Goal: Information Seeking & Learning: Learn about a topic

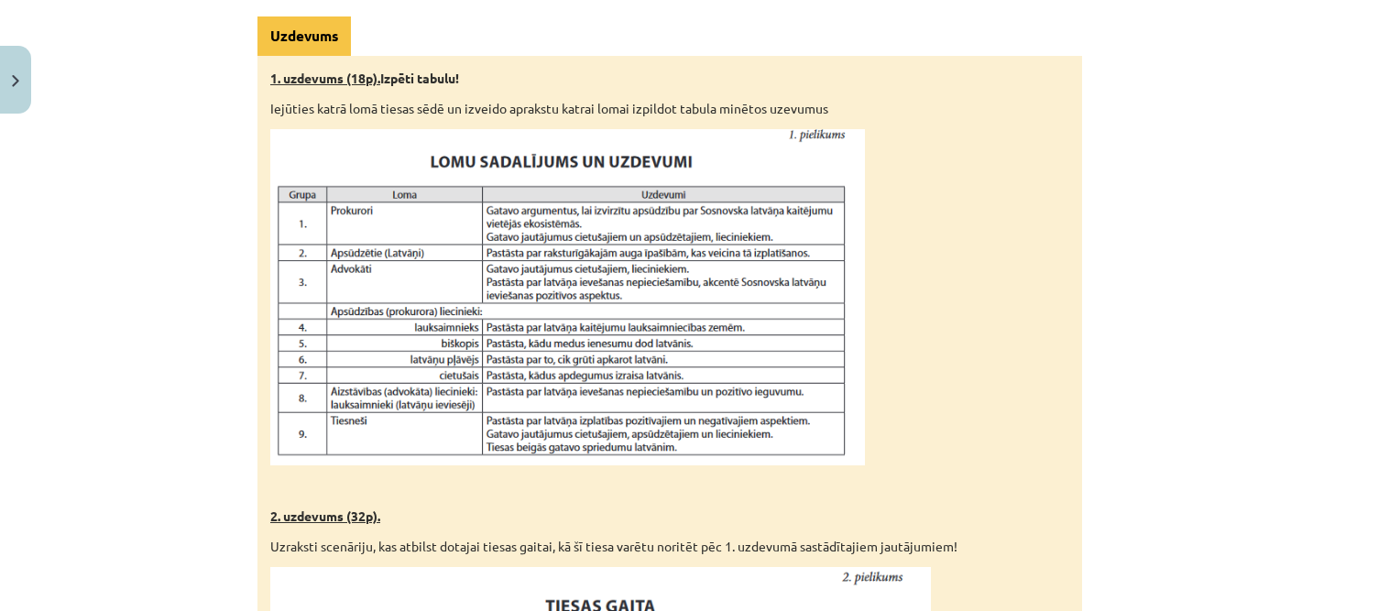
scroll to position [982, 0]
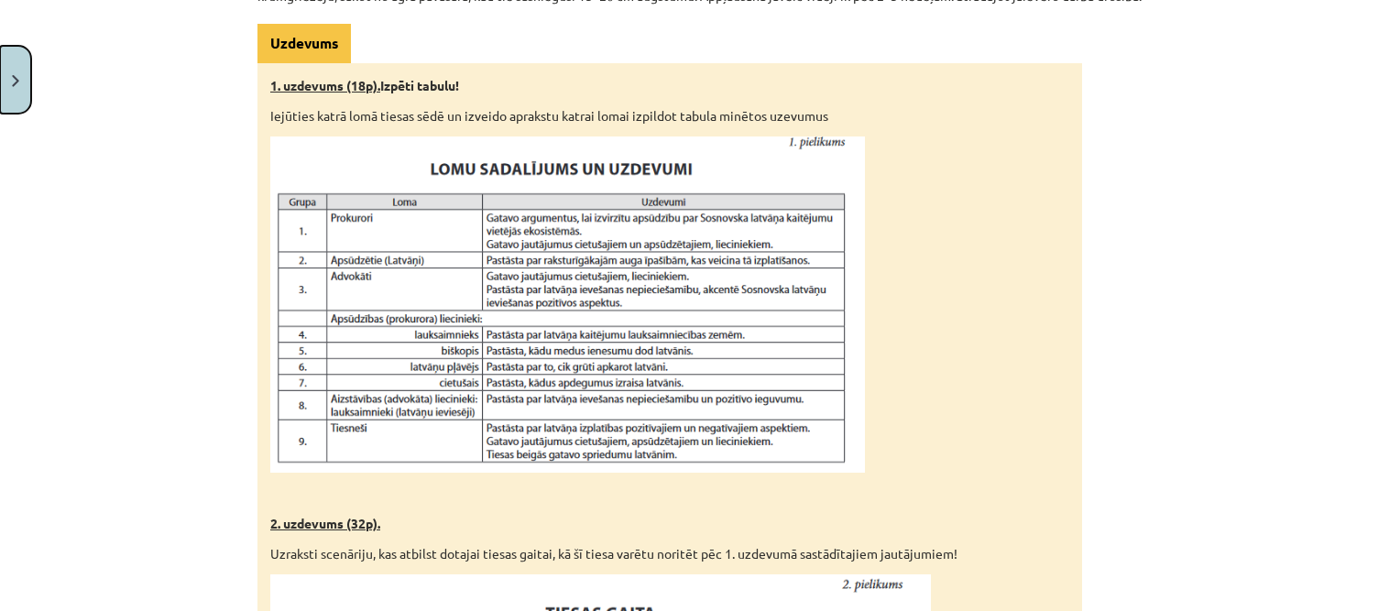
click at [19, 79] on button "Close" at bounding box center [15, 80] width 31 height 68
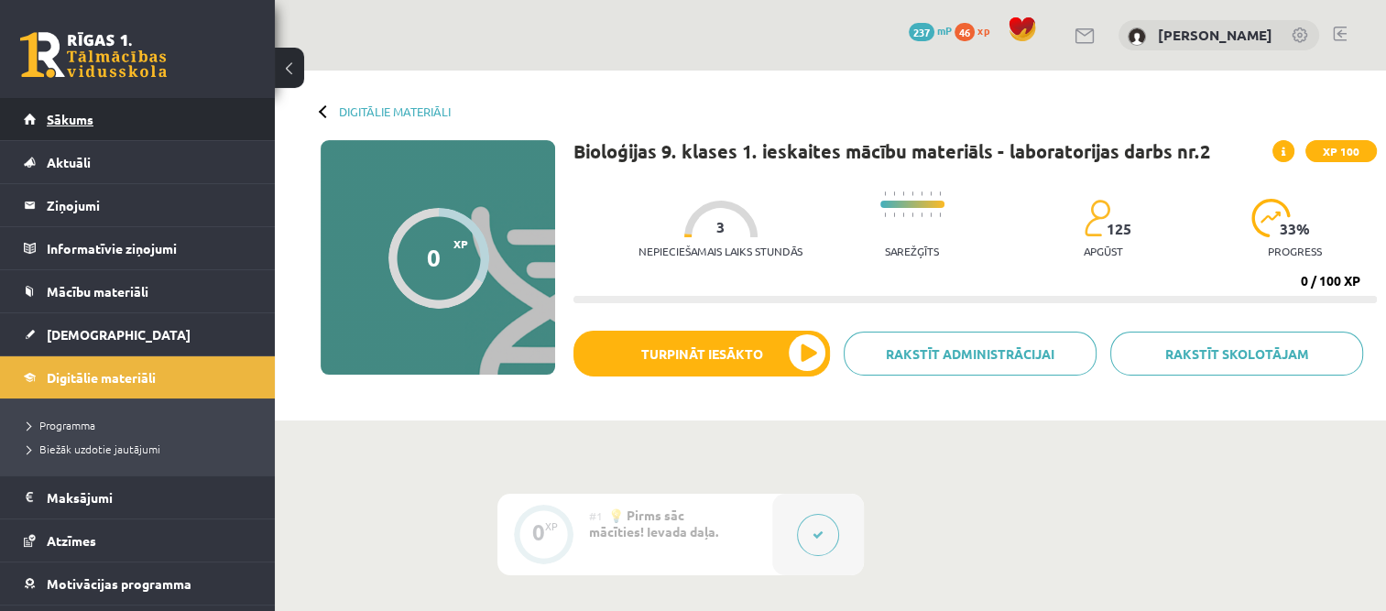
click at [71, 124] on span "Sākums" at bounding box center [70, 119] width 47 height 16
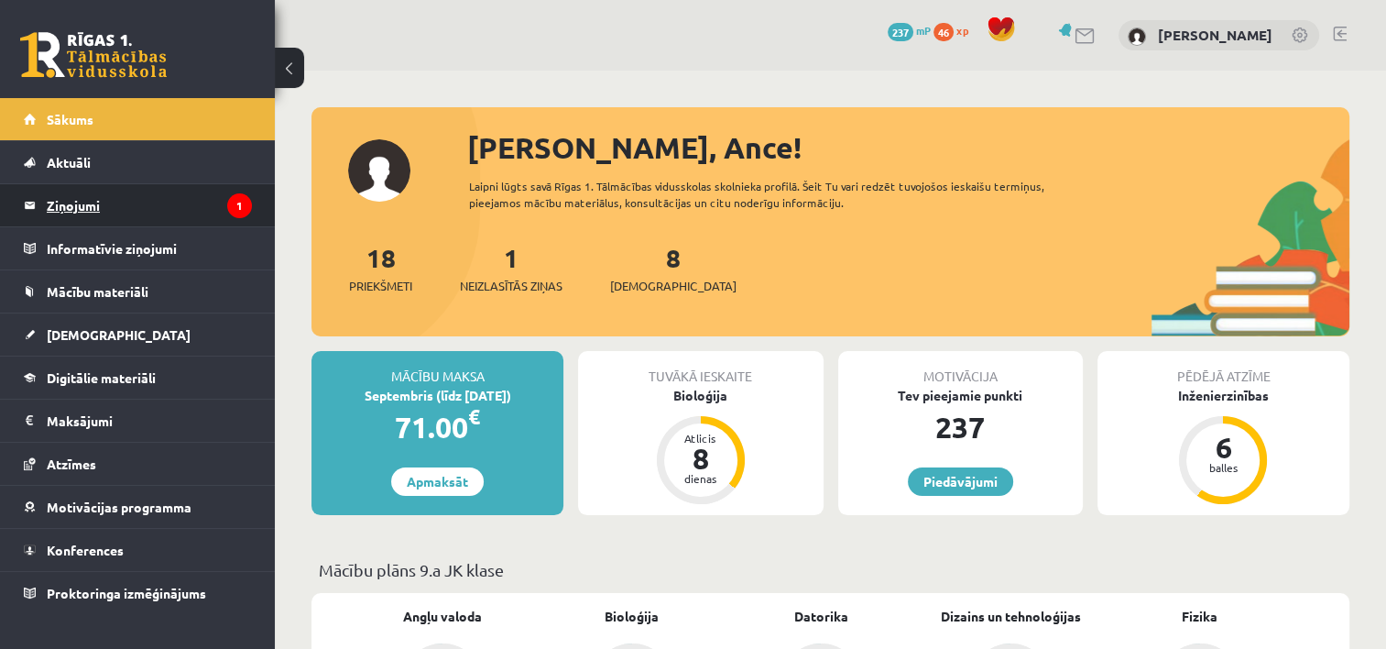
click at [88, 202] on legend "Ziņojumi 1" at bounding box center [149, 205] width 205 height 42
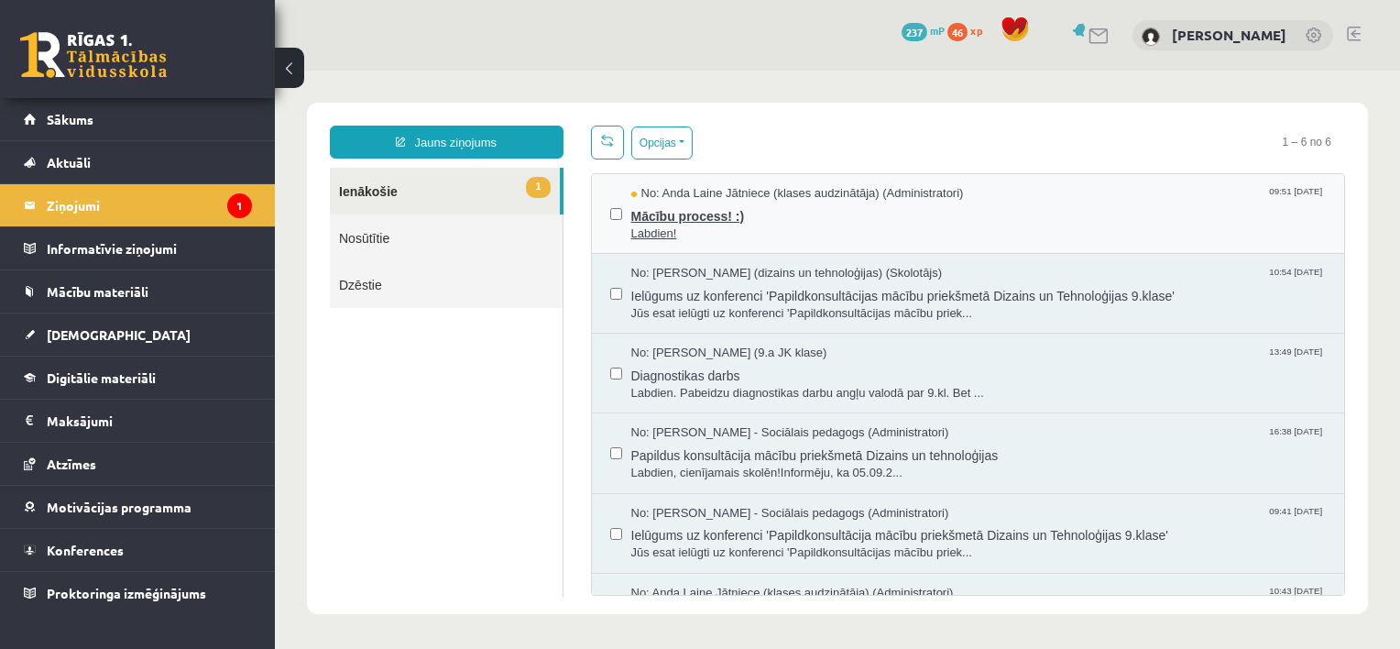
click at [701, 225] on span "Labdien!" at bounding box center [978, 233] width 695 height 17
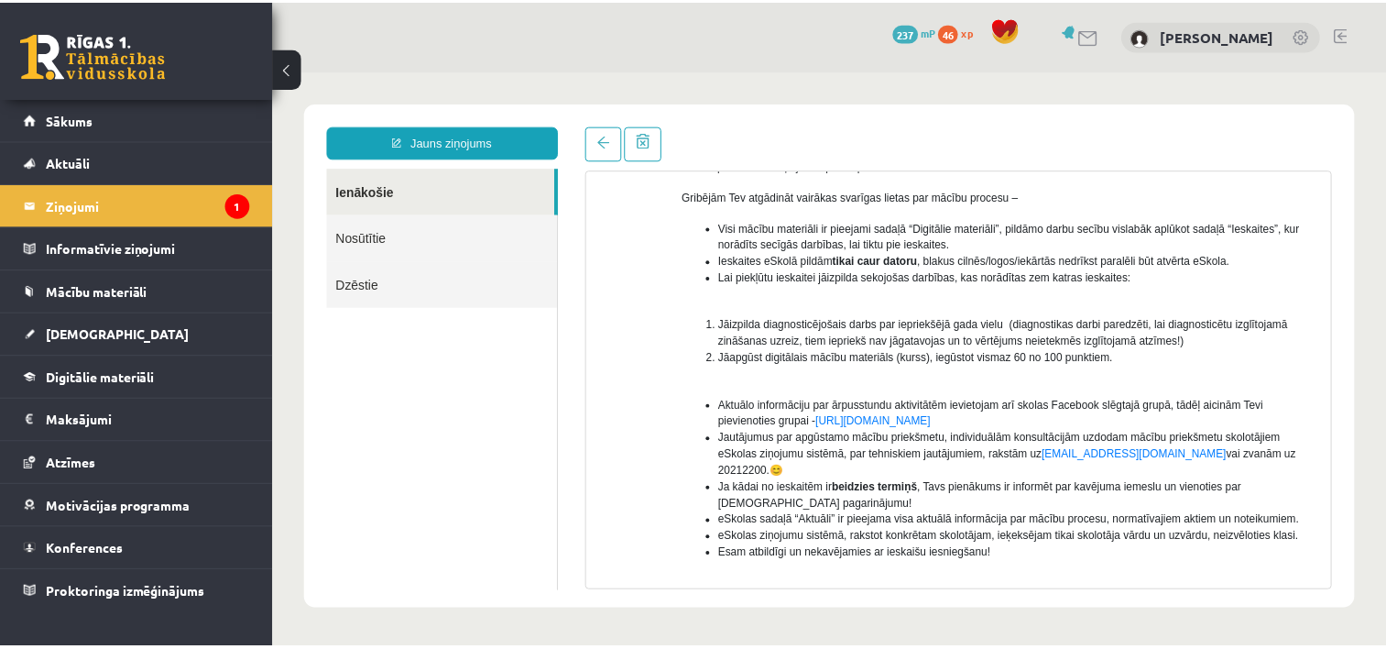
scroll to position [183, 0]
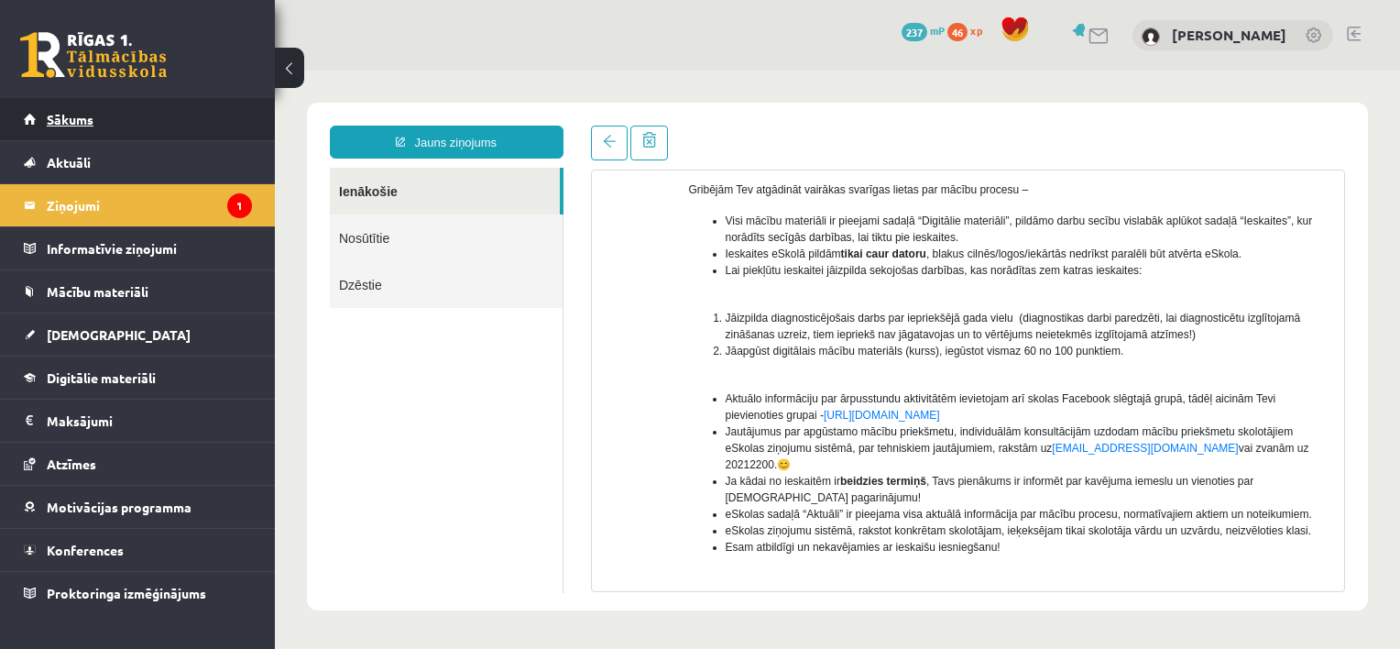
click at [84, 127] on link "Sākums" at bounding box center [138, 119] width 228 height 42
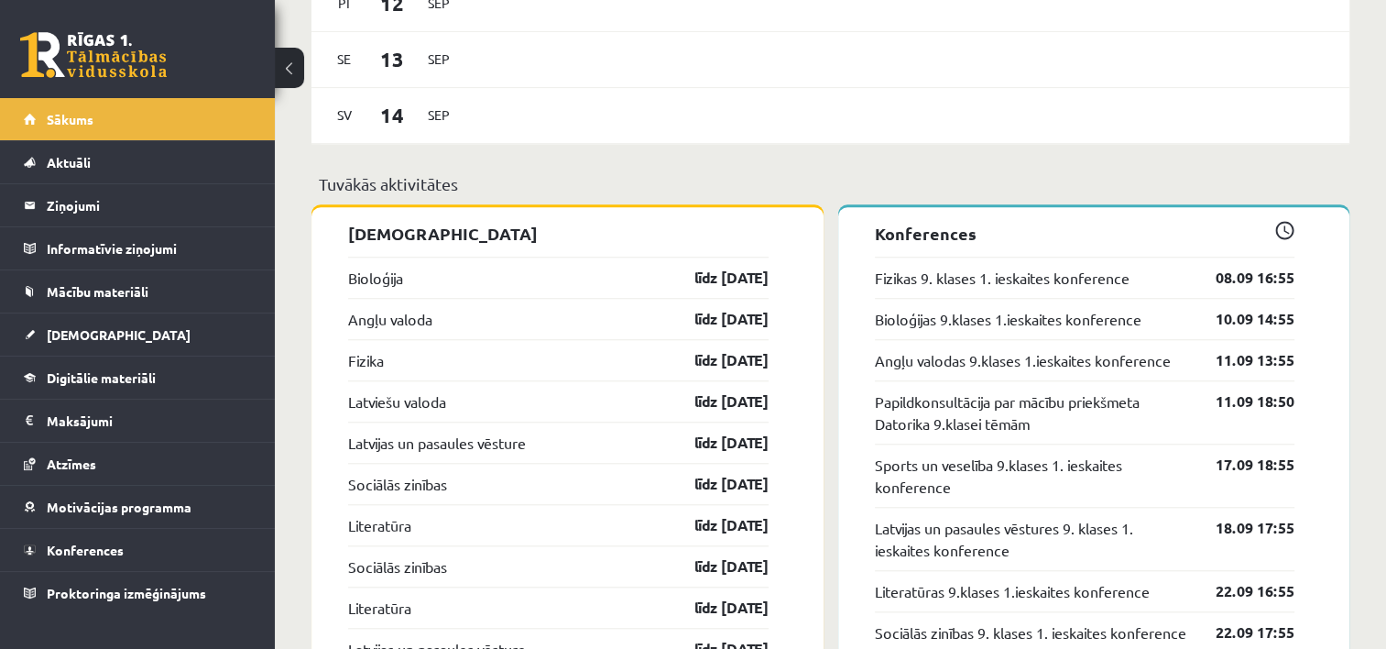
scroll to position [1649, 0]
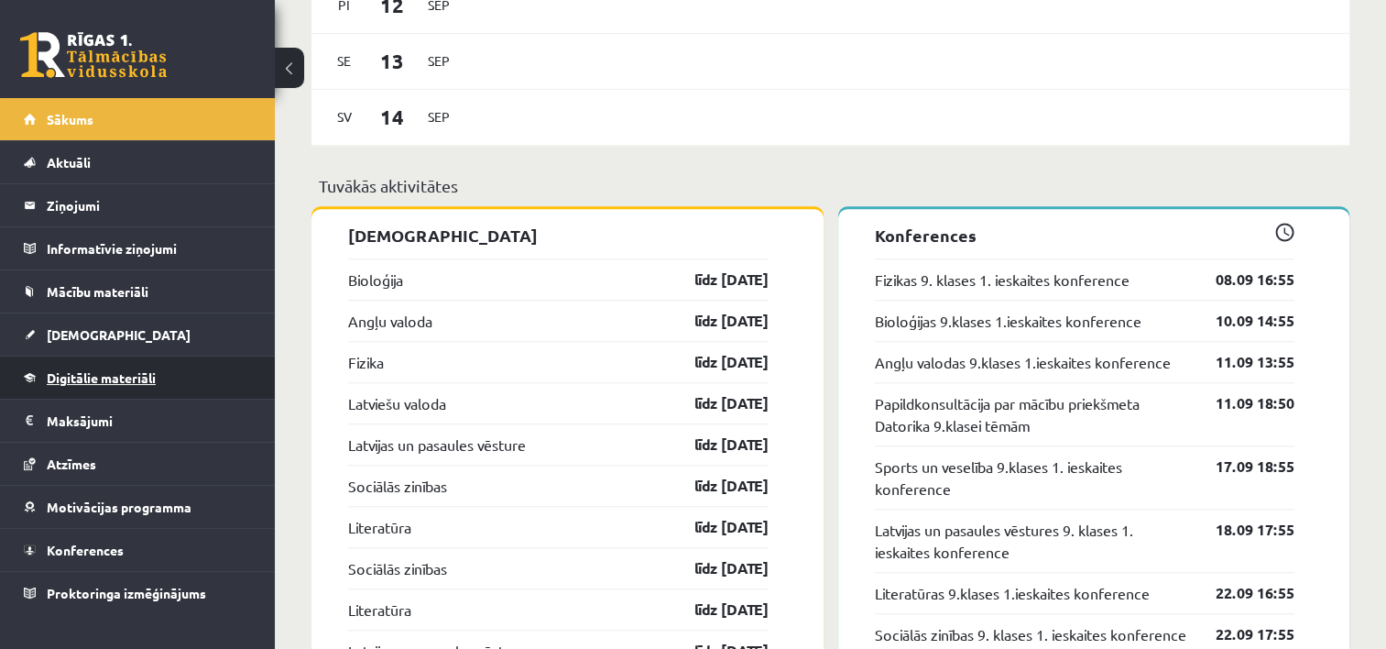
click at [93, 382] on span "Digitālie materiāli" at bounding box center [101, 377] width 109 height 16
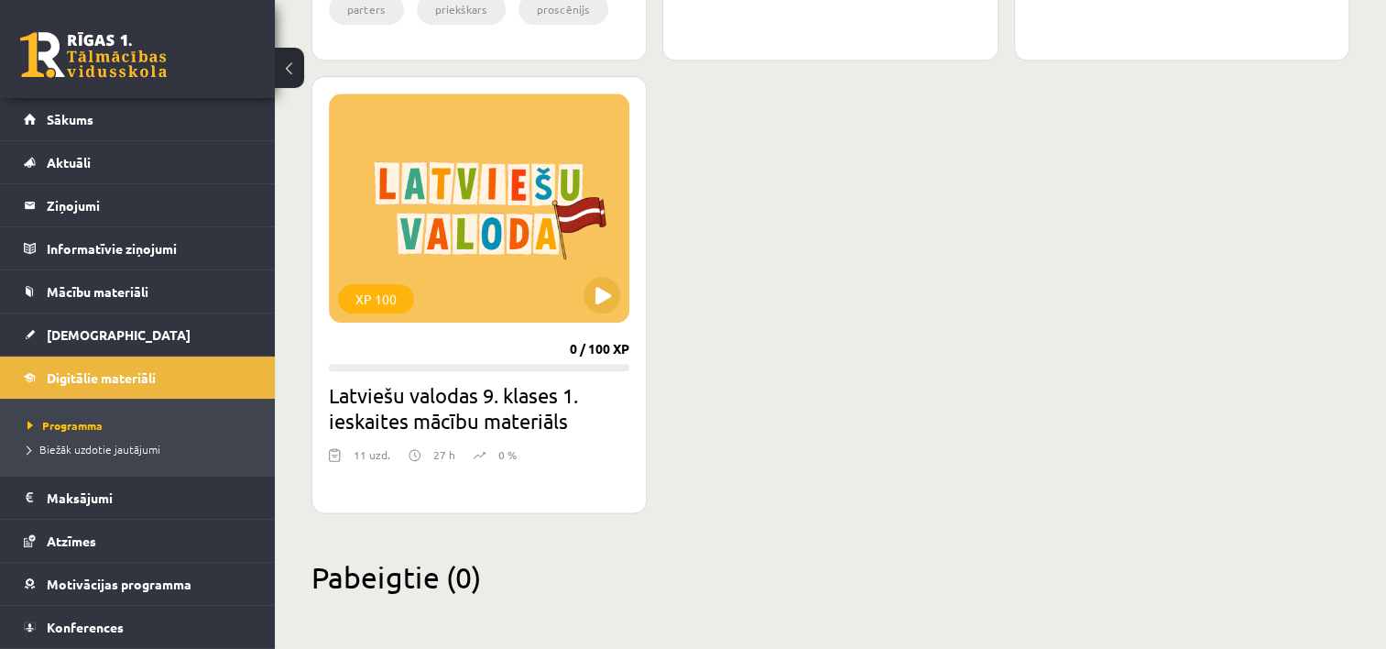
scroll to position [2089, 0]
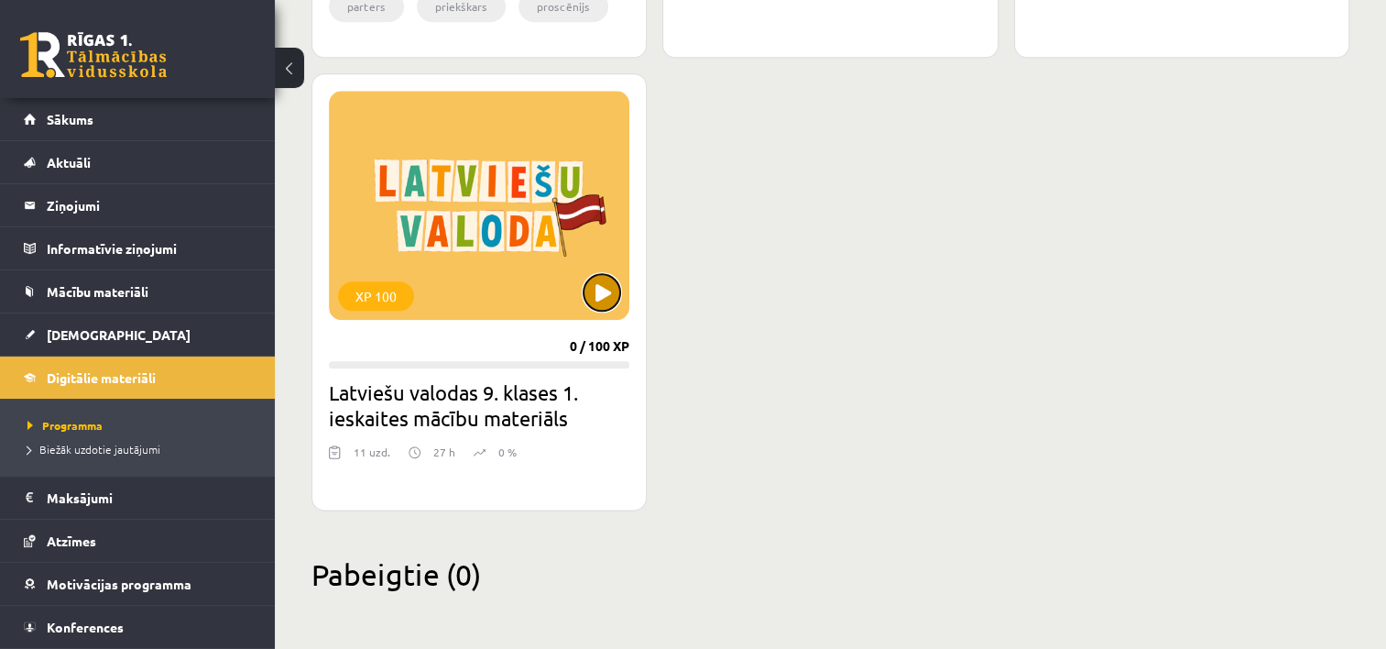
click at [608, 293] on button at bounding box center [602, 292] width 37 height 37
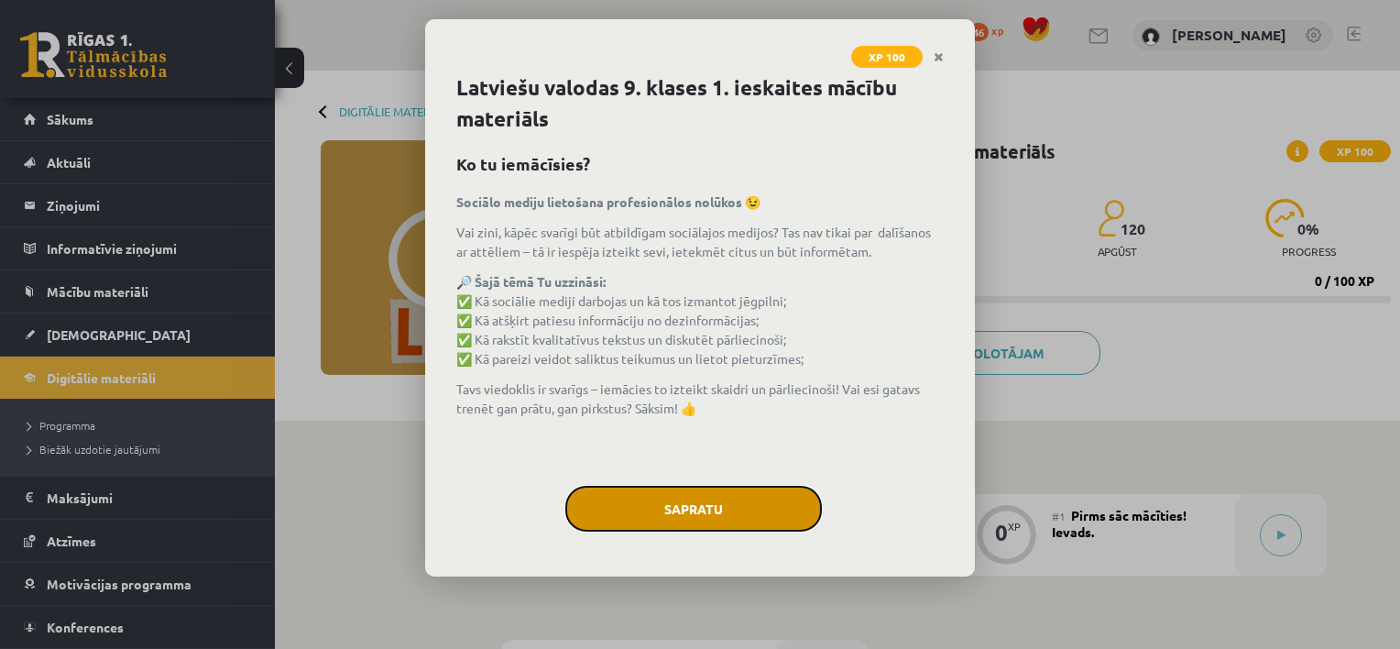
click at [661, 508] on button "Sapratu" at bounding box center [693, 509] width 256 height 46
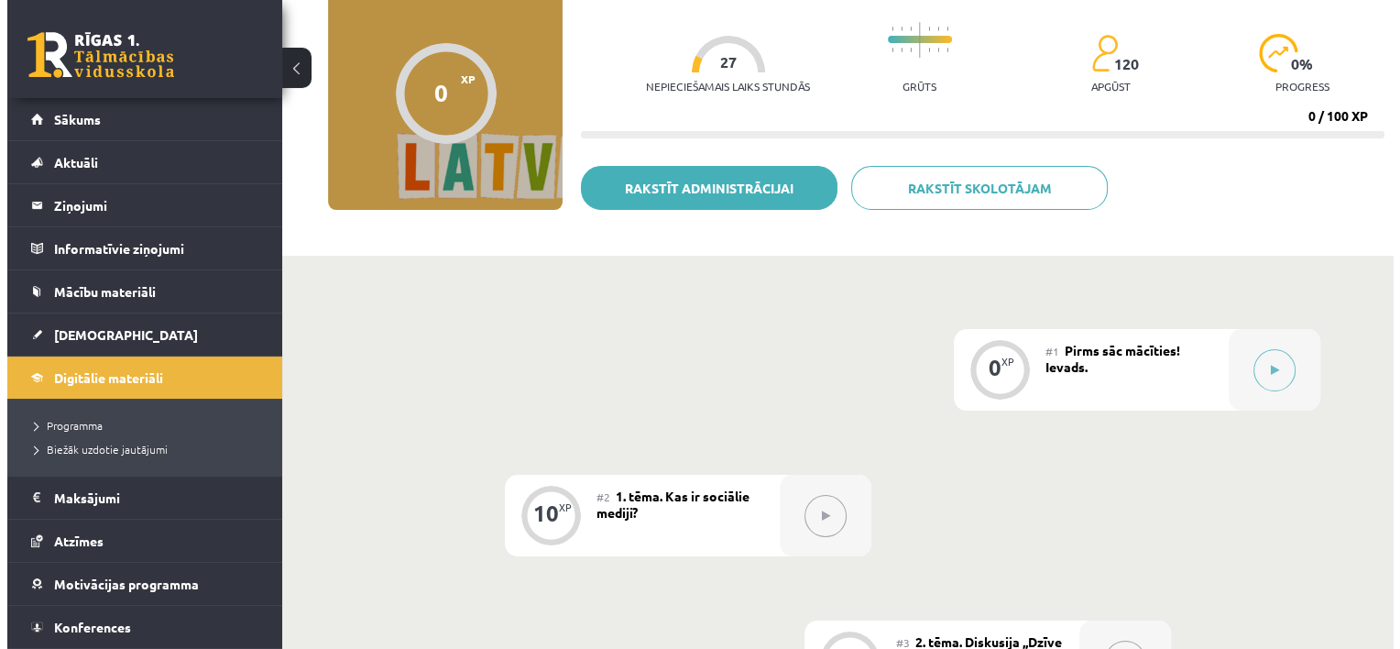
scroll to position [183, 0]
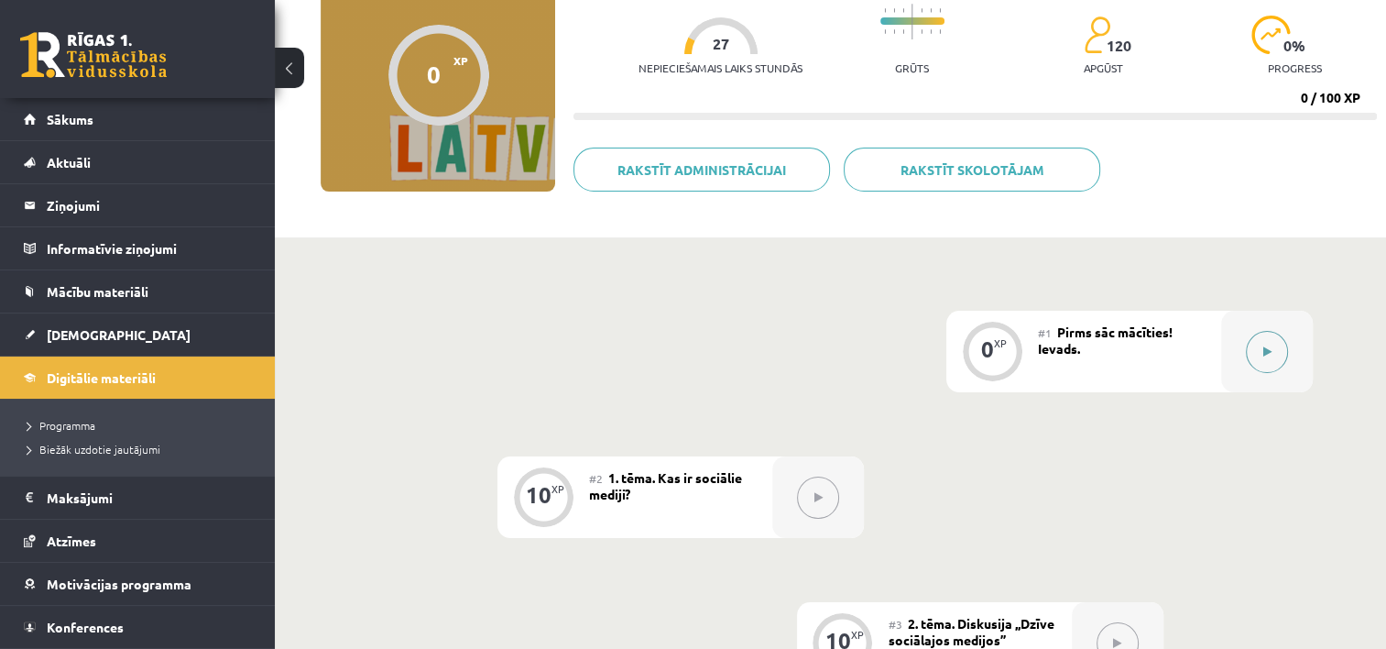
click at [1264, 346] on icon at bounding box center [1267, 351] width 8 height 11
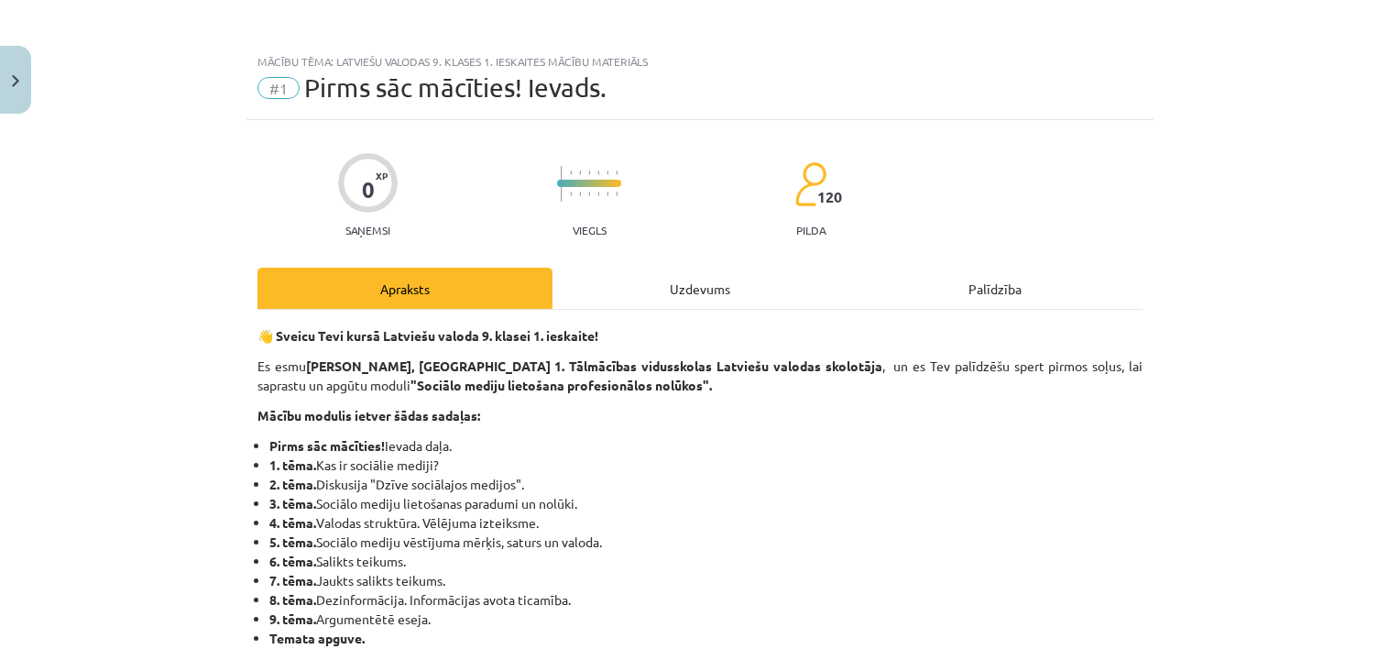
scroll to position [0, 0]
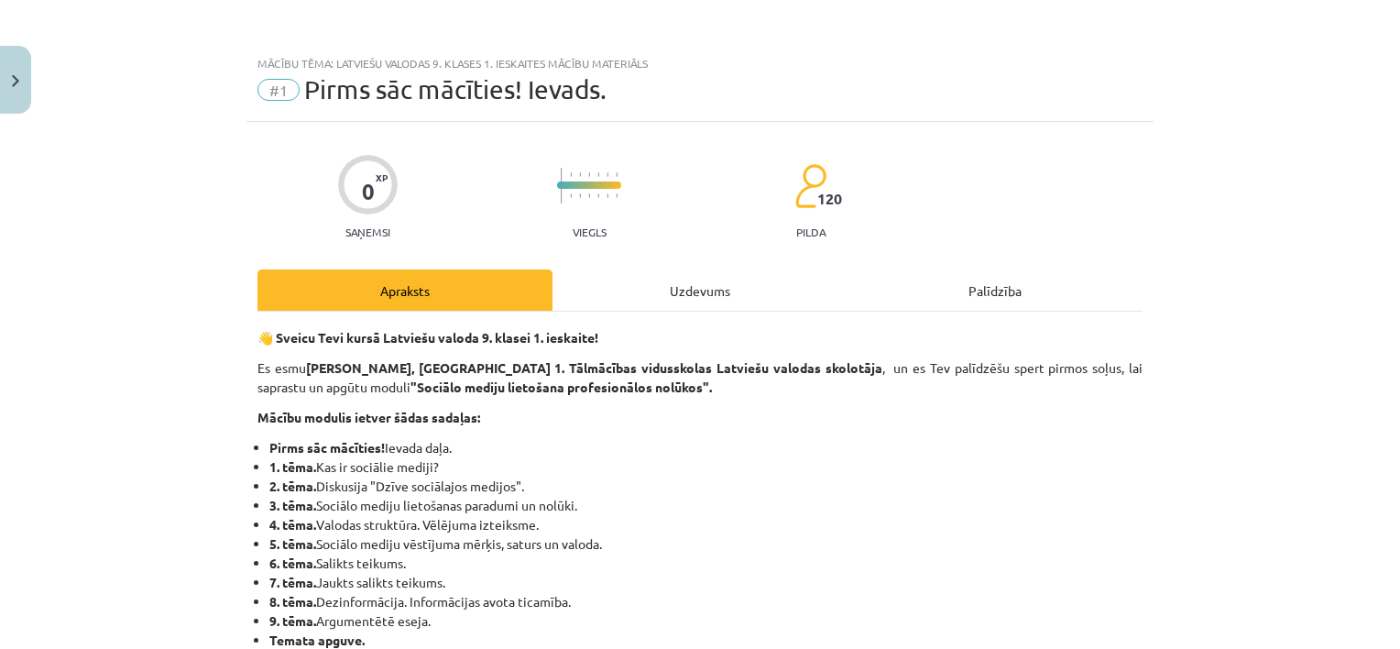
click at [689, 281] on div "Uzdevums" at bounding box center [699, 289] width 295 height 41
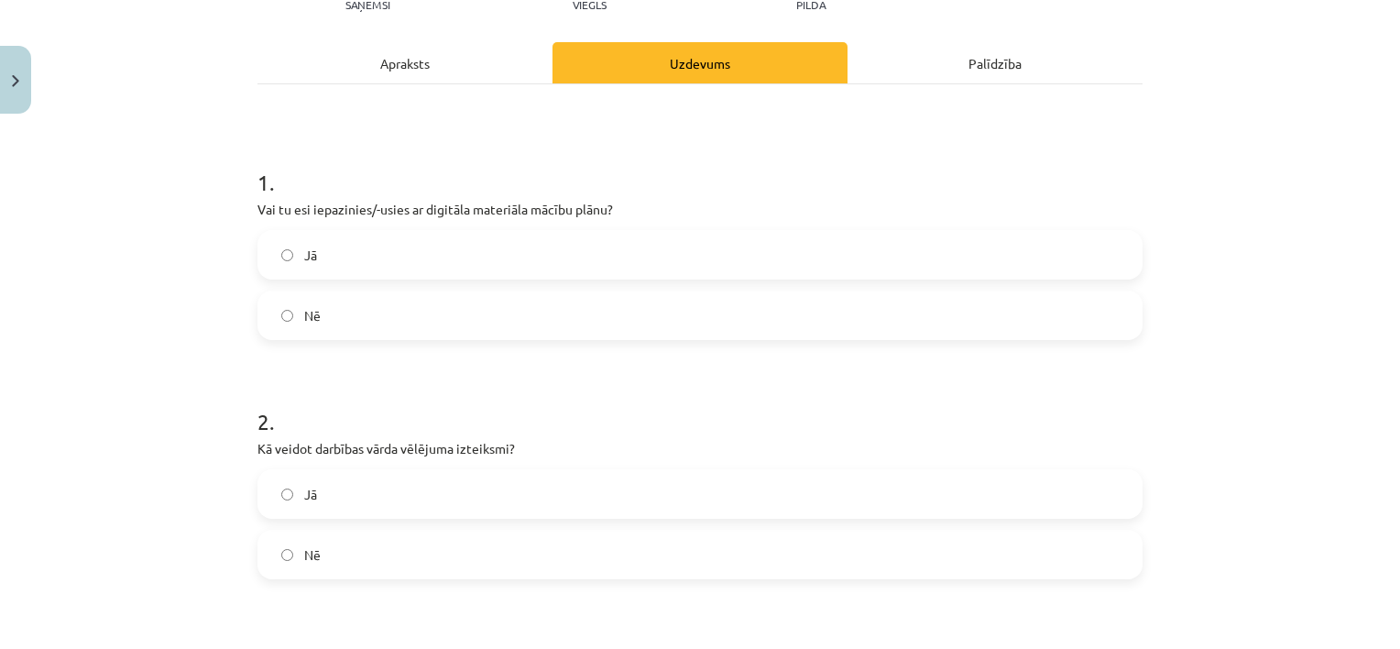
scroll to position [229, 0]
click at [344, 251] on label "Jā" at bounding box center [699, 253] width 881 height 46
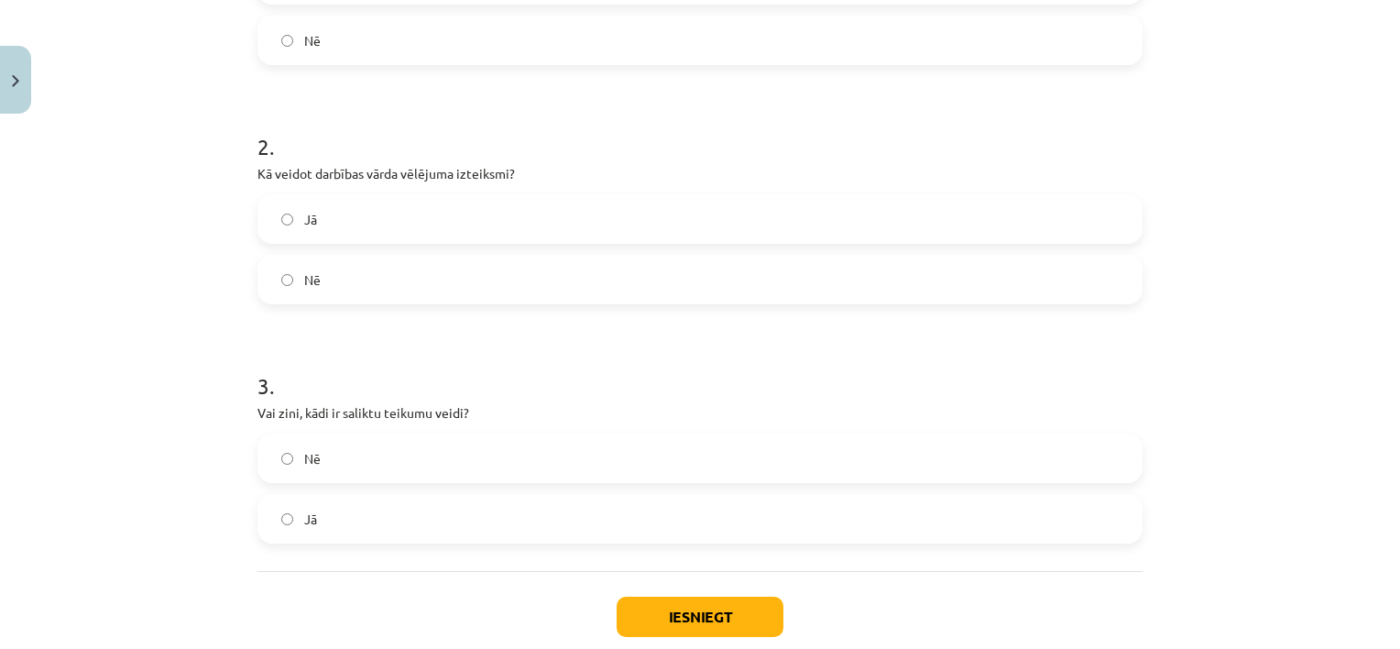
scroll to position [504, 0]
click at [297, 205] on label "Jā" at bounding box center [699, 217] width 881 height 46
click at [337, 517] on label "Jā" at bounding box center [699, 517] width 881 height 46
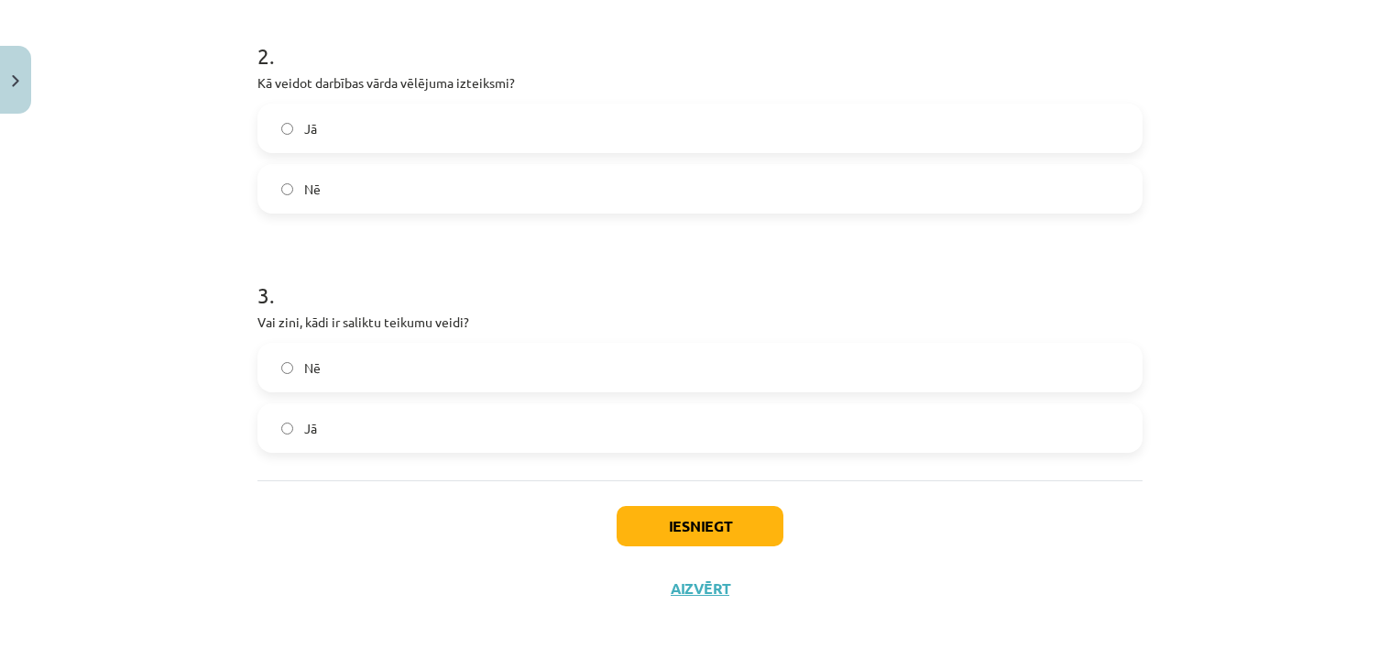
scroll to position [595, 0]
click at [701, 520] on button "Iesniegt" at bounding box center [700, 523] width 167 height 40
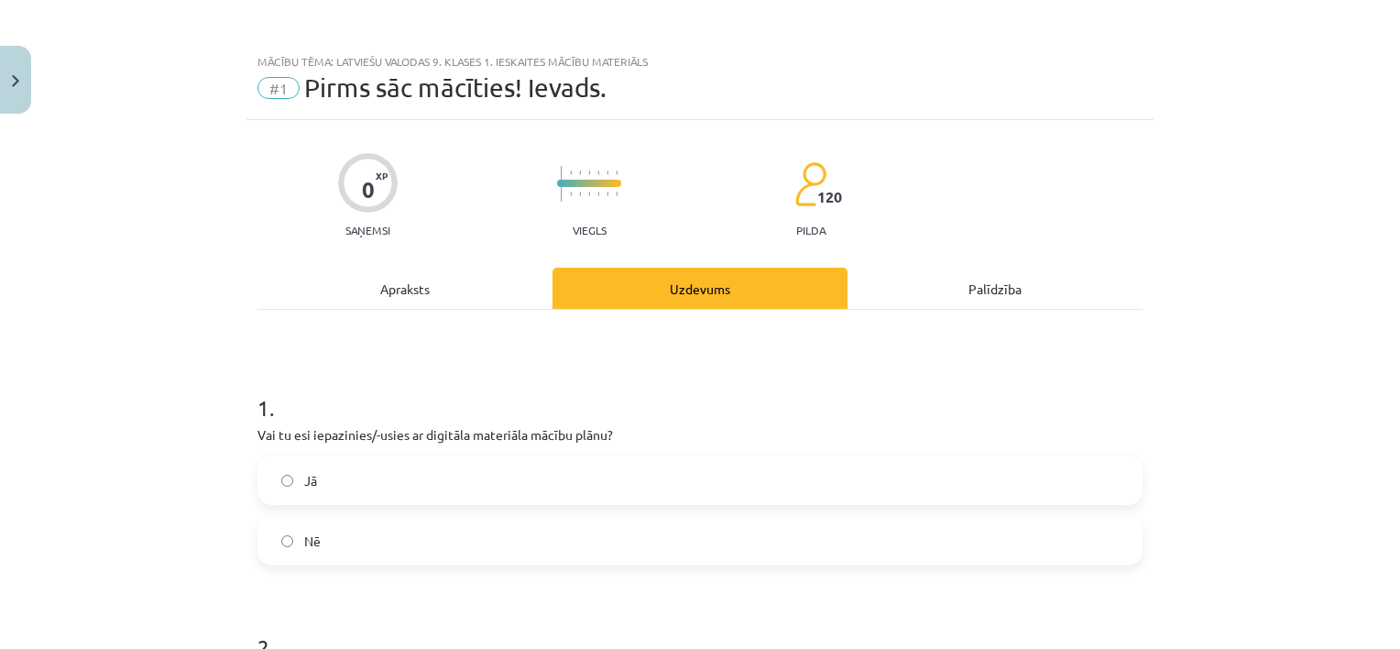
scroll to position [0, 0]
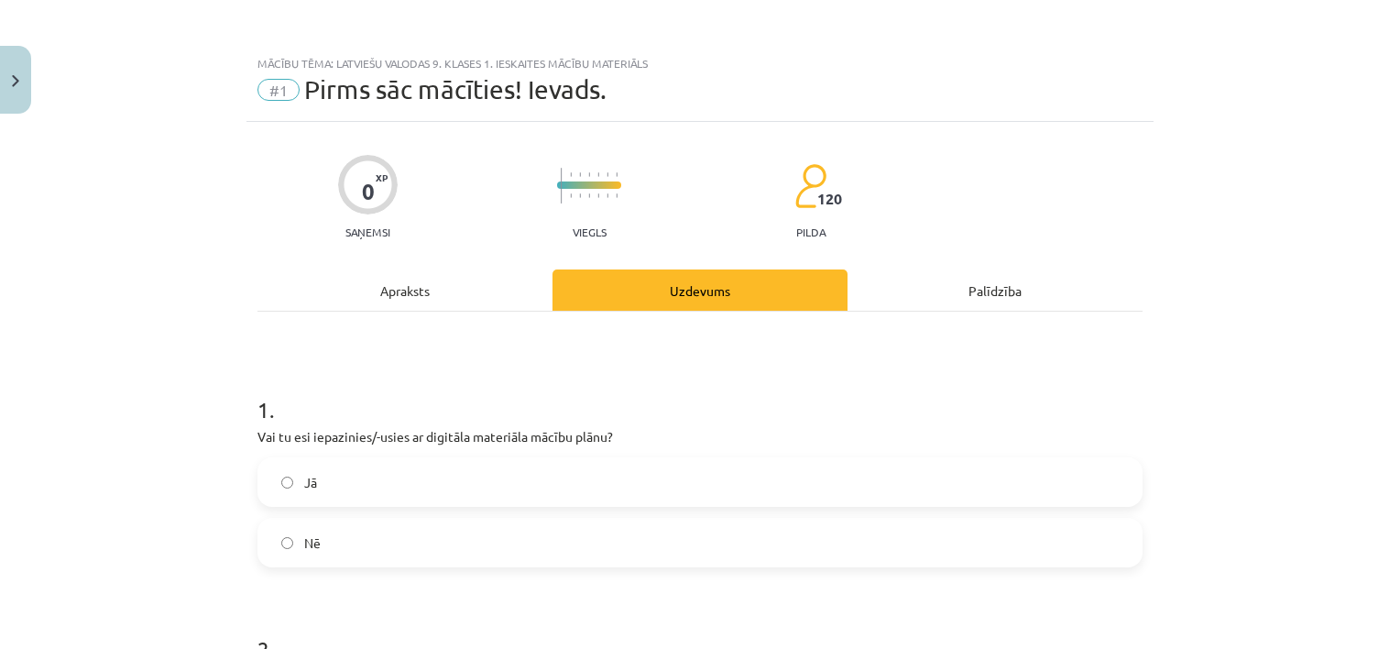
click at [433, 300] on div "Apraksts" at bounding box center [404, 289] width 295 height 41
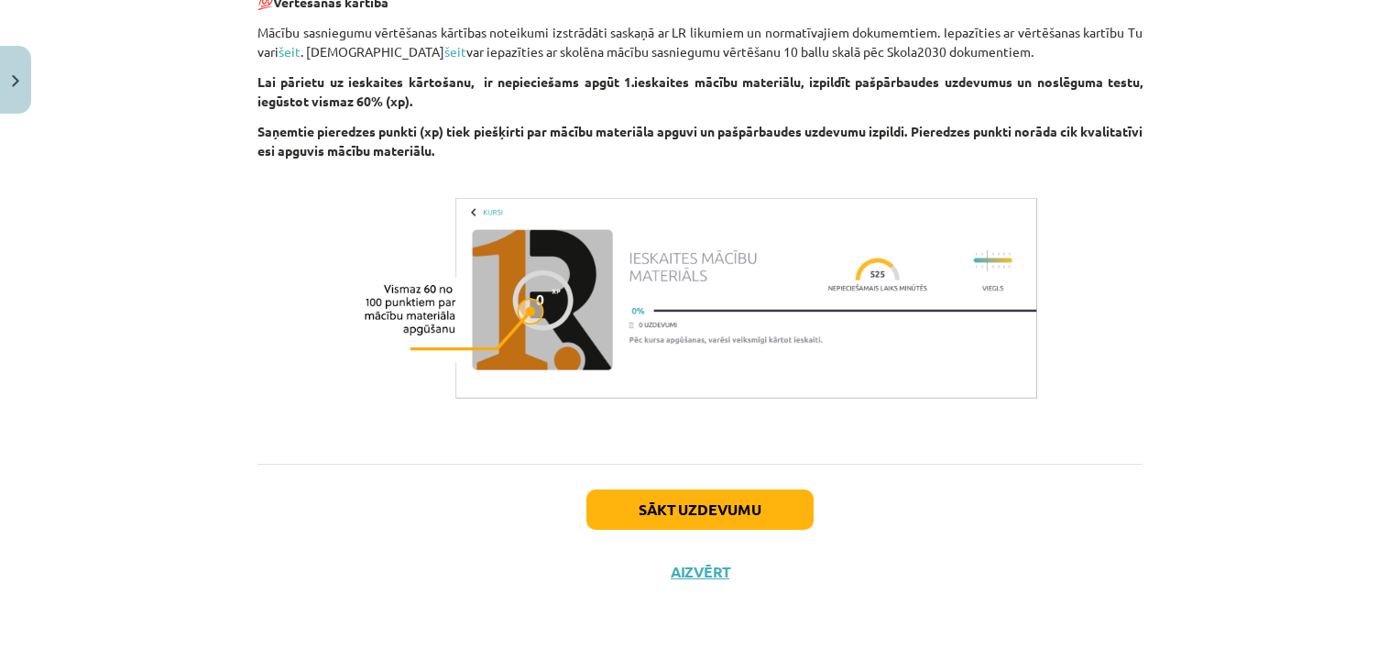
scroll to position [1094, 0]
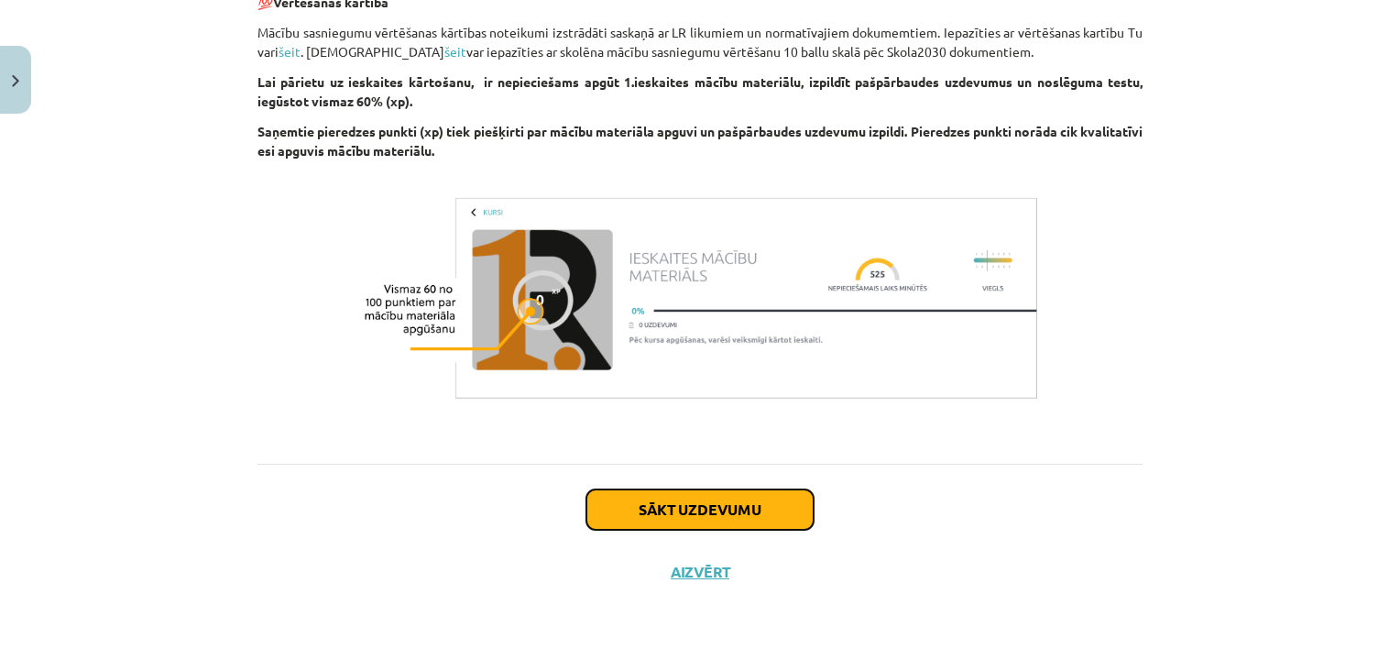
click at [698, 516] on button "Sākt uzdevumu" at bounding box center [699, 509] width 227 height 40
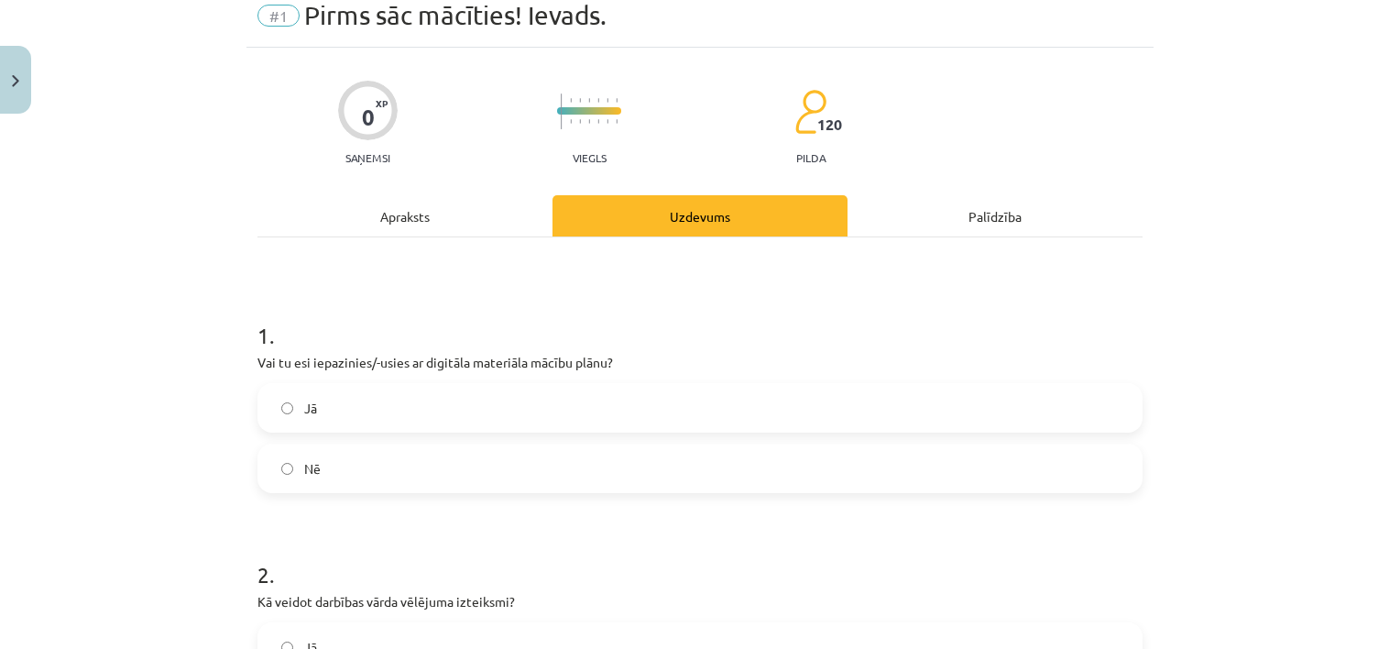
scroll to position [46, 0]
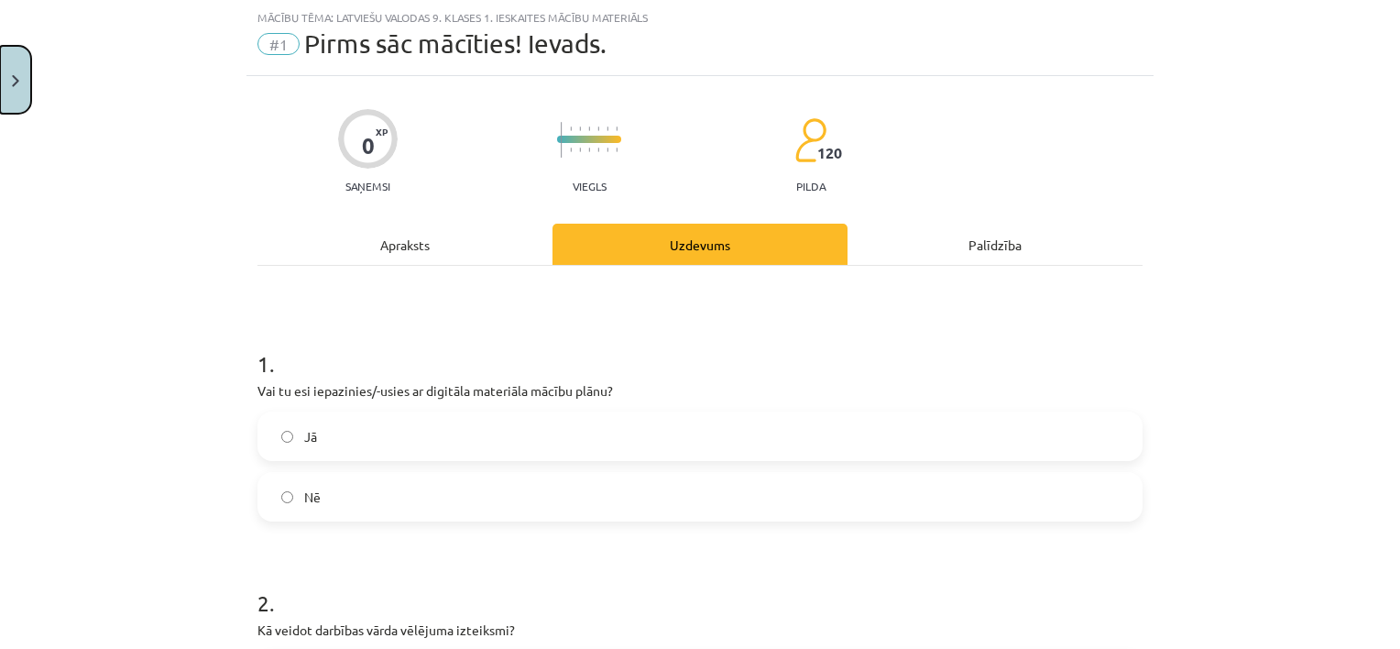
click at [15, 92] on button "Close" at bounding box center [15, 80] width 31 height 68
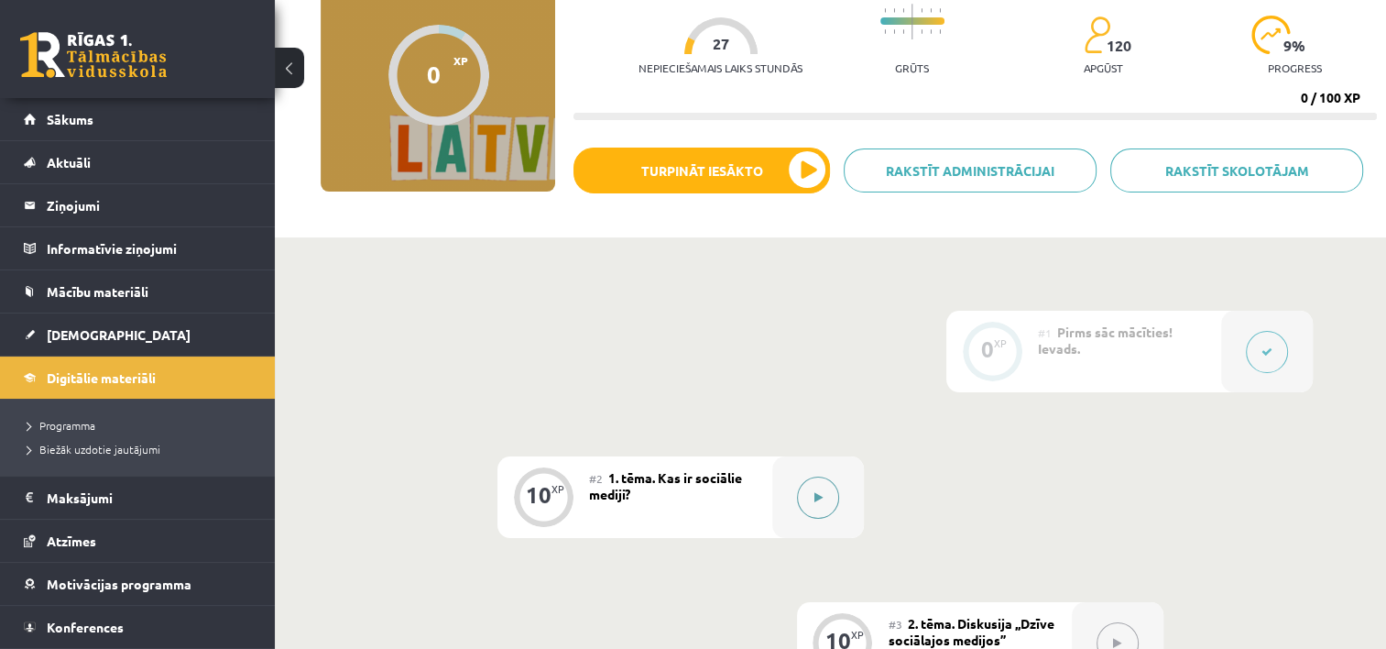
click at [821, 502] on icon at bounding box center [818, 497] width 8 height 11
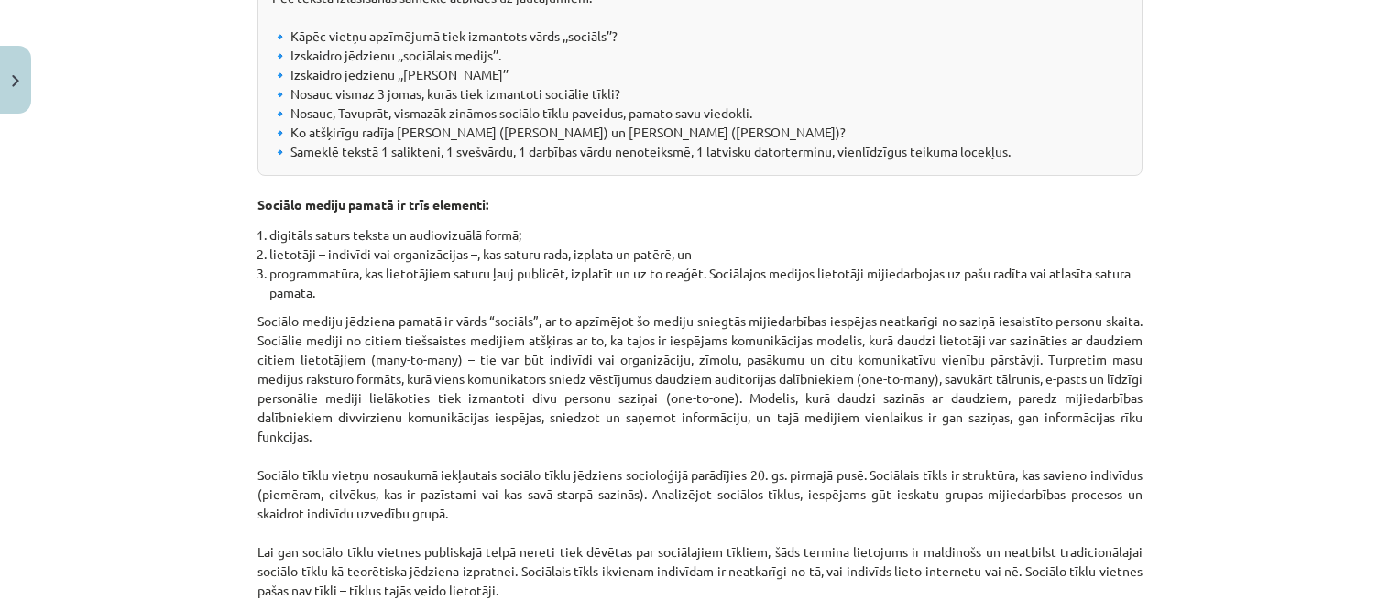
scroll to position [0, 0]
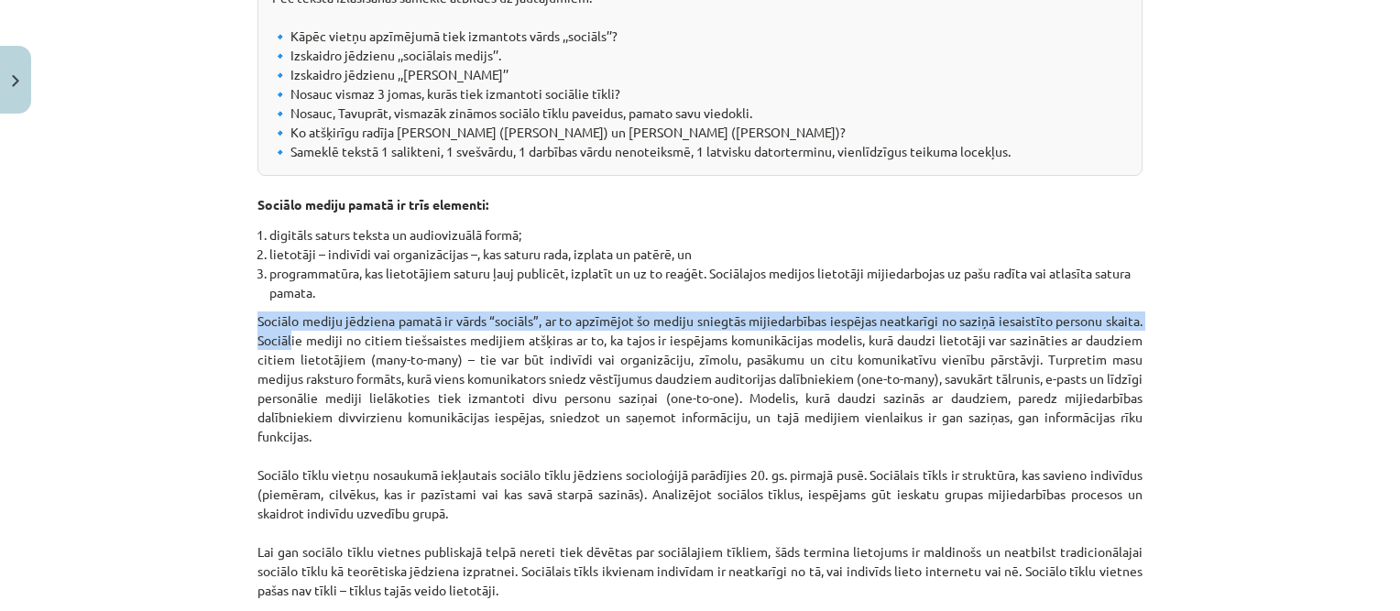
drag, startPoint x: 234, startPoint y: 319, endPoint x: 295, endPoint y: 333, distance: 62.9
click at [295, 333] on div "Mācību tēma: Latviešu valodas 9. klases 1. ieskaites mācību materiāls #2 1. tēm…" at bounding box center [700, 305] width 1400 height 611
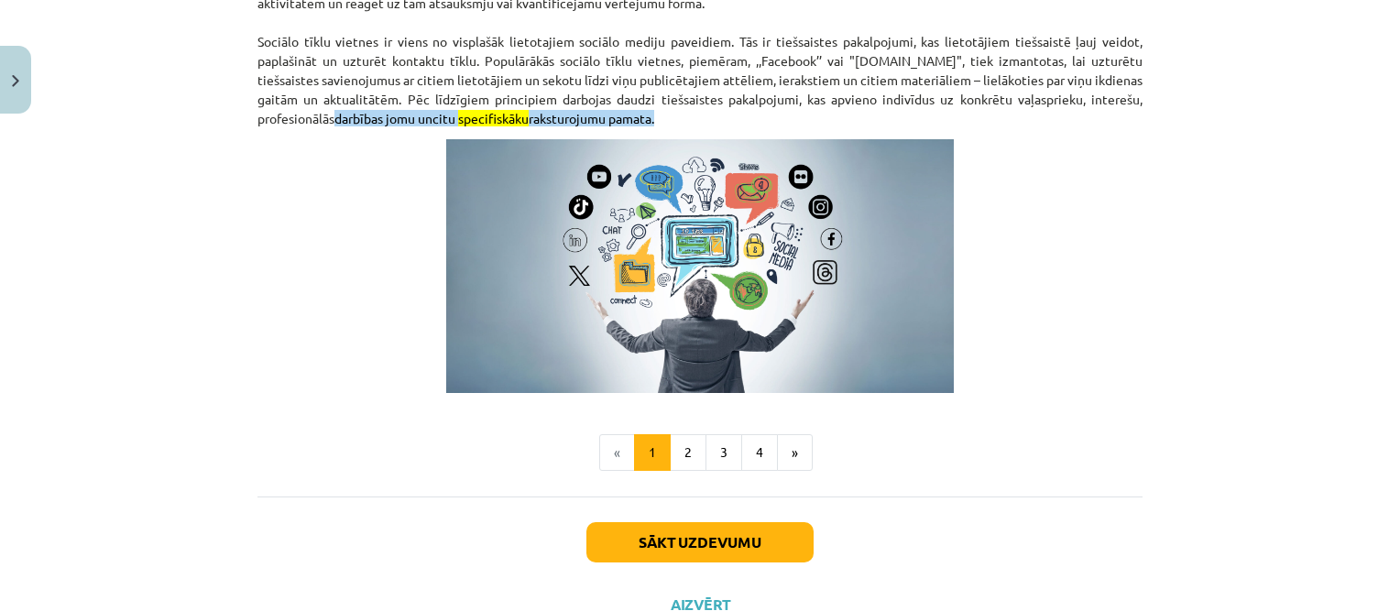
scroll to position [1239, 0]
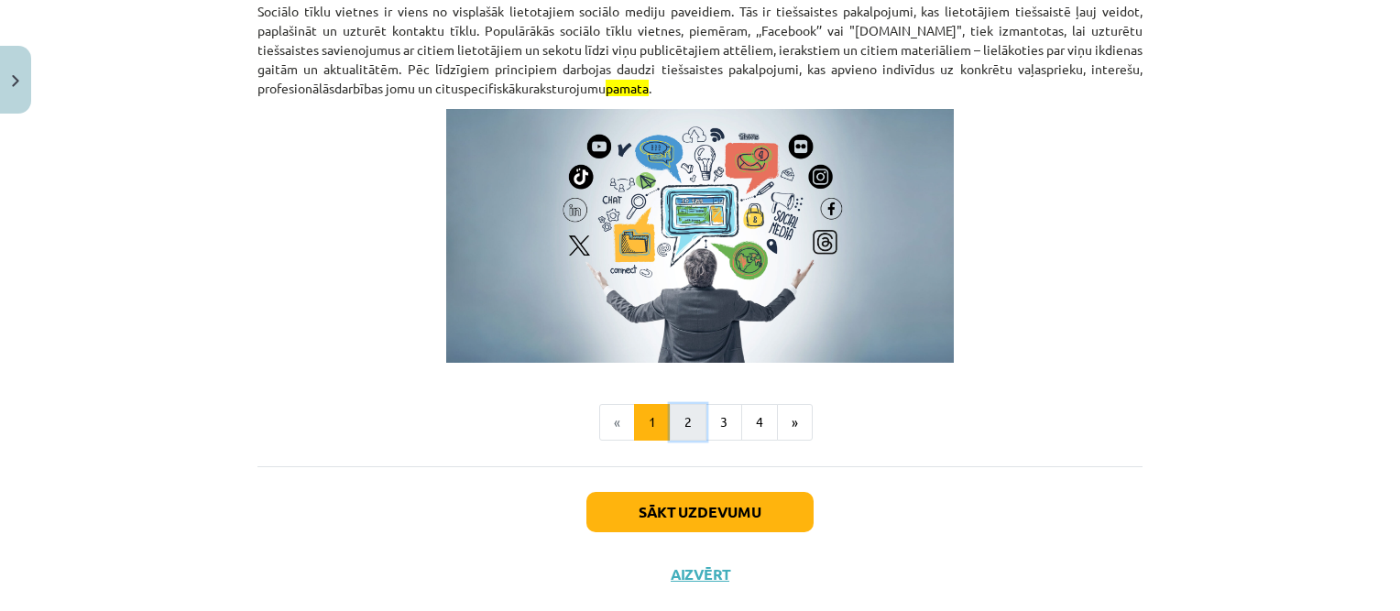
click at [678, 417] on button "2" at bounding box center [688, 422] width 37 height 37
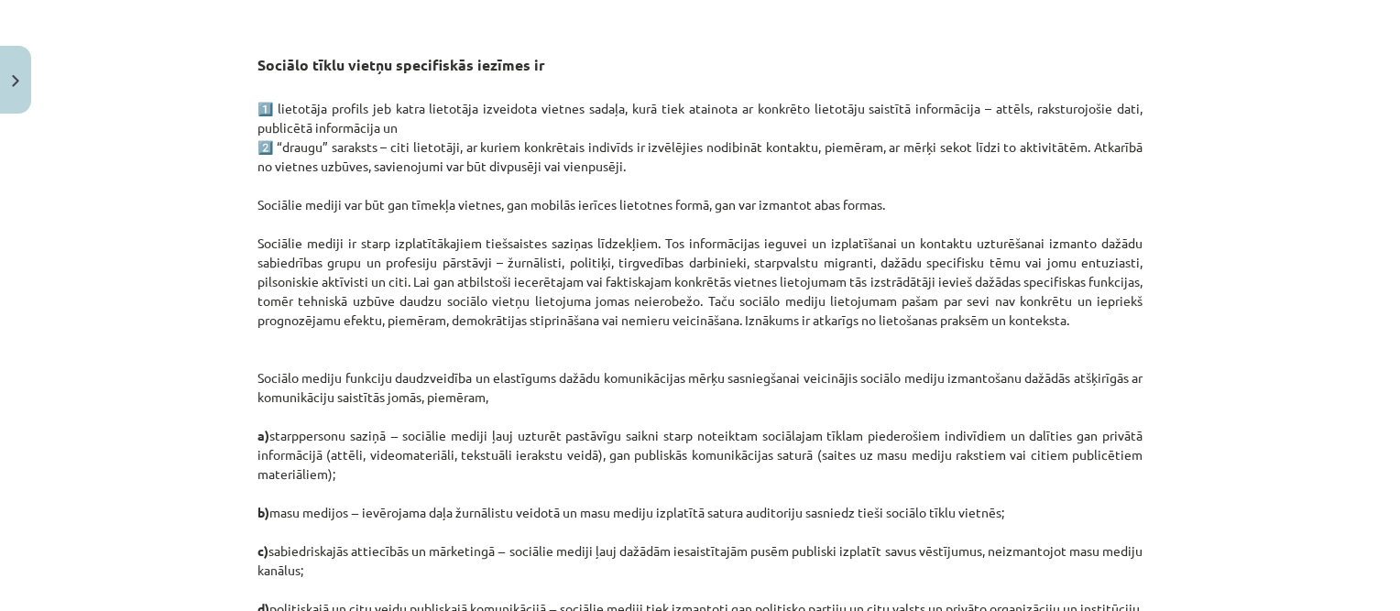
scroll to position [327, 0]
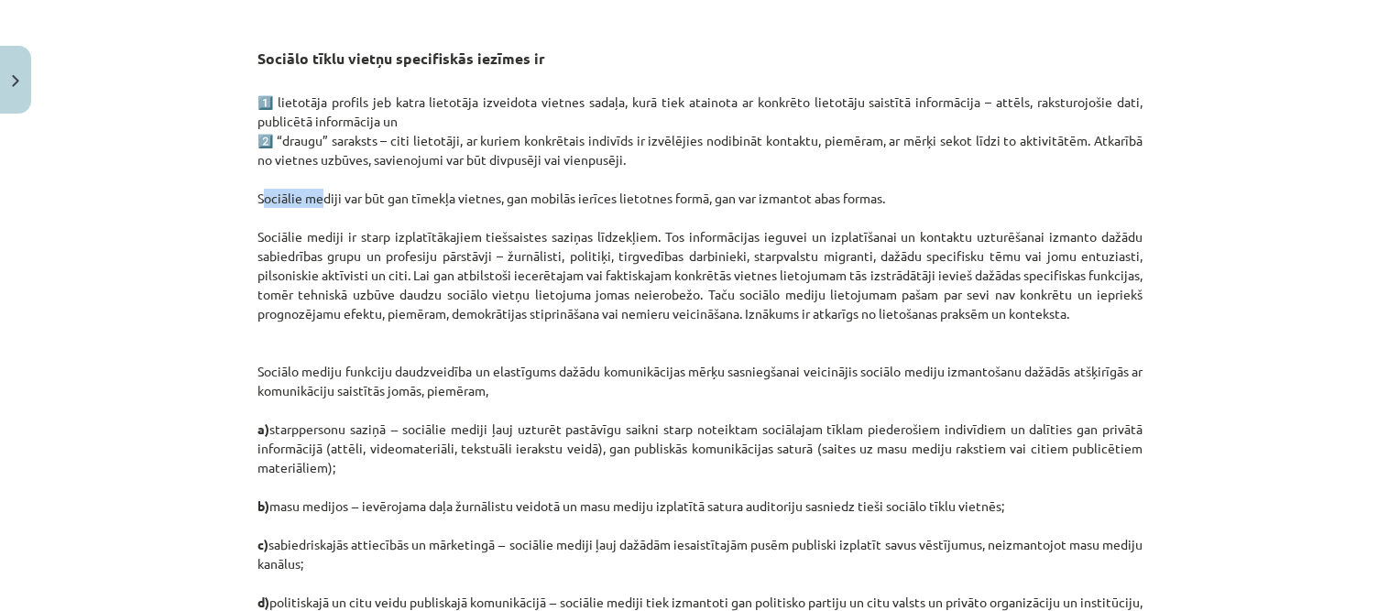
drag, startPoint x: 249, startPoint y: 201, endPoint x: 350, endPoint y: 206, distance: 100.9
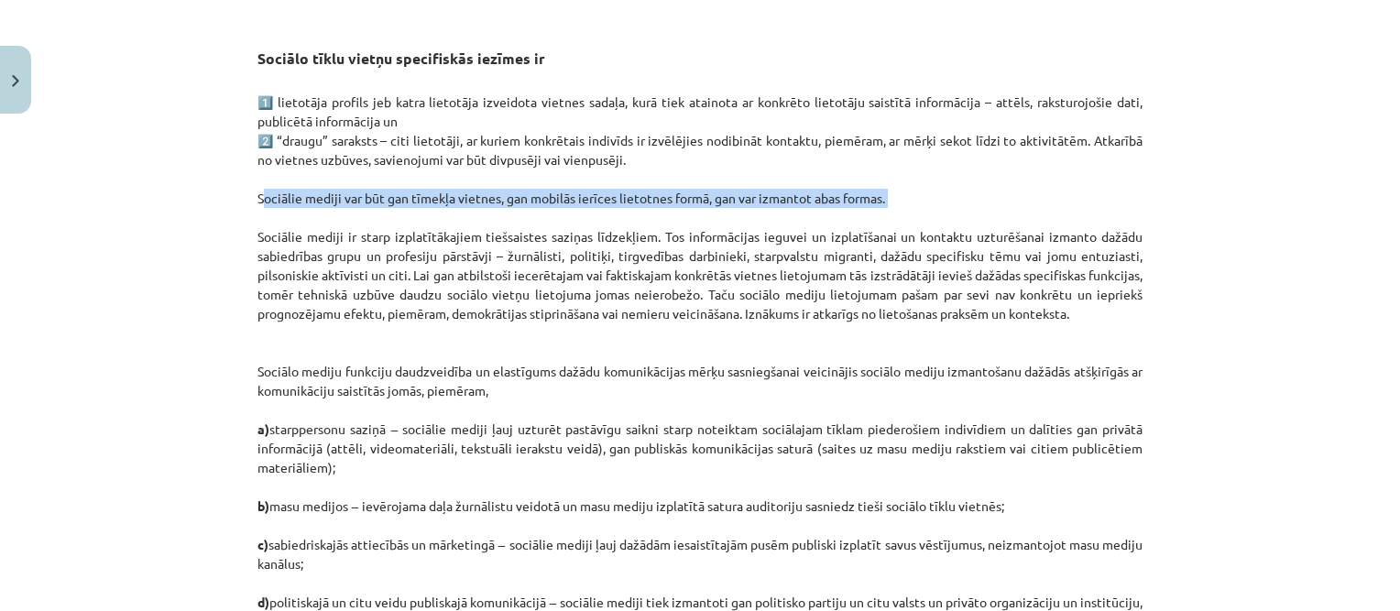
drag, startPoint x: 350, startPoint y: 206, endPoint x: 448, endPoint y: 208, distance: 98.0
click at [448, 208] on p "1️⃣ lietotāja profils jeb katra lietotāja izveidota vietnes sadaļa, kurā tiek a…" at bounding box center [699, 391] width 885 height 596
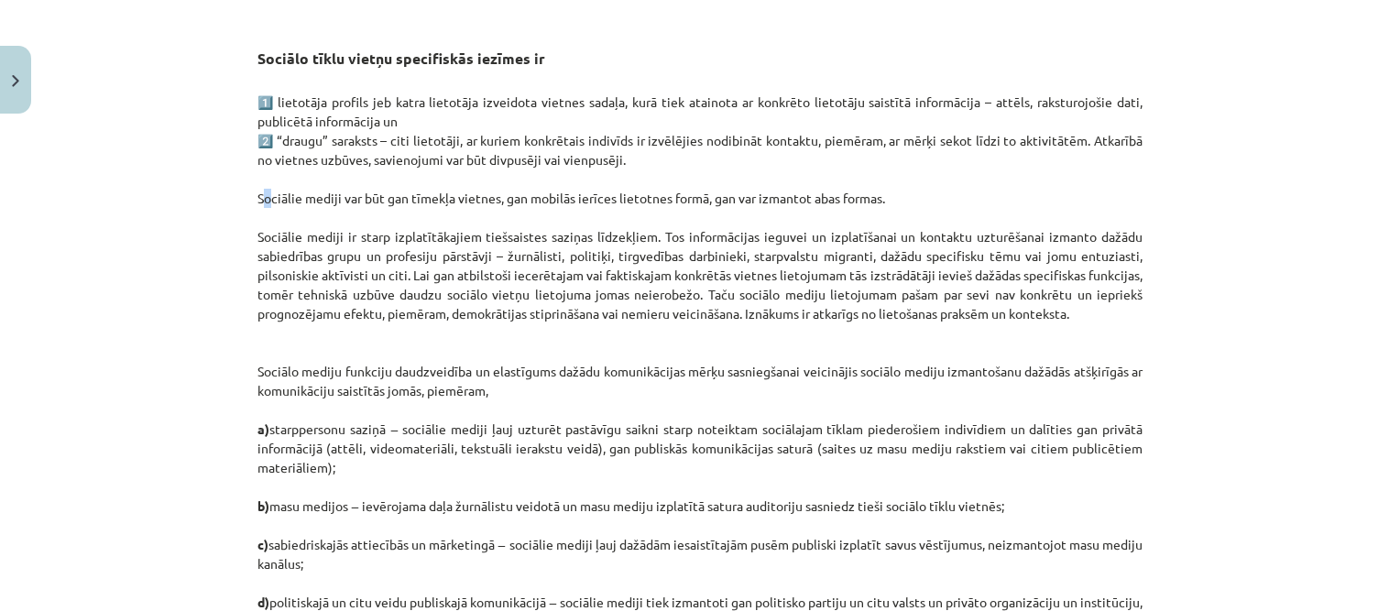
drag, startPoint x: 249, startPoint y: 191, endPoint x: 268, endPoint y: 191, distance: 19.2
click at [268, 191] on p "1️⃣ lietotāja profils jeb katra lietotāja izveidota vietnes sadaļa, kurā tiek a…" at bounding box center [699, 391] width 885 height 596
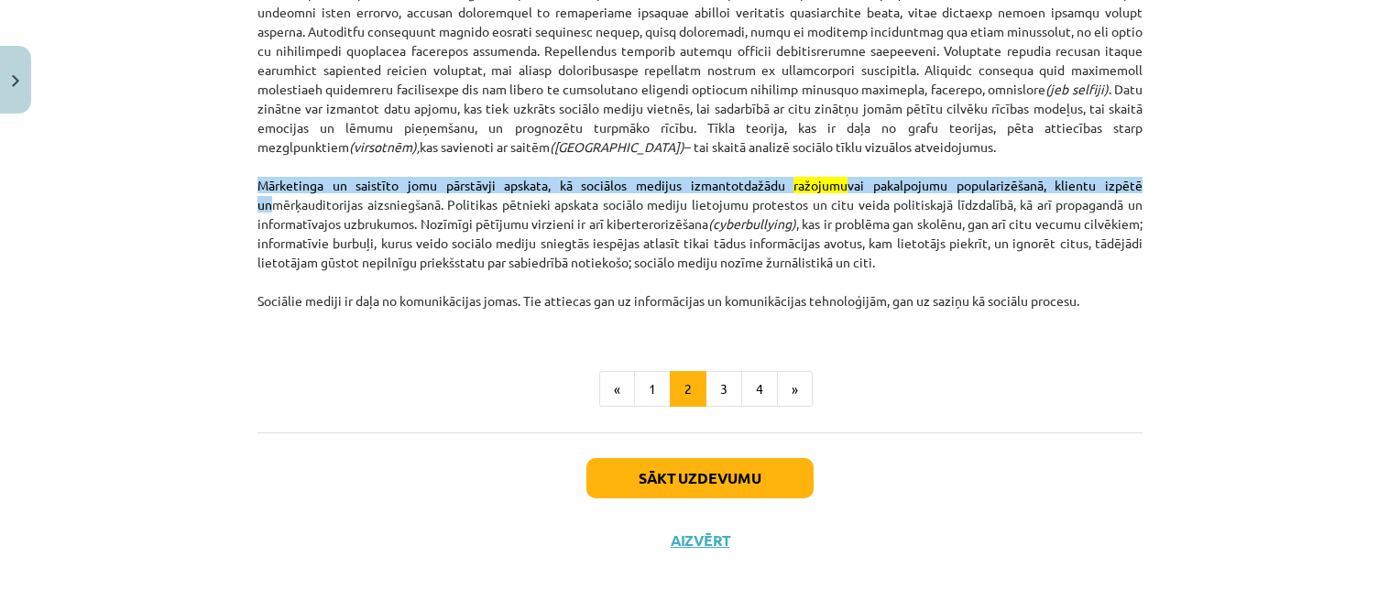
scroll to position [1225, 0]
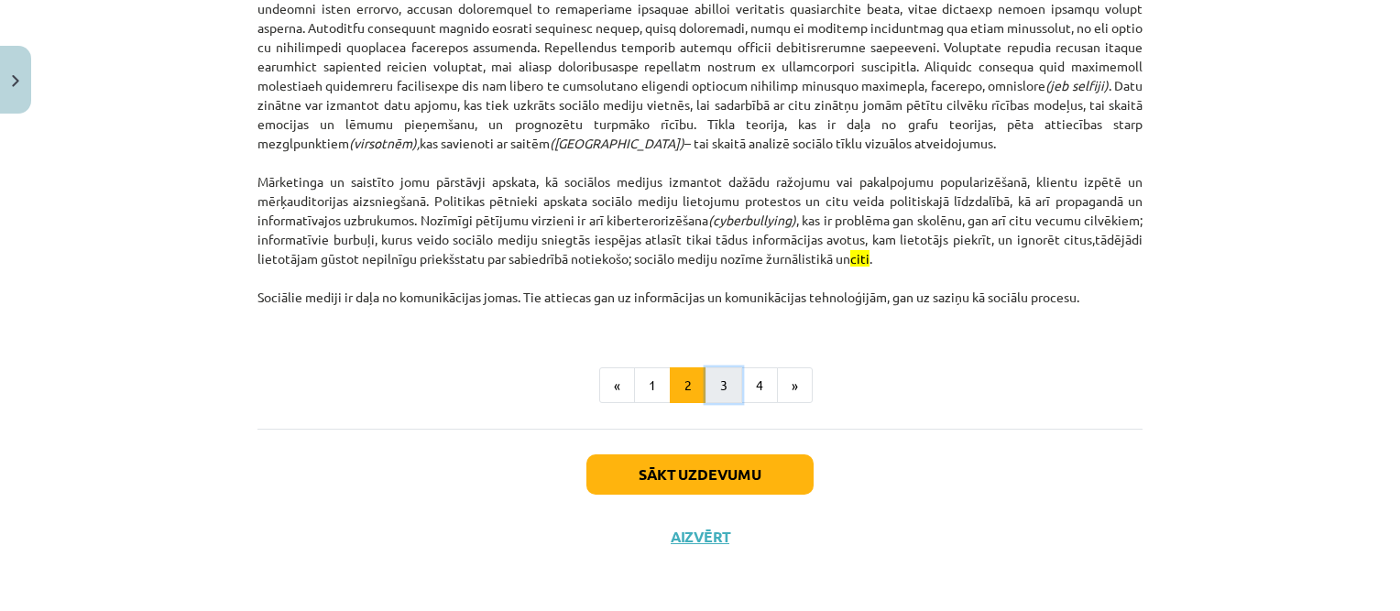
click at [721, 387] on button "3" at bounding box center [723, 385] width 37 height 37
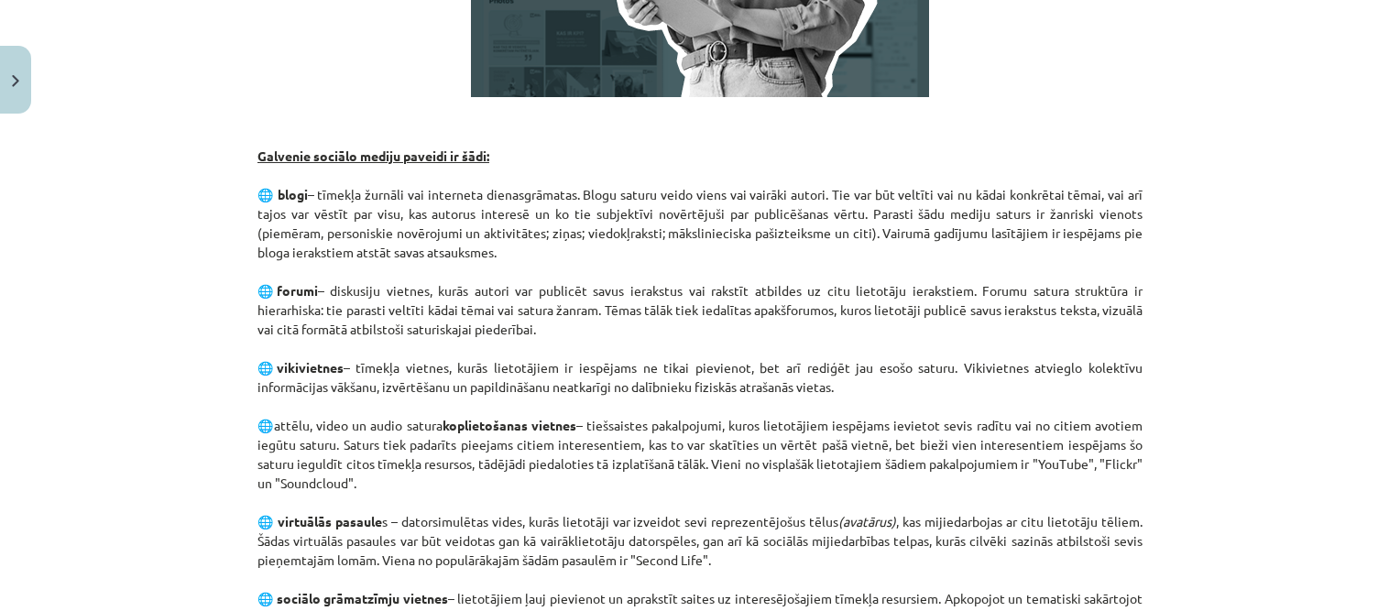
scroll to position [602, 0]
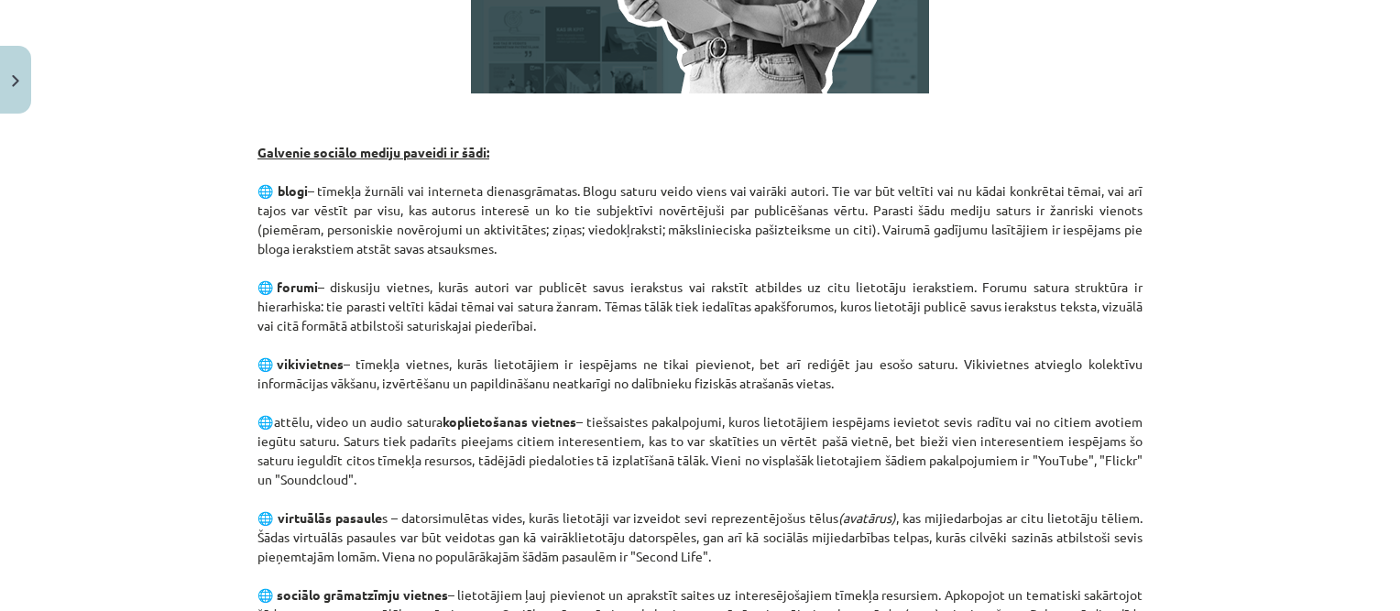
drag, startPoint x: 224, startPoint y: 191, endPoint x: 411, endPoint y: 200, distance: 188.0
click at [377, 197] on div "Mācību tēma: Latviešu valodas 9. klases 1. ieskaites mācību materiāls #2 1. tēm…" at bounding box center [700, 305] width 1400 height 611
drag, startPoint x: 411, startPoint y: 200, endPoint x: 377, endPoint y: 187, distance: 36.2
click at [377, 187] on p "Galvenie sociālo mediju paveidi ir šādi: 🌐 blogi – tīmekļa žurnāli vai internet…" at bounding box center [699, 565] width 885 height 923
drag, startPoint x: 264, startPoint y: 197, endPoint x: 278, endPoint y: 193, distance: 14.2
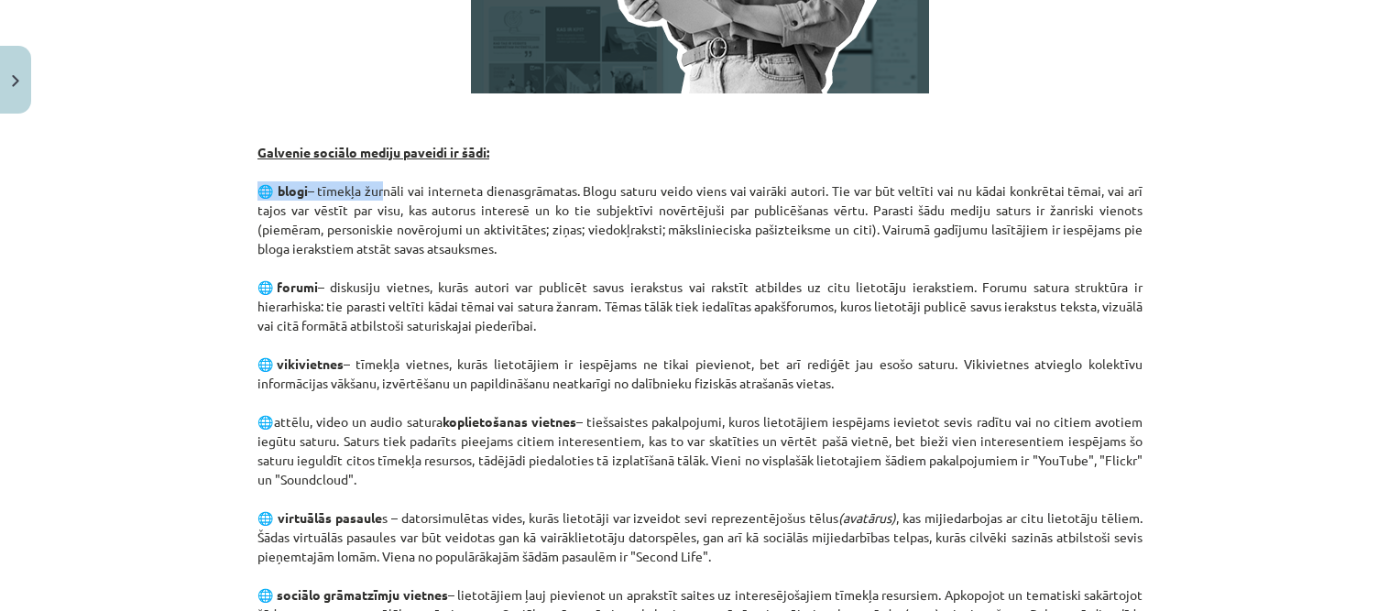
click at [266, 195] on p "Galvenie sociālo mediju paveidi ir šādi: 🌐 blogi – tīmekļa žurnāli vai internet…" at bounding box center [699, 565] width 885 height 923
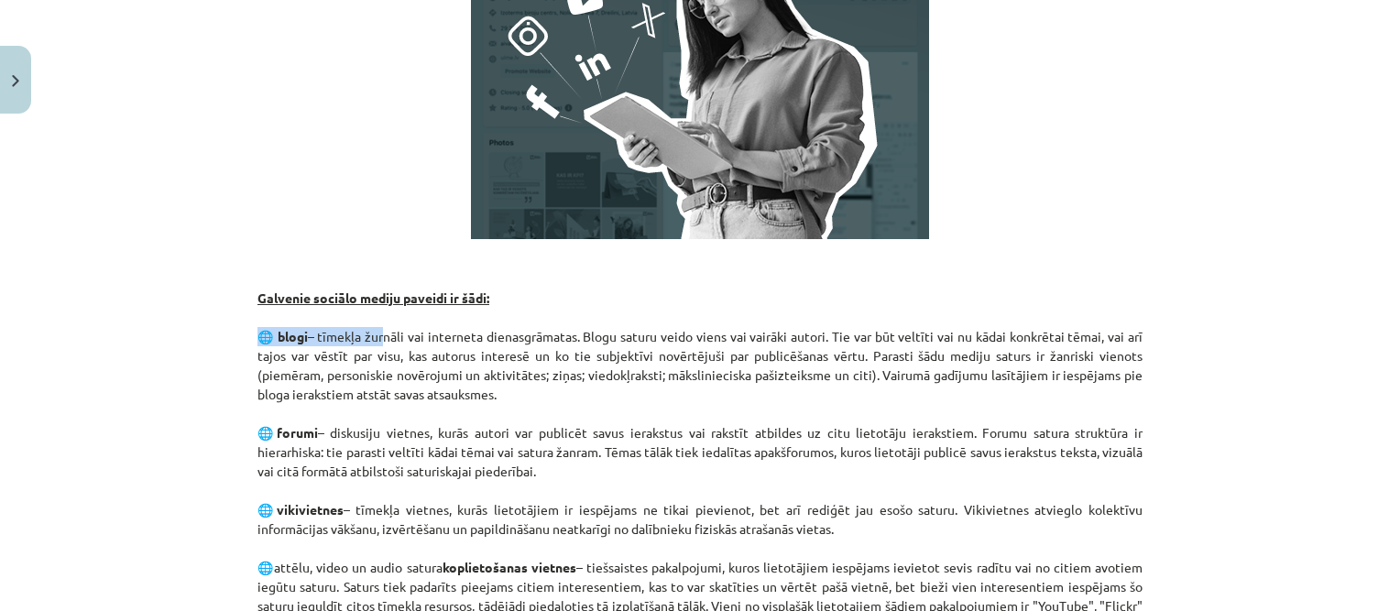
scroll to position [458, 0]
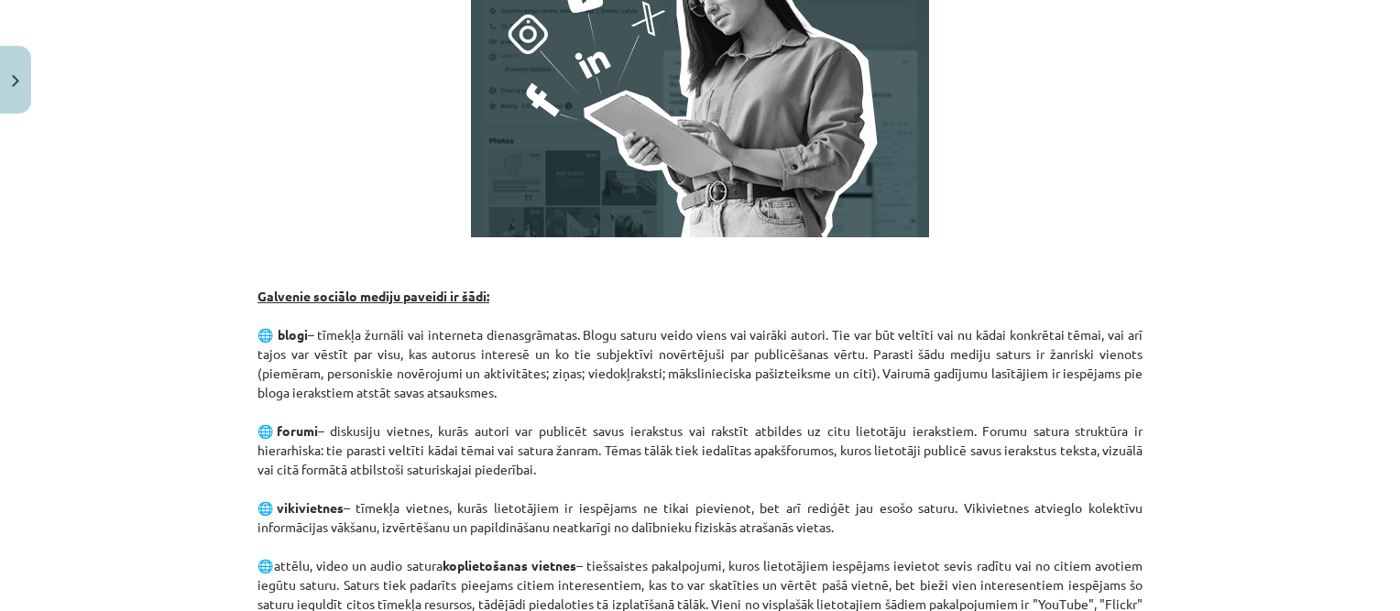
drag, startPoint x: 246, startPoint y: 294, endPoint x: 284, endPoint y: 294, distance: 37.6
click at [284, 294] on div "10 XP Saņemsi Viegls 120 pilda Apraksts Uzdevums Palīdzība Galvenie sociālo med…" at bounding box center [699, 539] width 907 height 1751
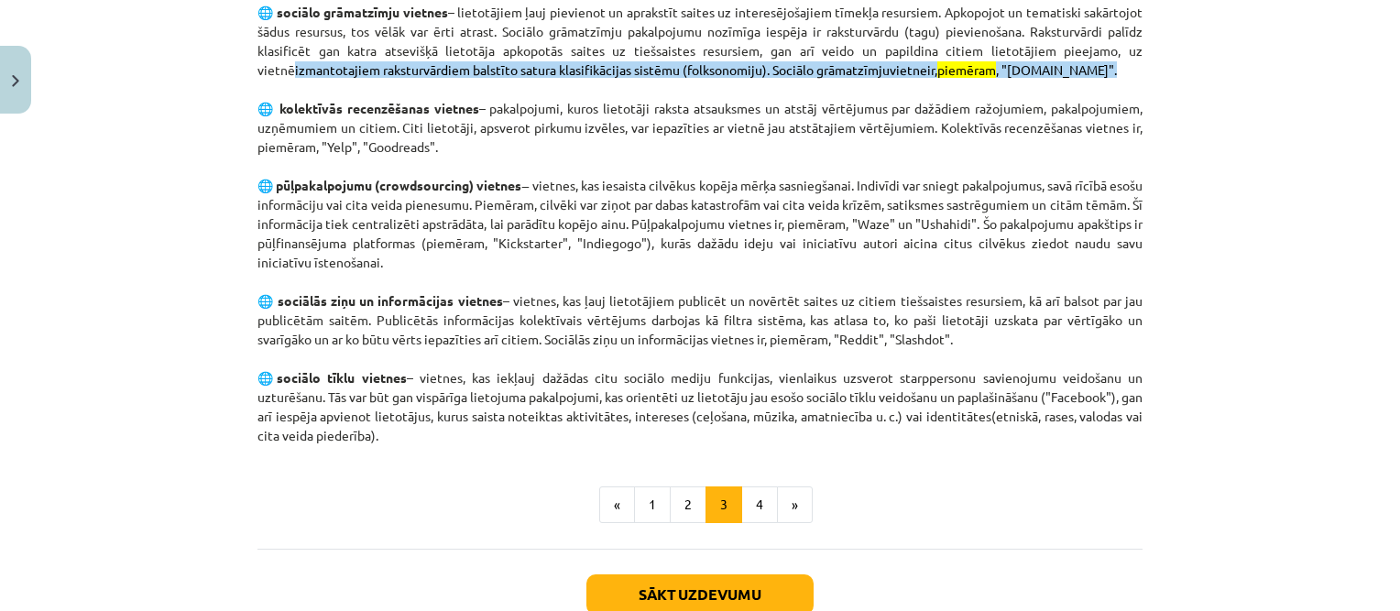
scroll to position [1191, 0]
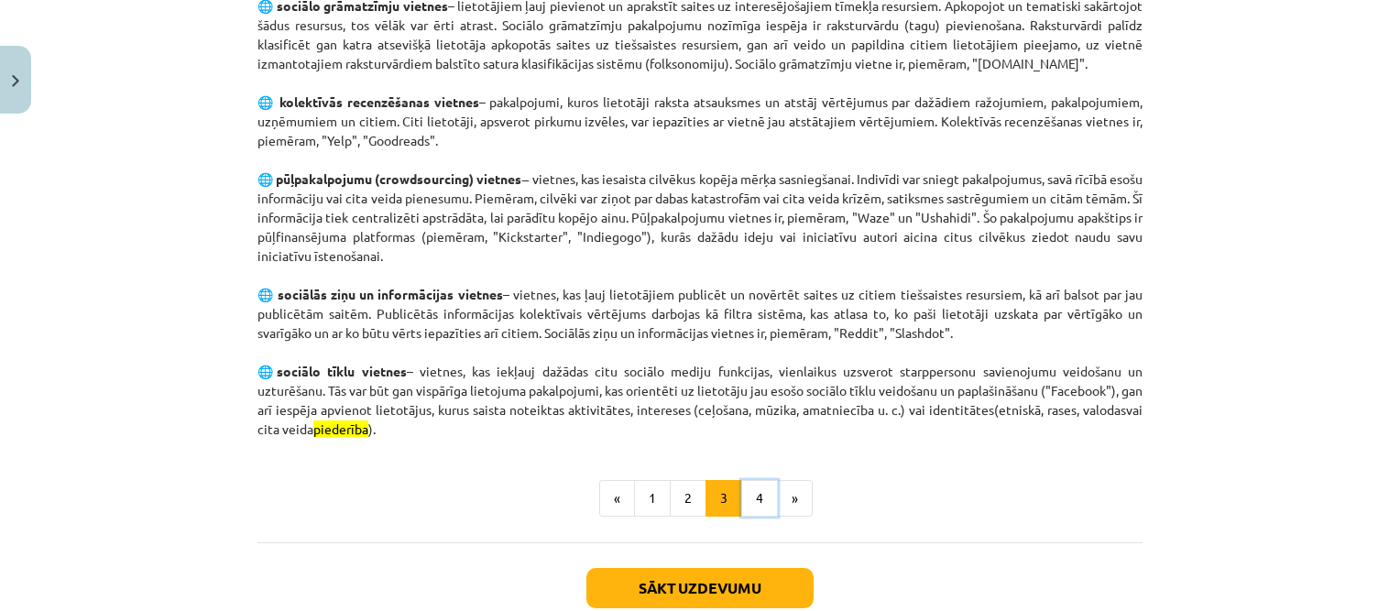
click at [758, 494] on button "4" at bounding box center [759, 498] width 37 height 37
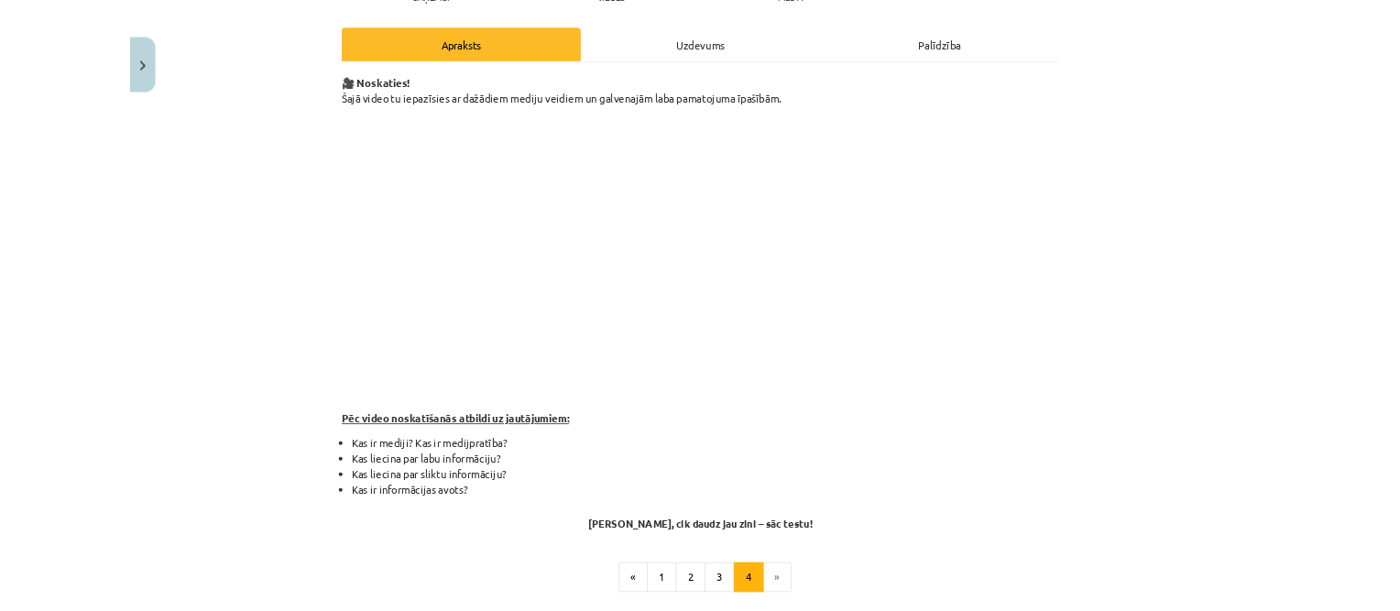
scroll to position [106, 0]
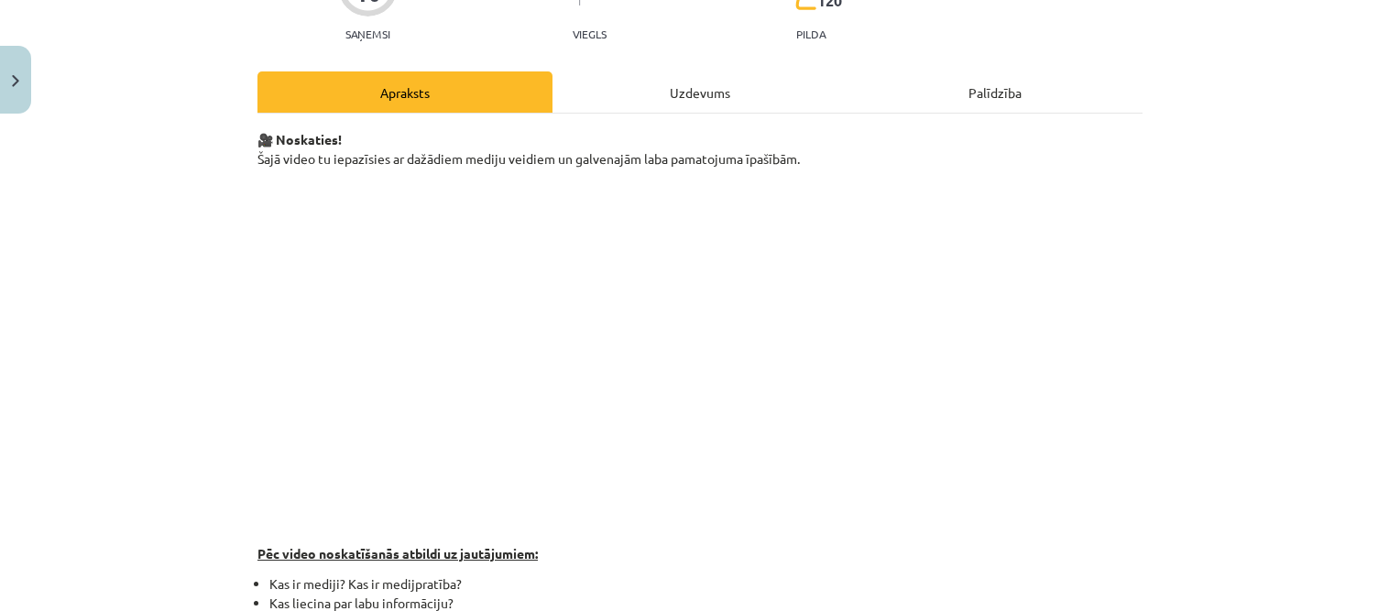
click at [710, 94] on div "Uzdevums" at bounding box center [699, 91] width 295 height 41
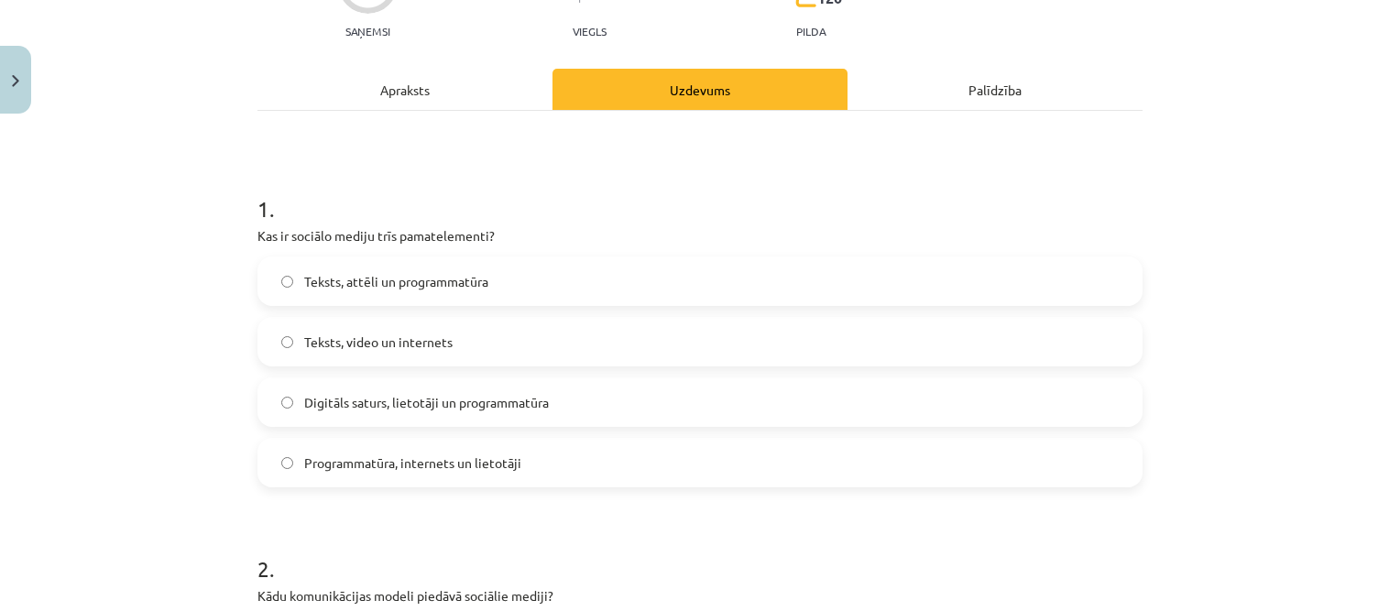
scroll to position [229, 0]
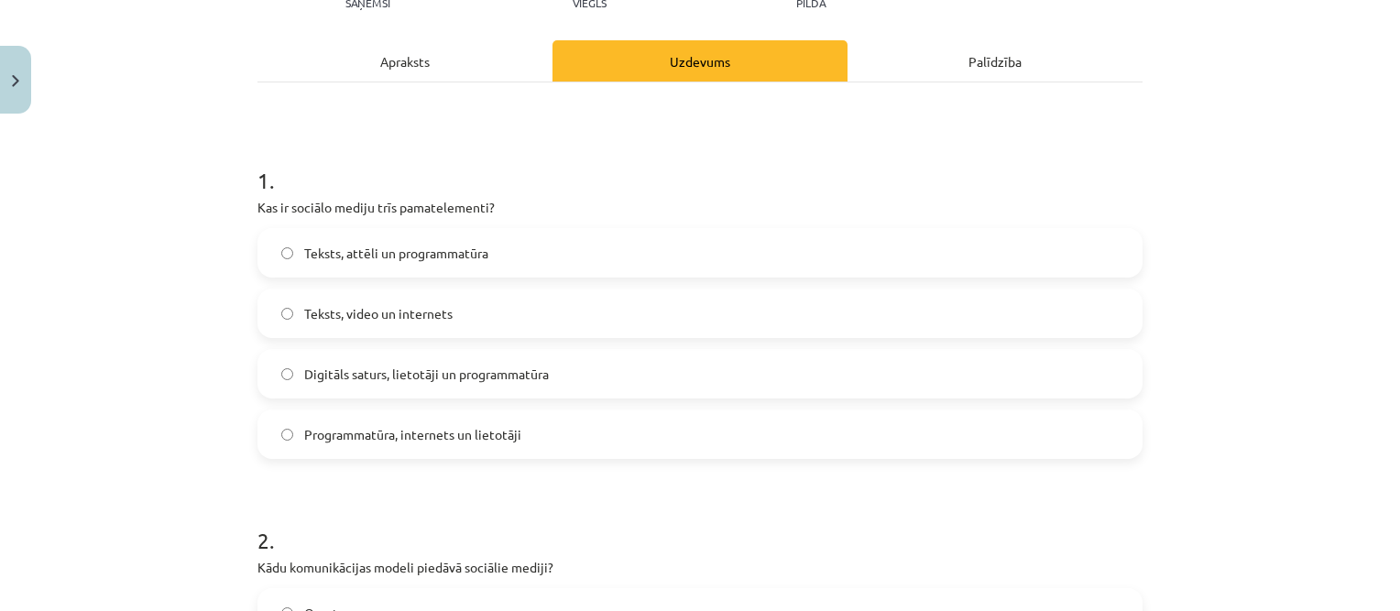
click at [460, 365] on span "Digitāls saturs, lietotāji un programmatūra" at bounding box center [426, 374] width 245 height 19
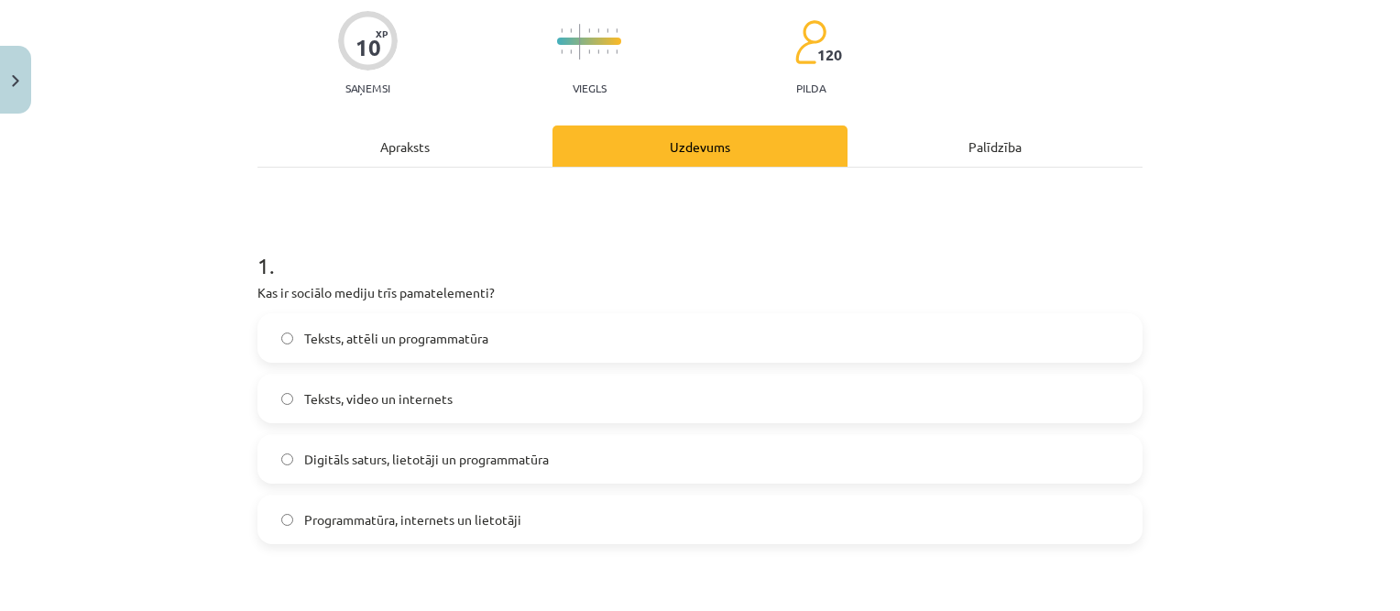
scroll to position [137, 0]
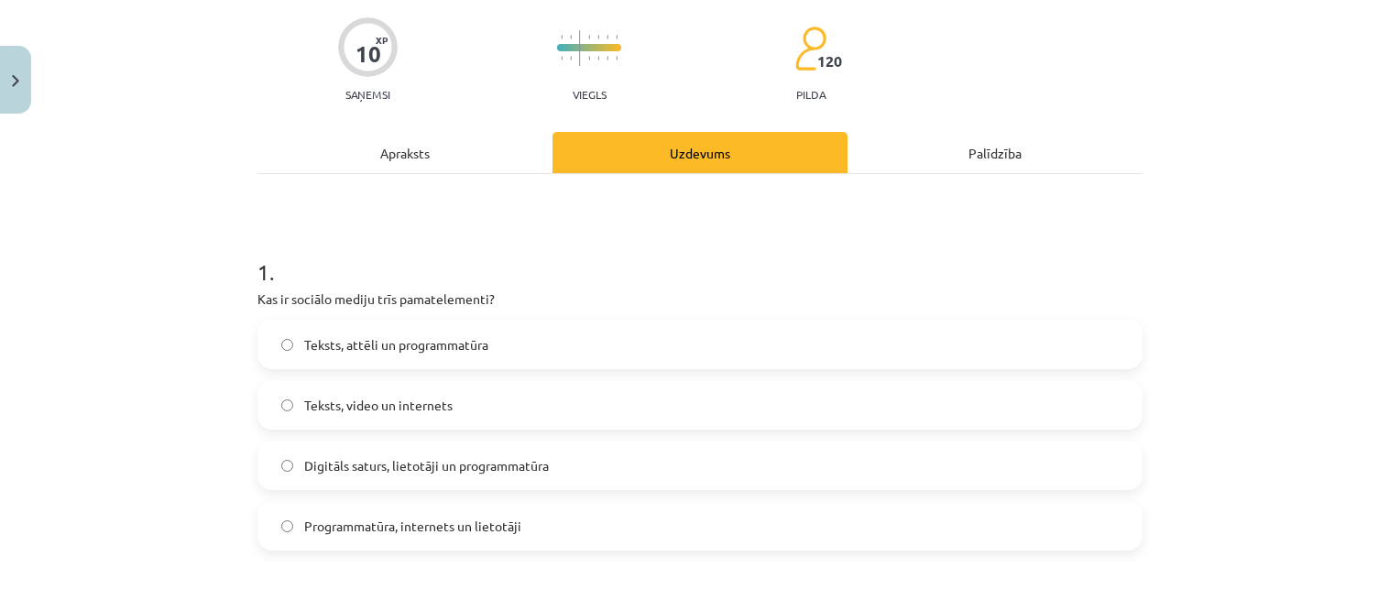
click at [420, 142] on div "Apraksts" at bounding box center [404, 152] width 295 height 41
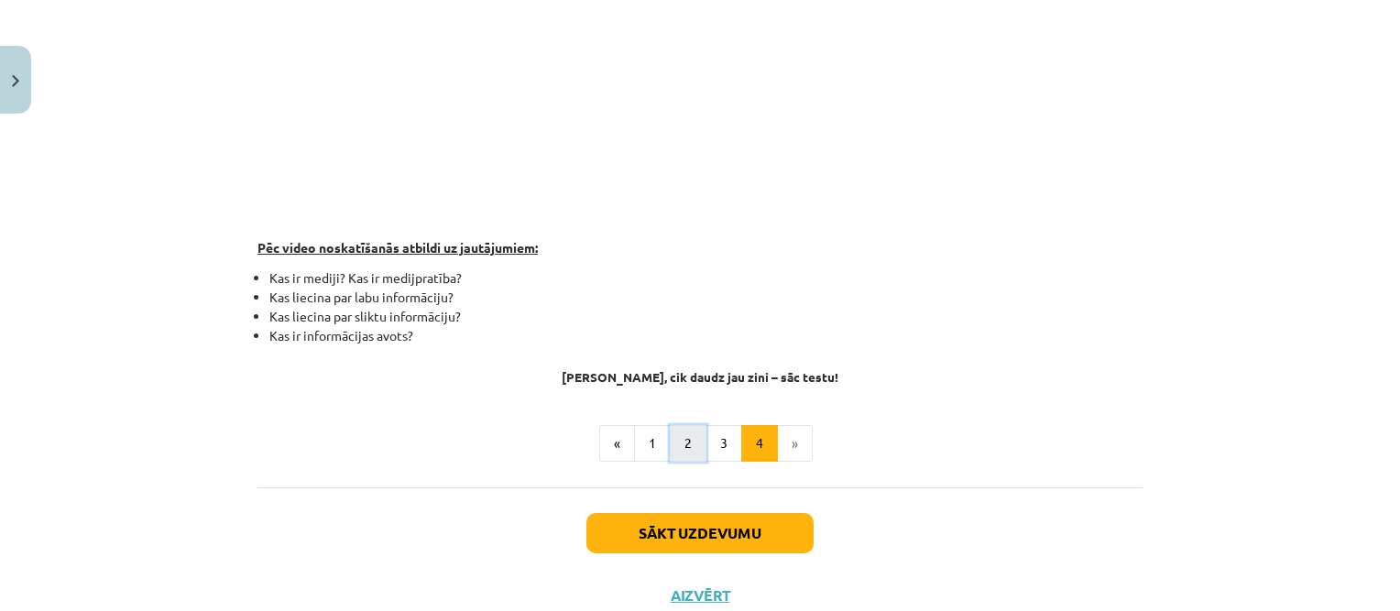
click at [690, 447] on button "2" at bounding box center [688, 443] width 37 height 37
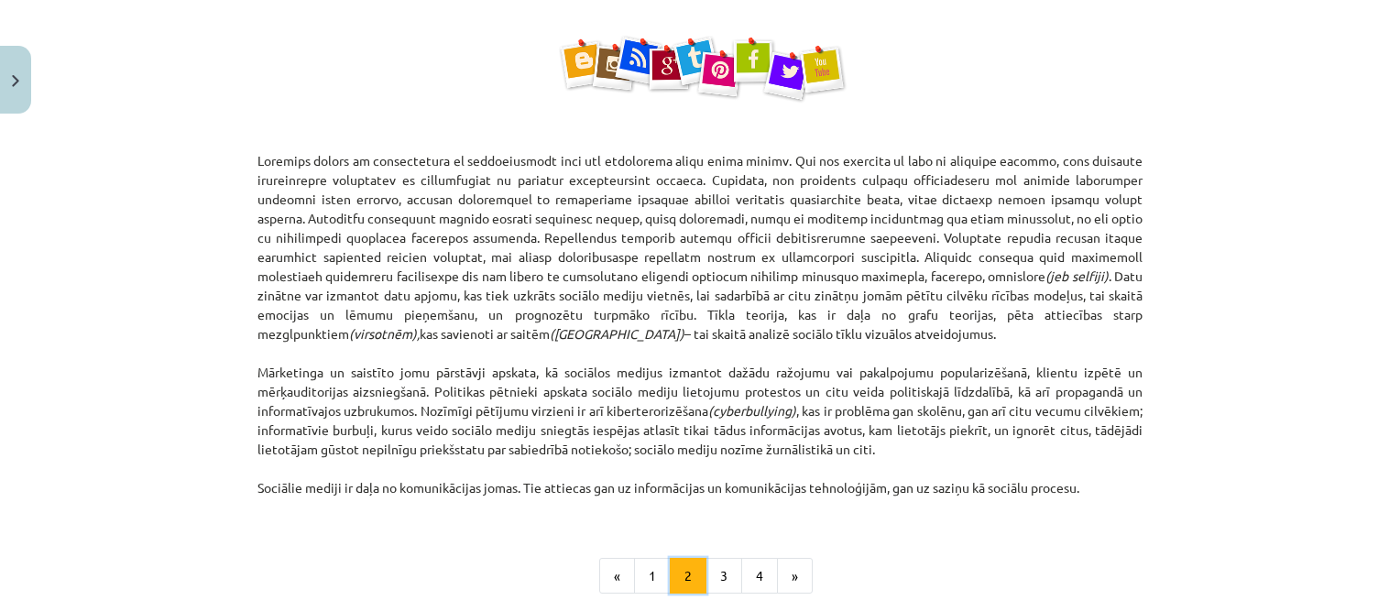
scroll to position [1060, 0]
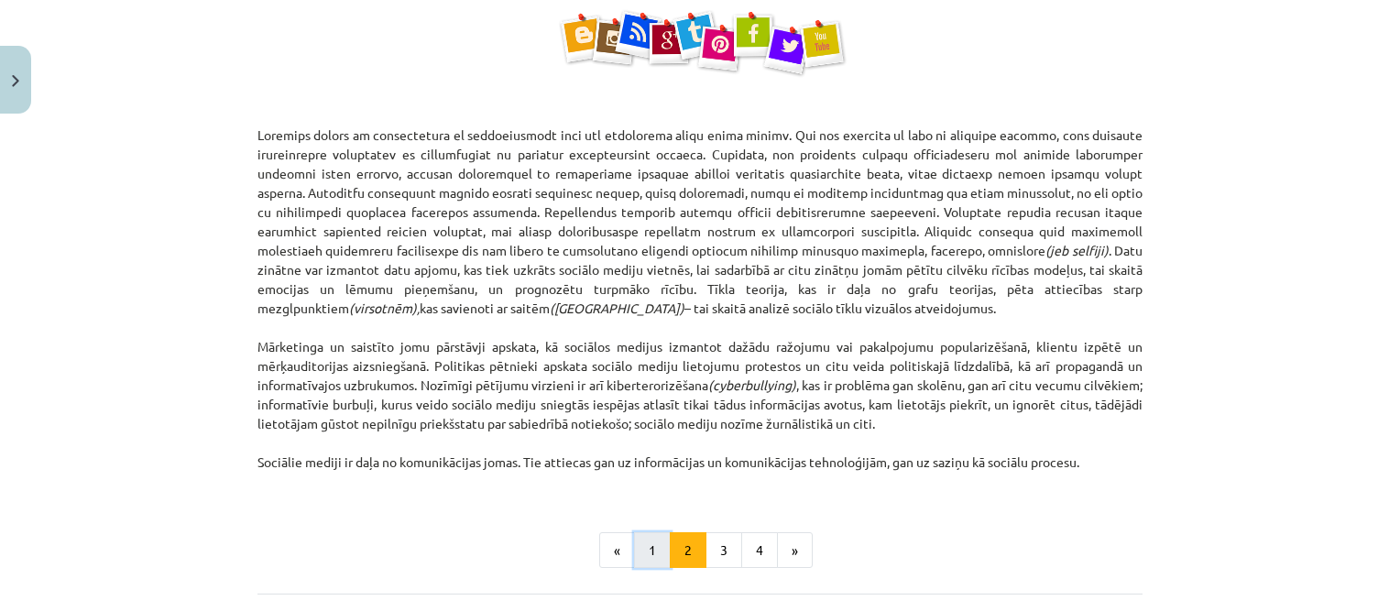
click at [644, 546] on button "1" at bounding box center [652, 550] width 37 height 37
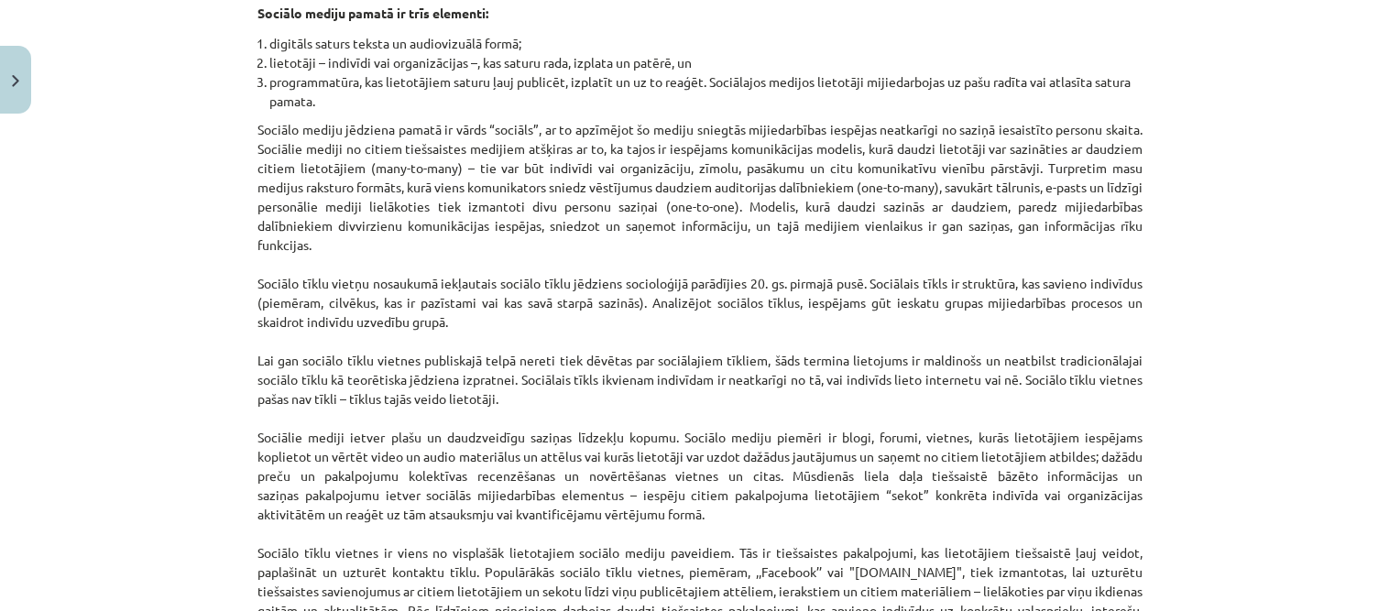
scroll to position [693, 0]
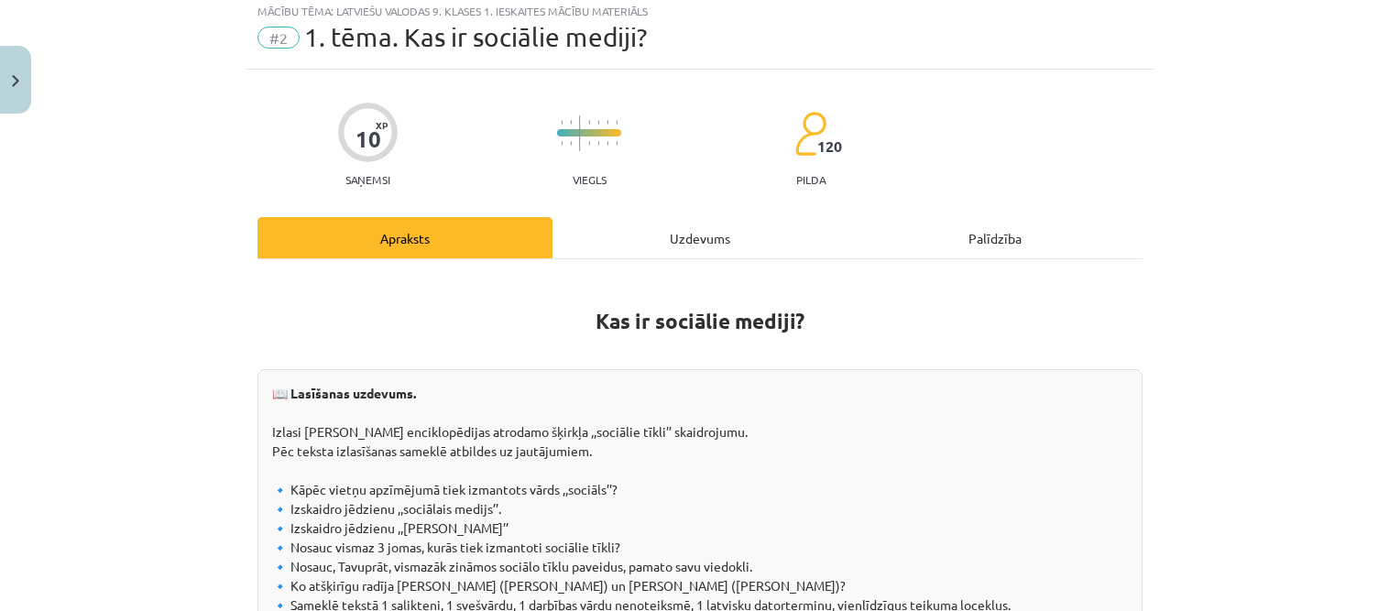
click at [676, 236] on div "Uzdevums" at bounding box center [699, 237] width 295 height 41
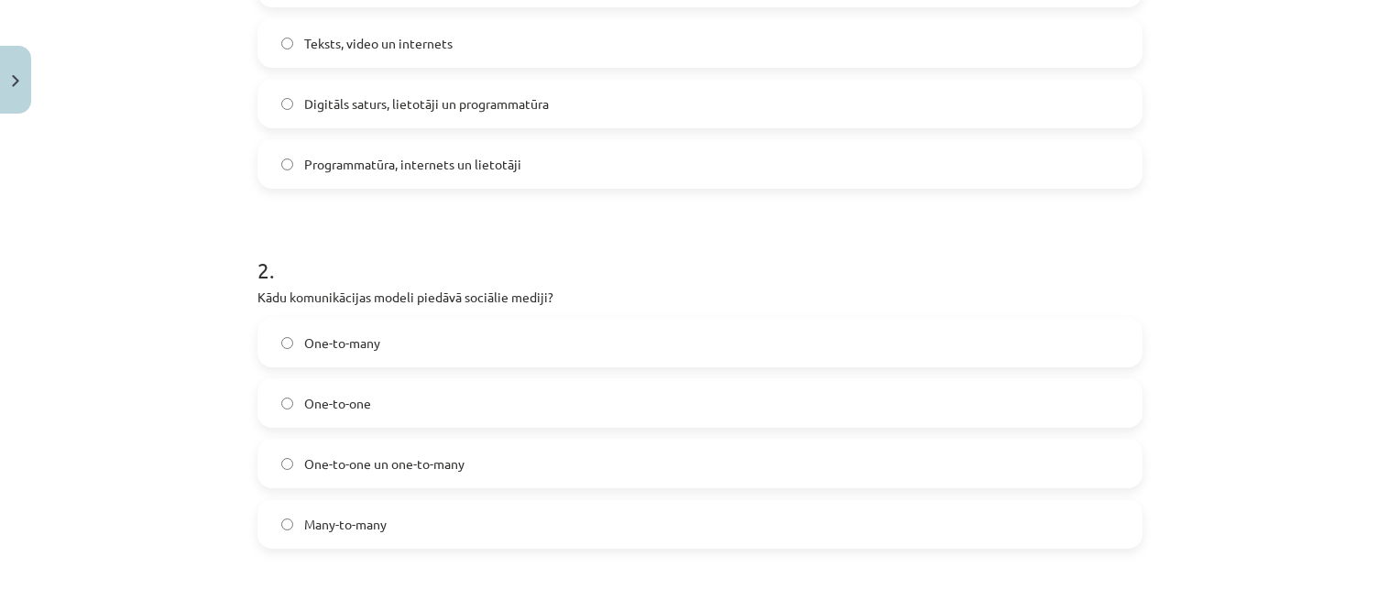
scroll to position [504, 0]
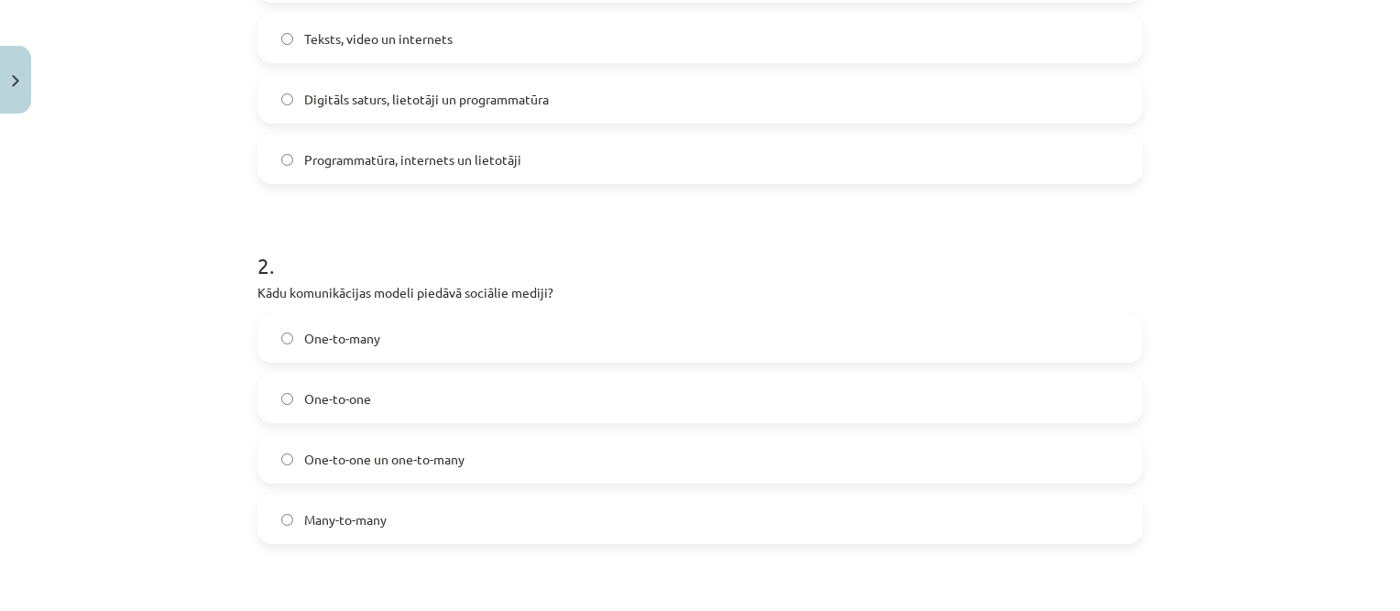
click at [304, 456] on span "One-to-one un one-to-many" at bounding box center [384, 459] width 160 height 19
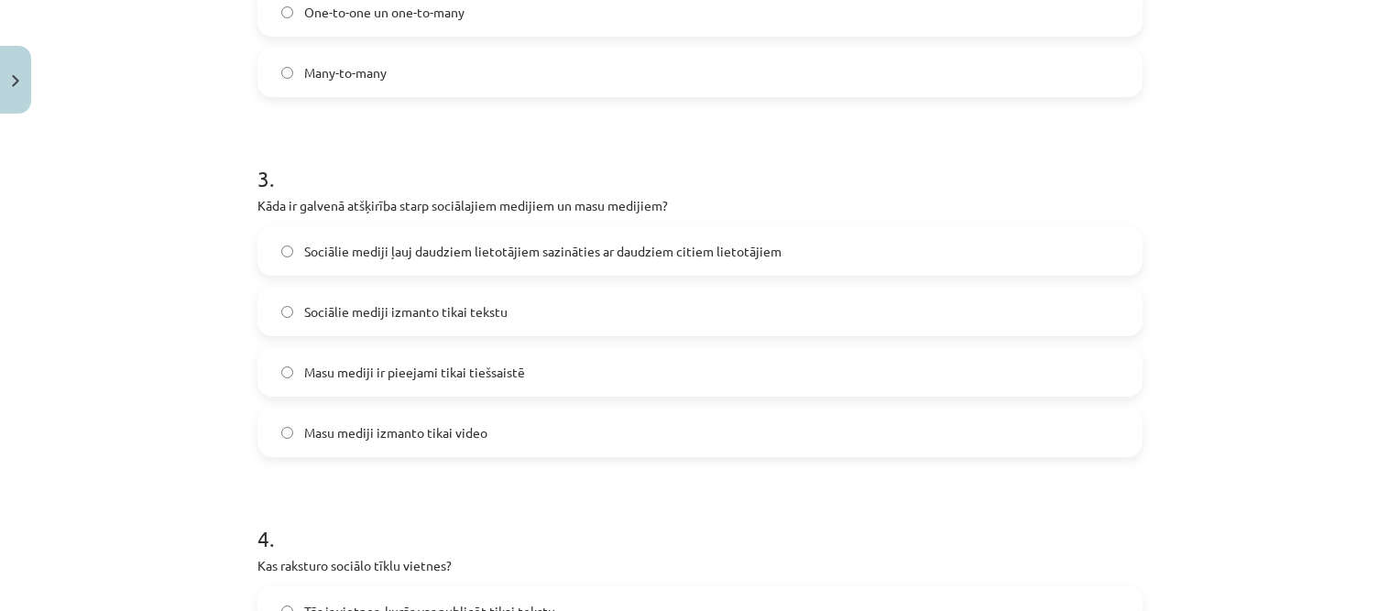
scroll to position [962, 0]
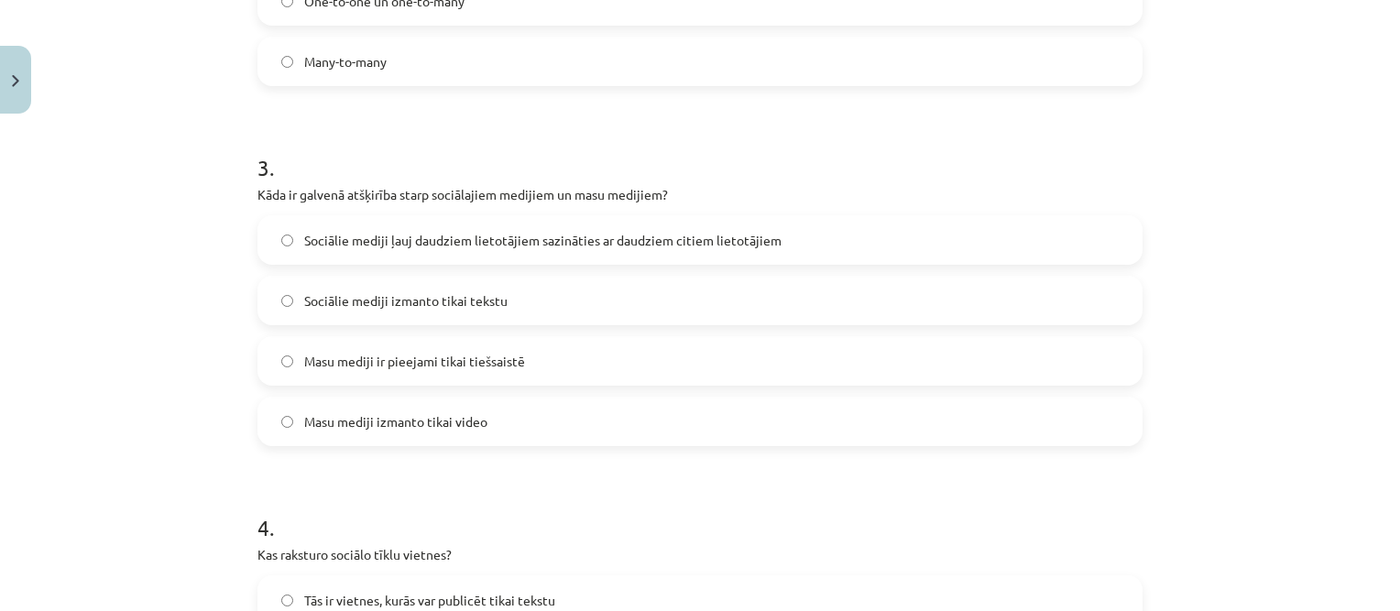
click at [518, 238] on span "Sociālie mediji ļauj daudziem lietotājiem sazināties ar daudziem citiem lietotā…" at bounding box center [542, 240] width 477 height 19
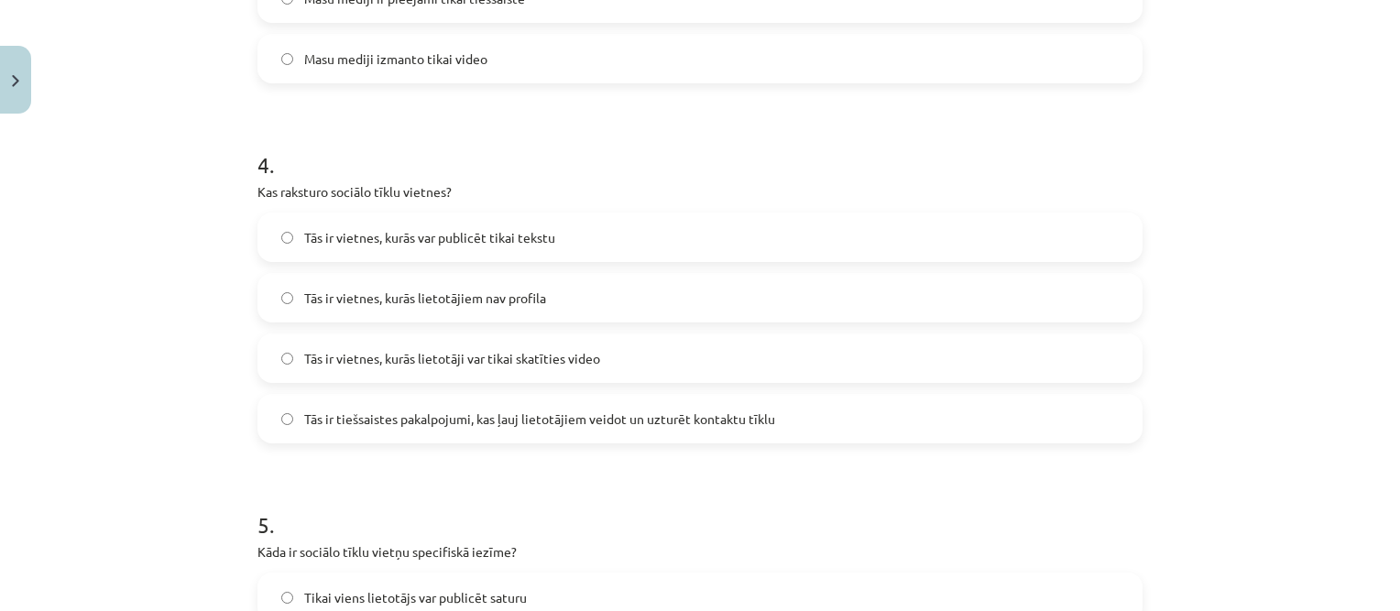
scroll to position [1328, 0]
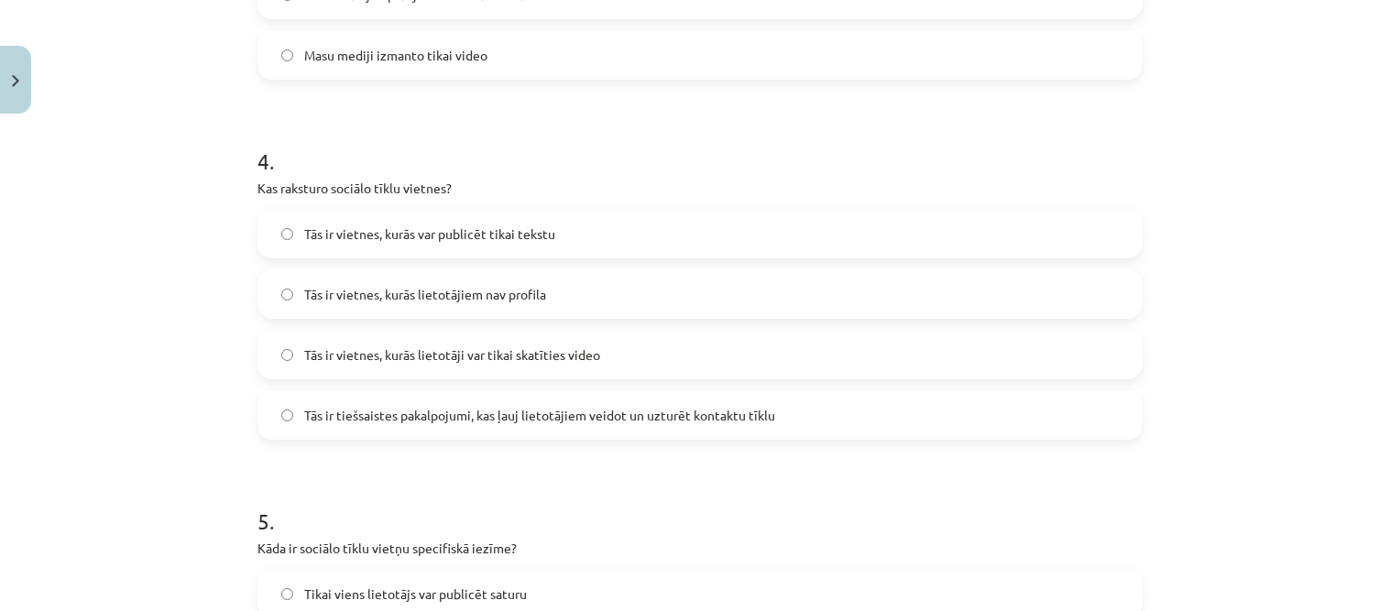
click at [492, 416] on span "Tās ir tiešsaistes pakalpojumi, kas ļauj lietotājiem veidot un uzturēt kontaktu…" at bounding box center [539, 415] width 471 height 19
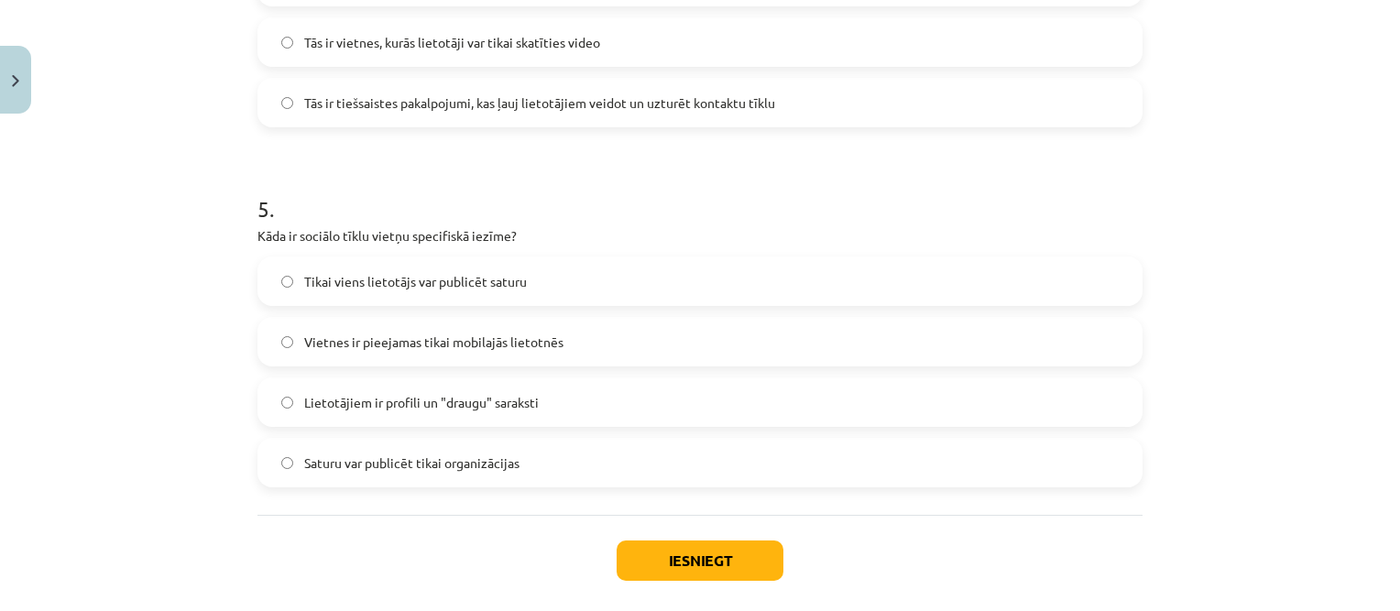
scroll to position [1637, 0]
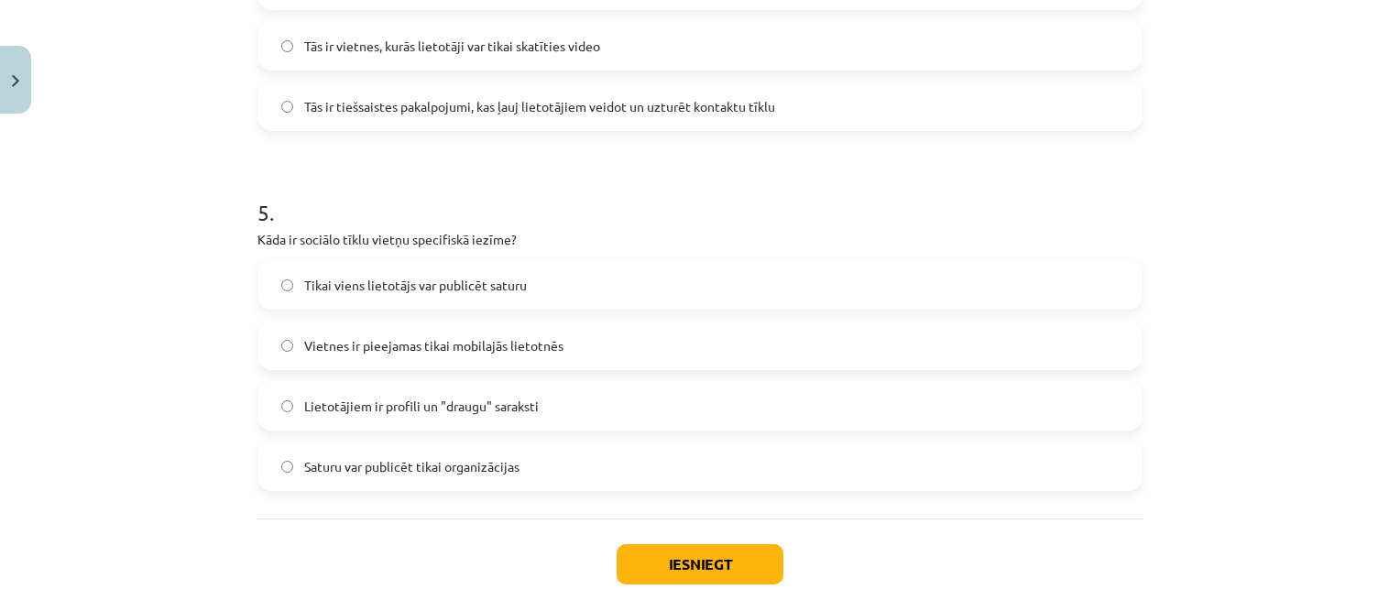
click at [473, 408] on span "Lietotājiem ir profili un "draugu" saraksti" at bounding box center [421, 406] width 235 height 19
click at [674, 558] on button "Iesniegt" at bounding box center [700, 564] width 167 height 40
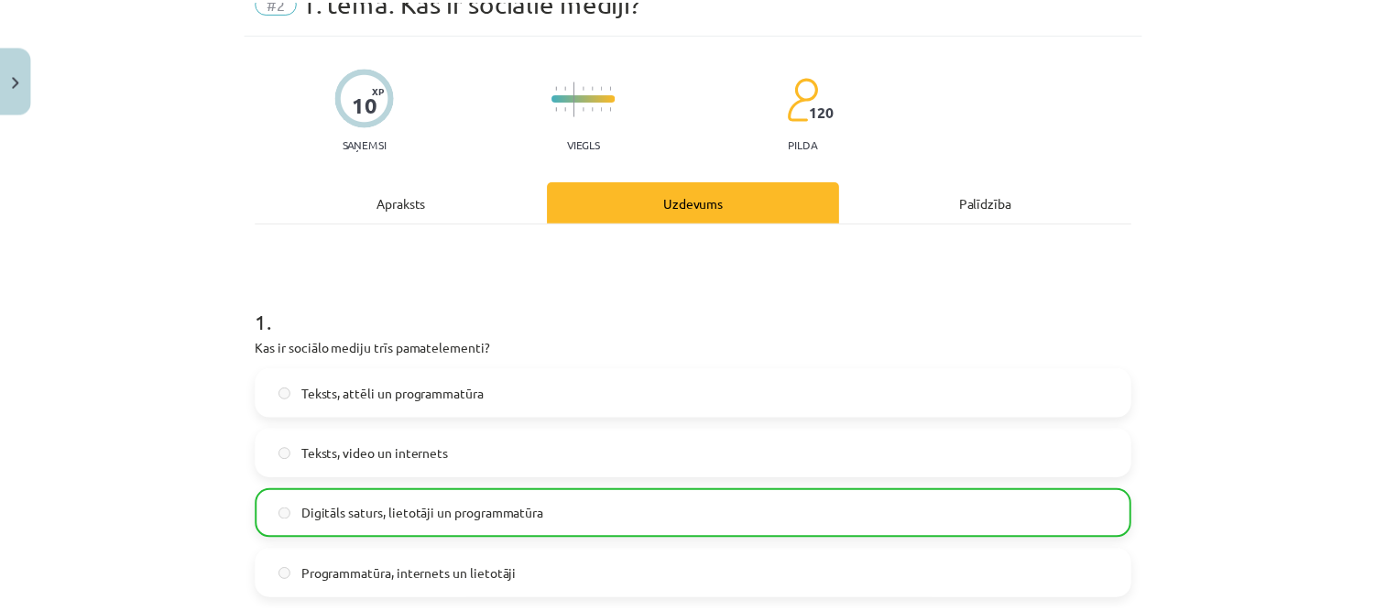
scroll to position [92, 0]
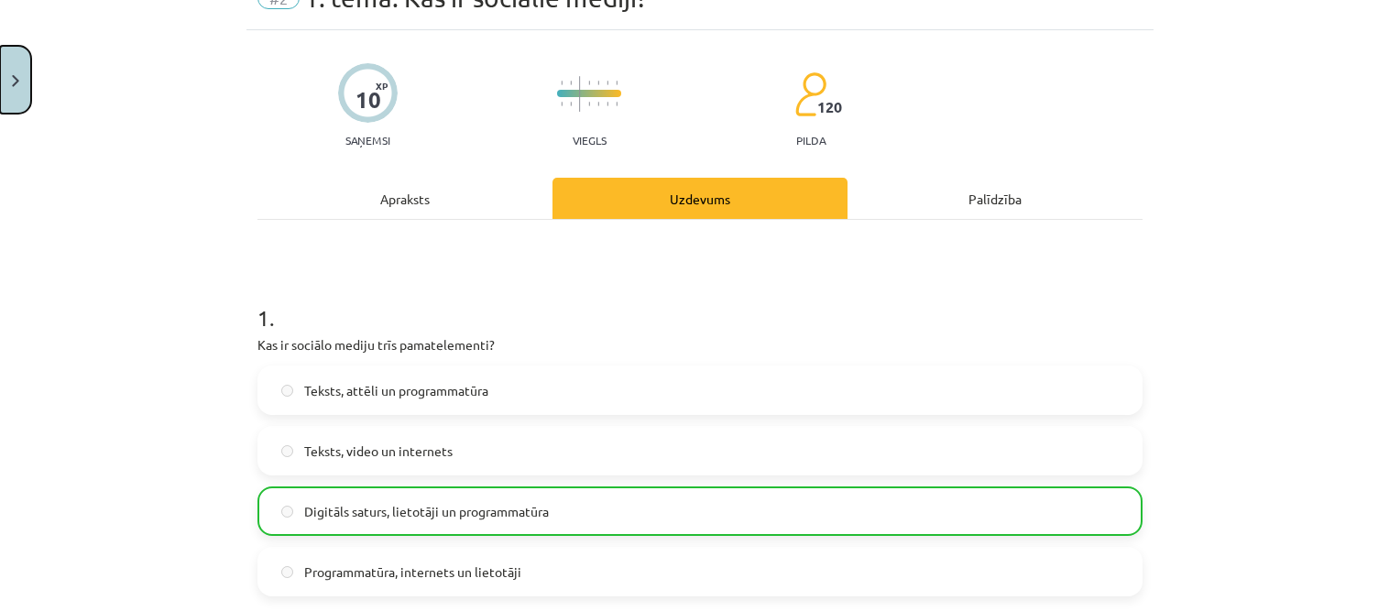
click at [13, 86] on img "Close" at bounding box center [15, 81] width 7 height 12
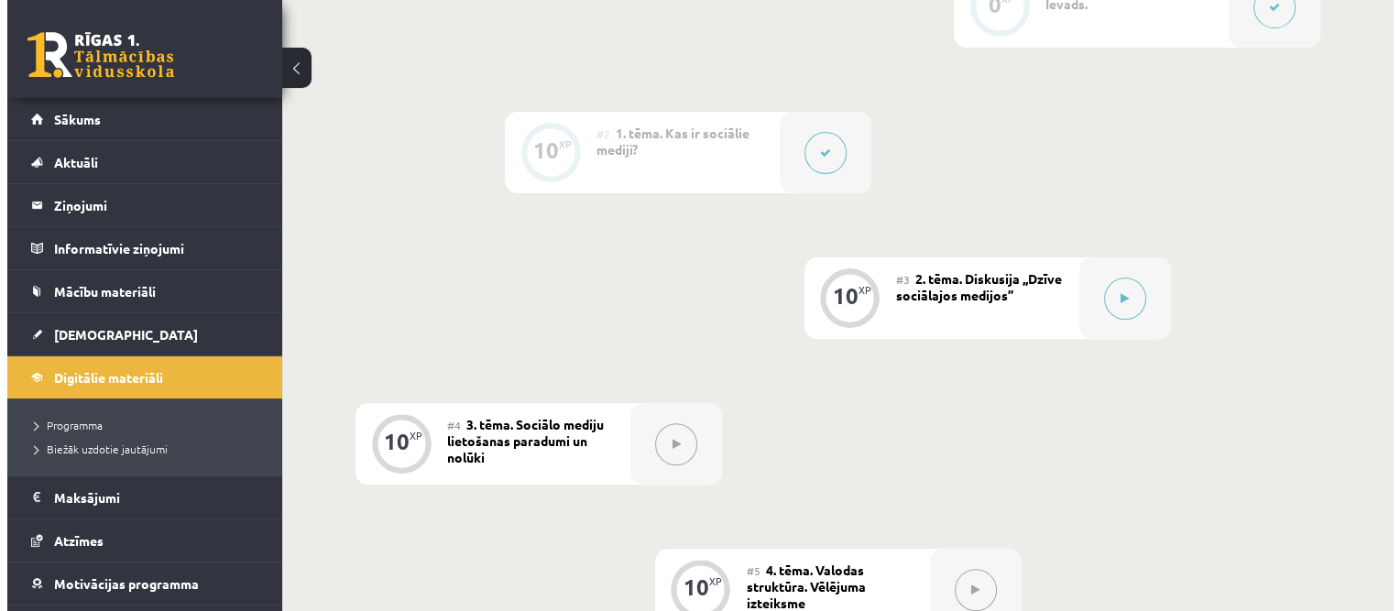
scroll to position [458, 0]
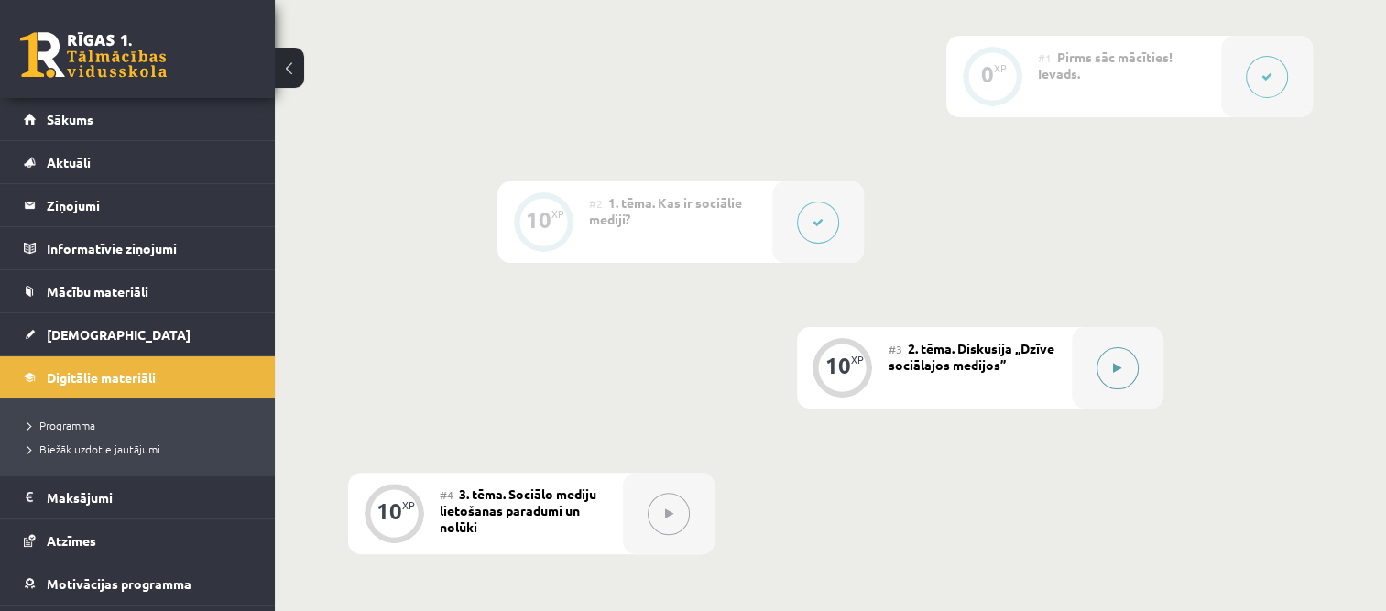
click at [1108, 364] on button at bounding box center [1118, 368] width 42 height 42
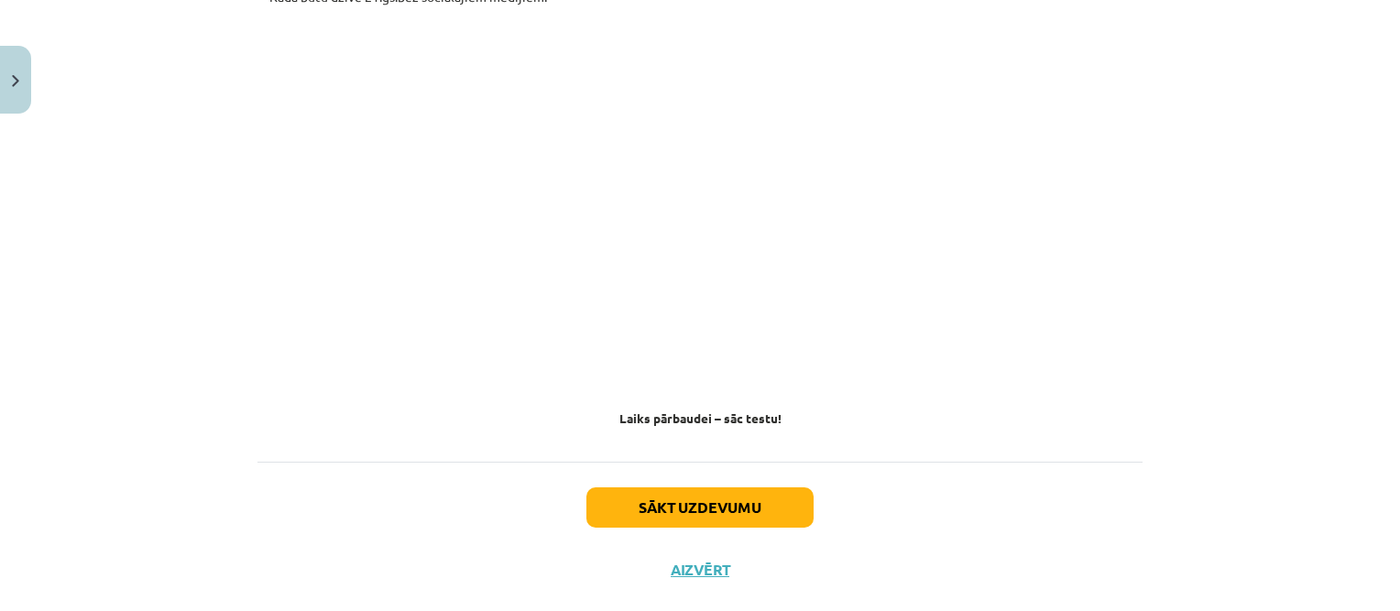
scroll to position [1696, 0]
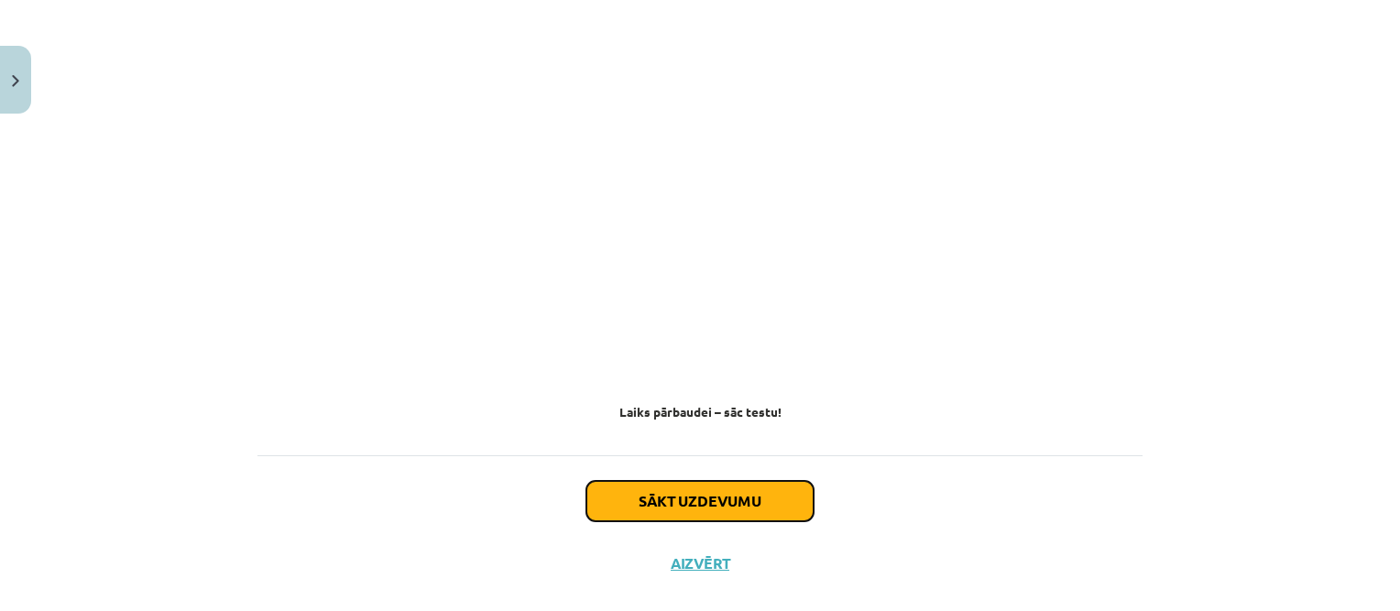
click at [737, 501] on button "Sākt uzdevumu" at bounding box center [699, 501] width 227 height 40
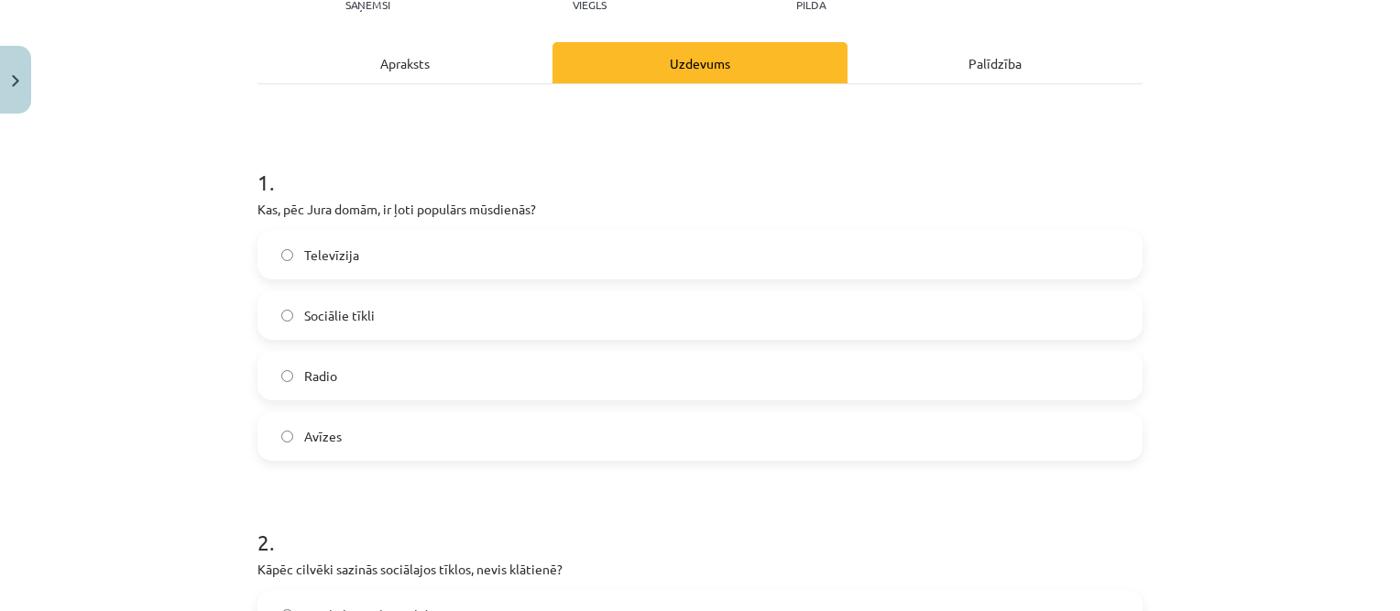
scroll to position [229, 0]
click at [435, 57] on div "Apraksts" at bounding box center [404, 60] width 295 height 41
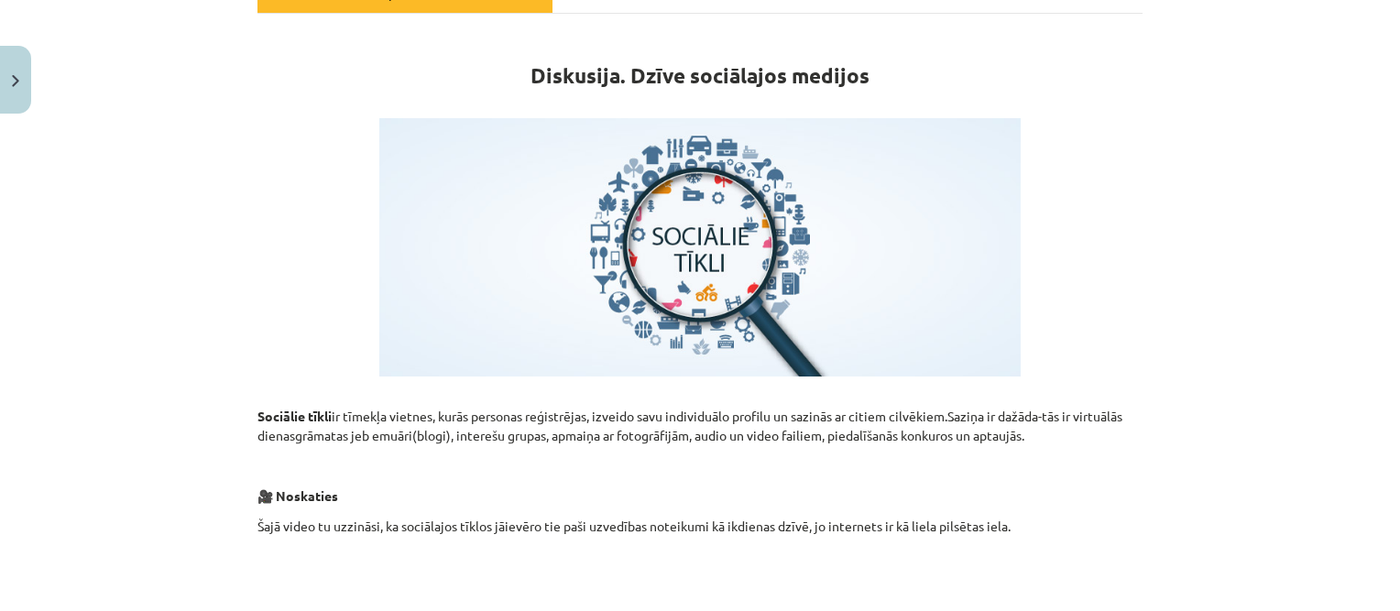
scroll to position [46, 0]
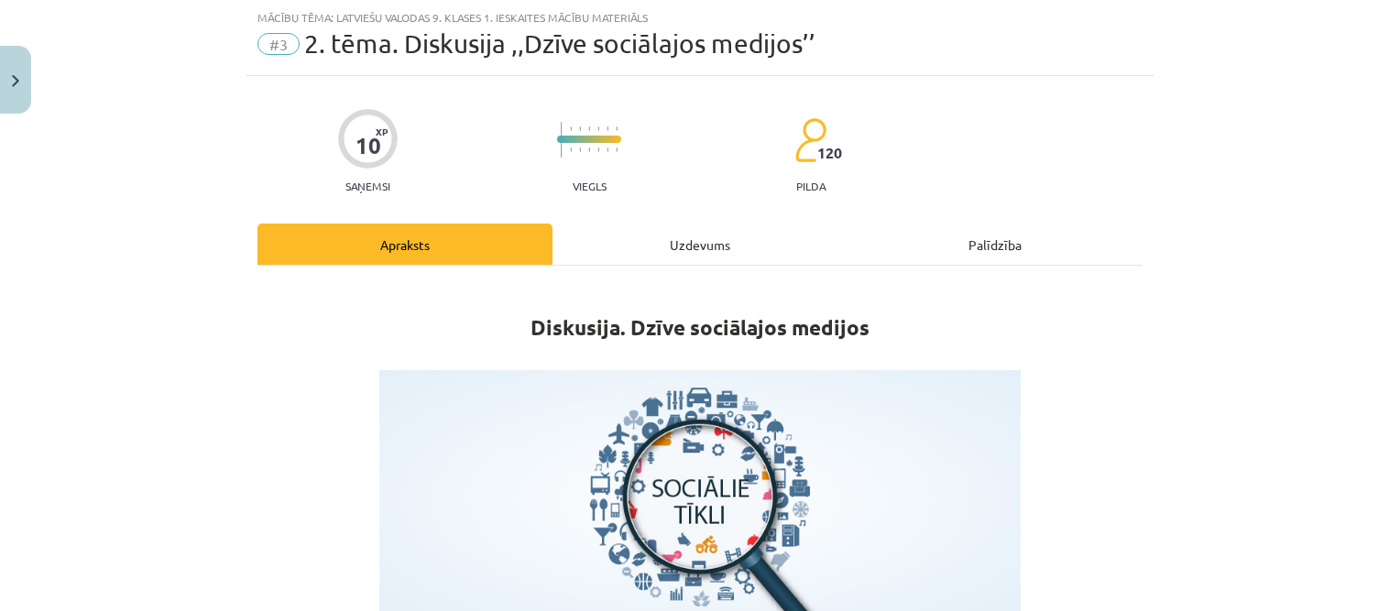
click at [660, 230] on div "Uzdevums" at bounding box center [699, 244] width 295 height 41
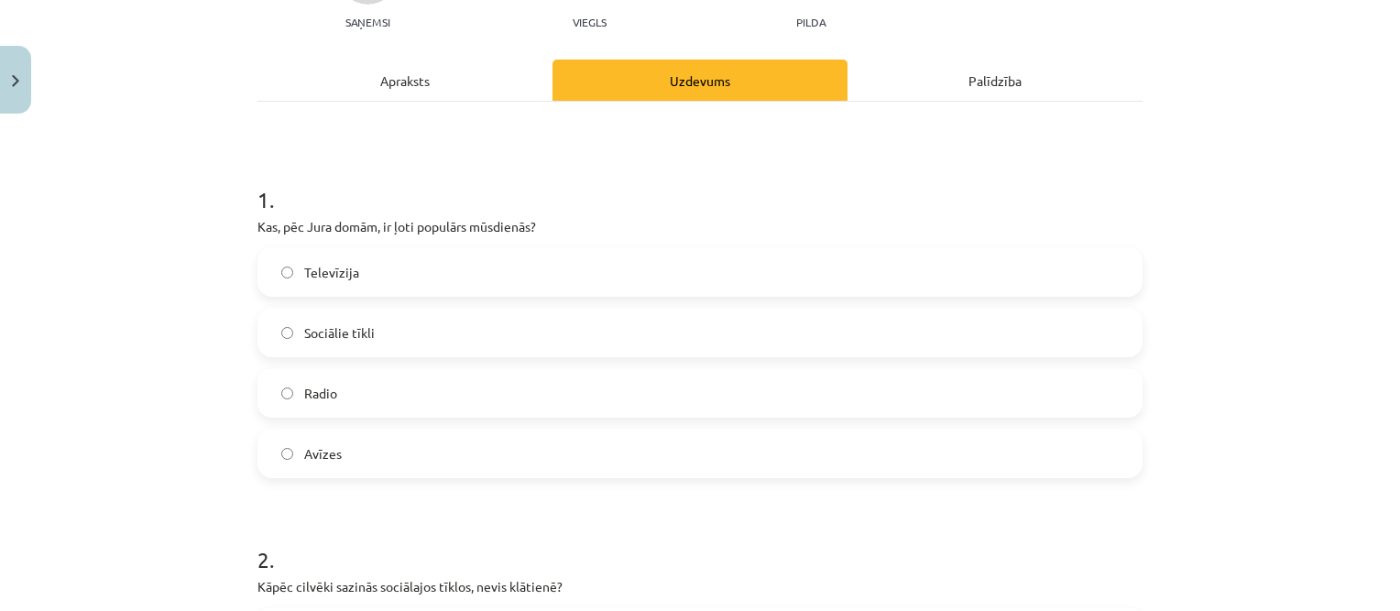
scroll to position [229, 0]
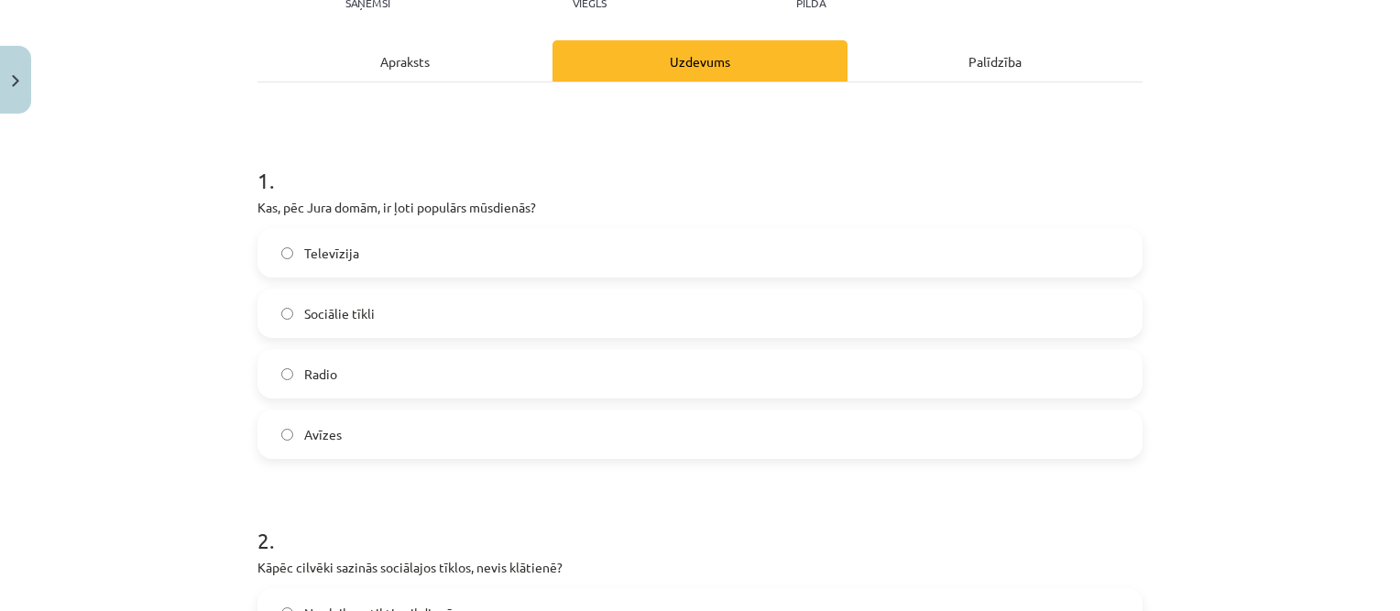
click at [346, 304] on span "Sociālie tīkli" at bounding box center [339, 313] width 71 height 19
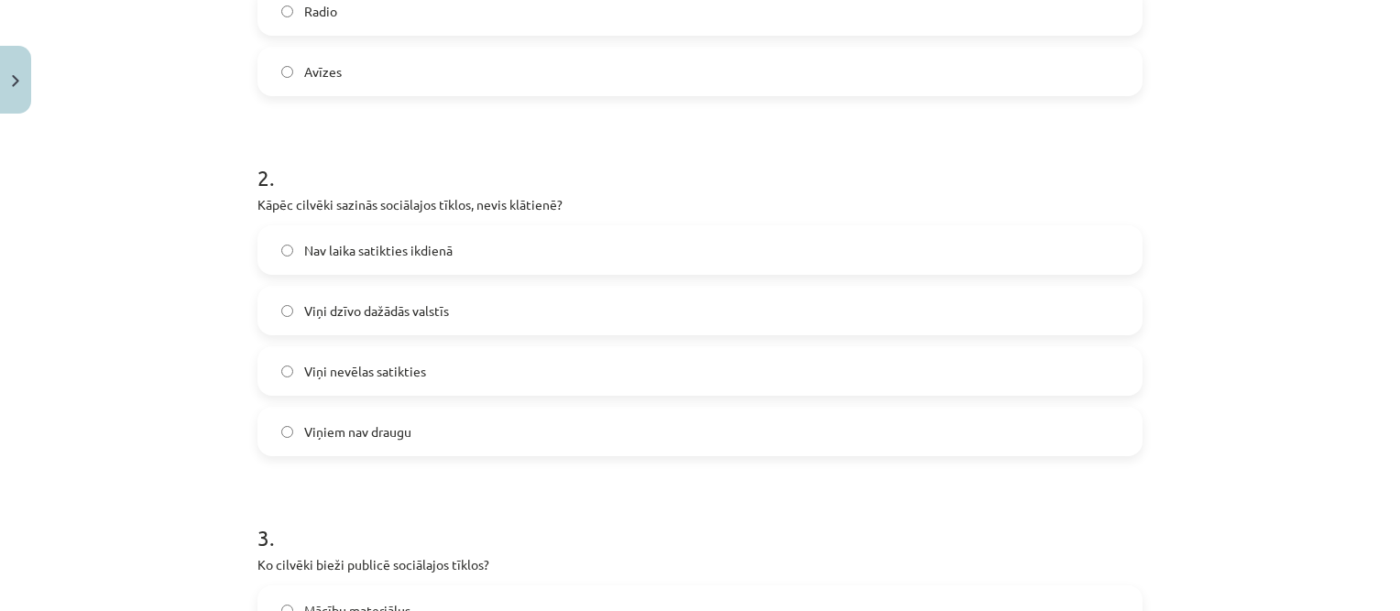
scroll to position [595, 0]
click at [409, 245] on span "Nav laika satikties ikdienā" at bounding box center [378, 246] width 148 height 19
click at [385, 306] on span "Viņi dzīvo dažādās valstīs" at bounding box center [376, 307] width 145 height 19
click at [396, 237] on span "Nav laika satikties ikdienā" at bounding box center [378, 246] width 148 height 19
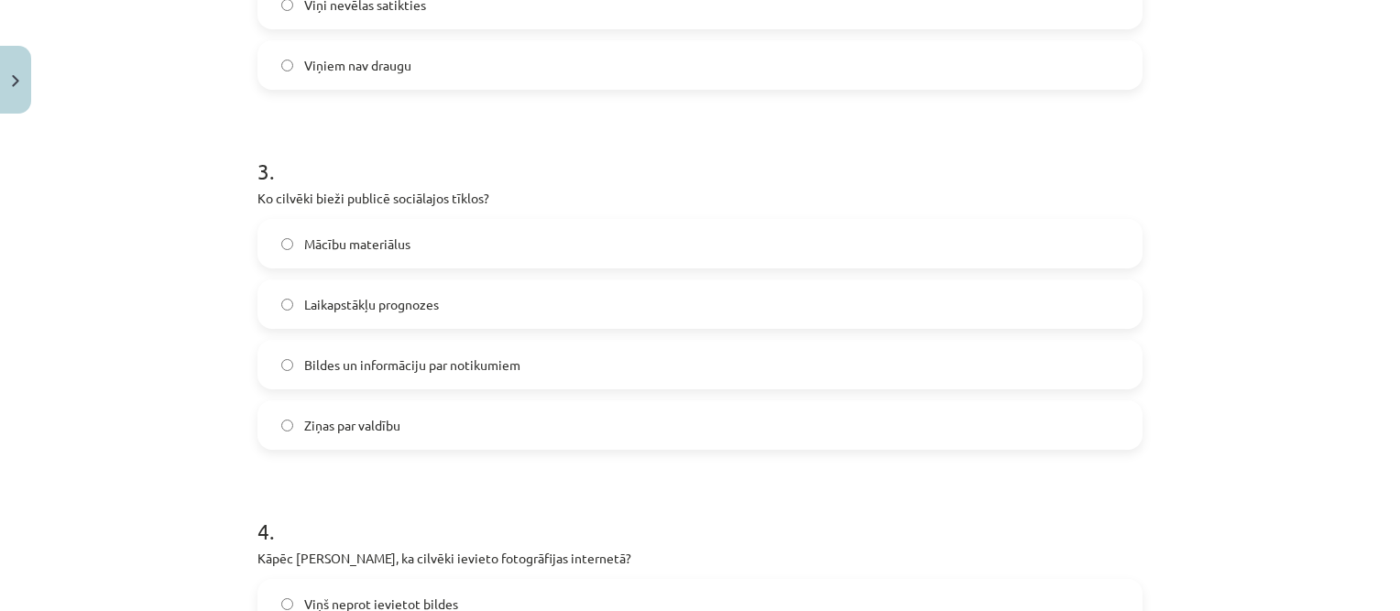
scroll to position [962, 0]
click at [438, 355] on span "Bildes un informāciju par notikumiem" at bounding box center [412, 361] width 216 height 19
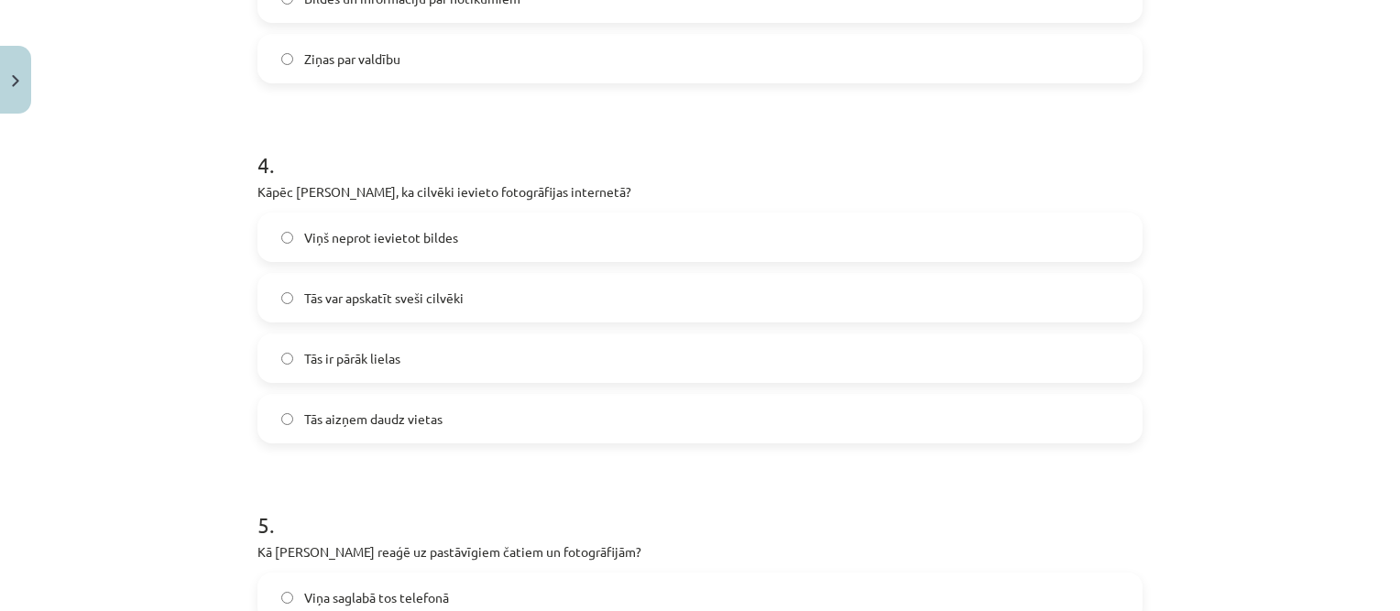
scroll to position [1328, 0]
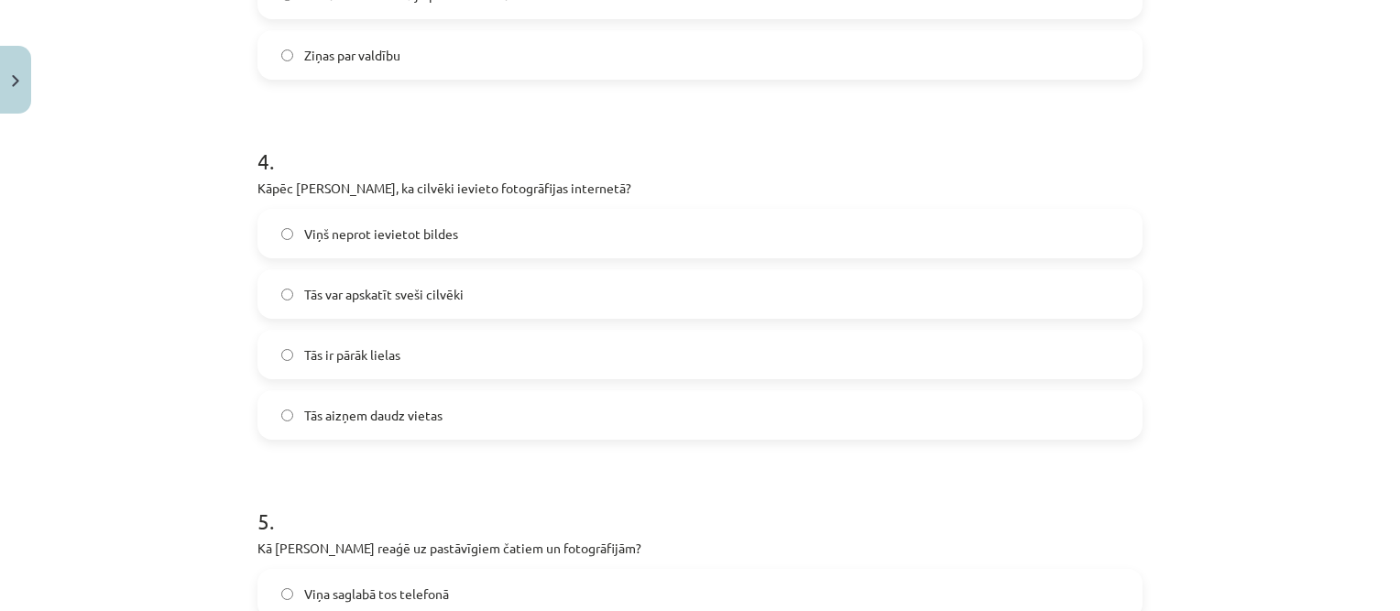
click at [440, 285] on span "Tās var apskatīt sveši cilvēki" at bounding box center [383, 294] width 159 height 19
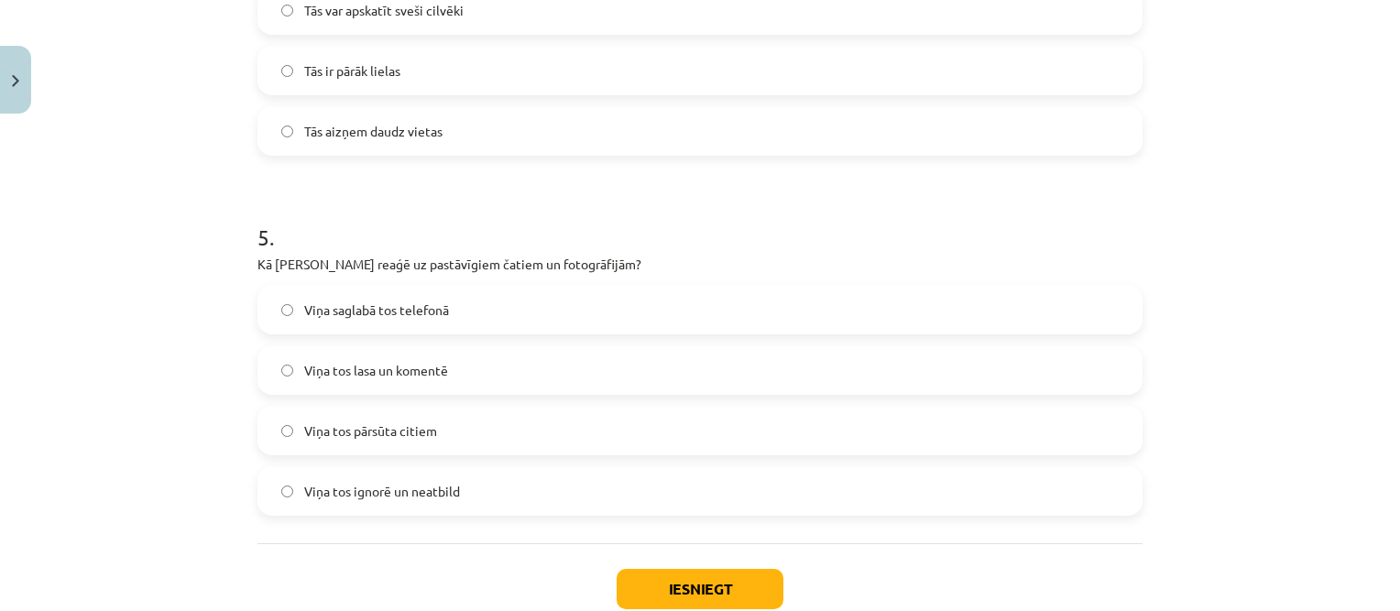
scroll to position [1603, 0]
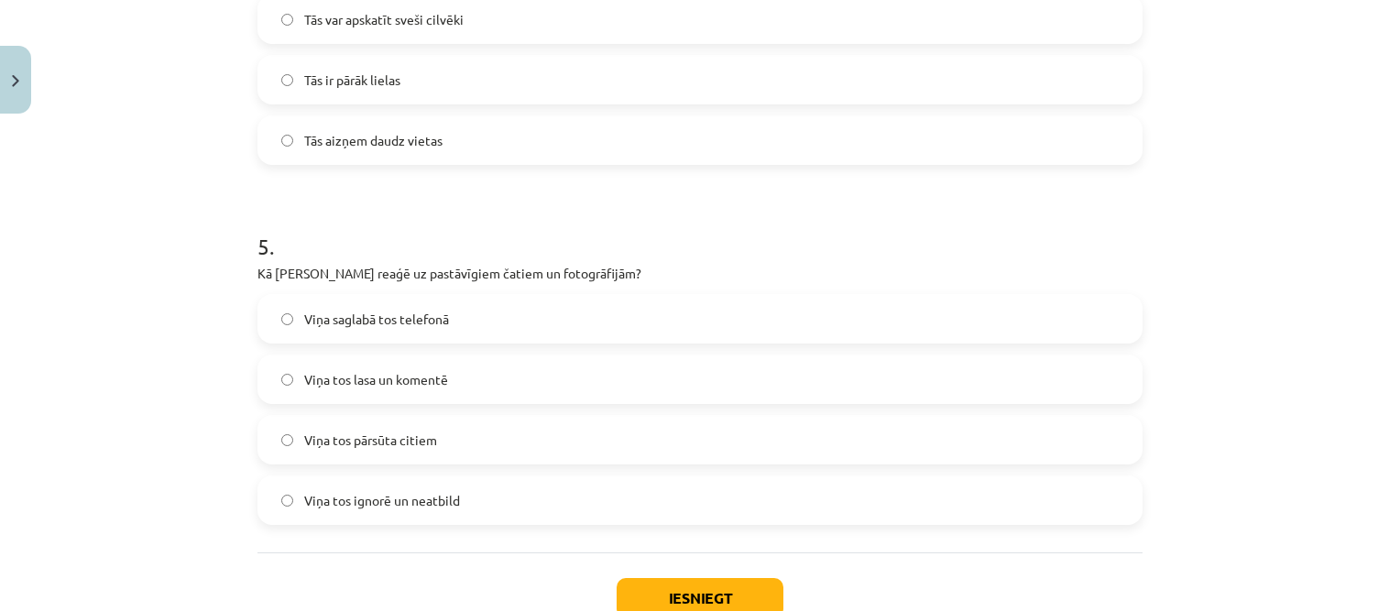
click at [420, 501] on span "Viņa tos ignorē un neatbild" at bounding box center [382, 500] width 156 height 19
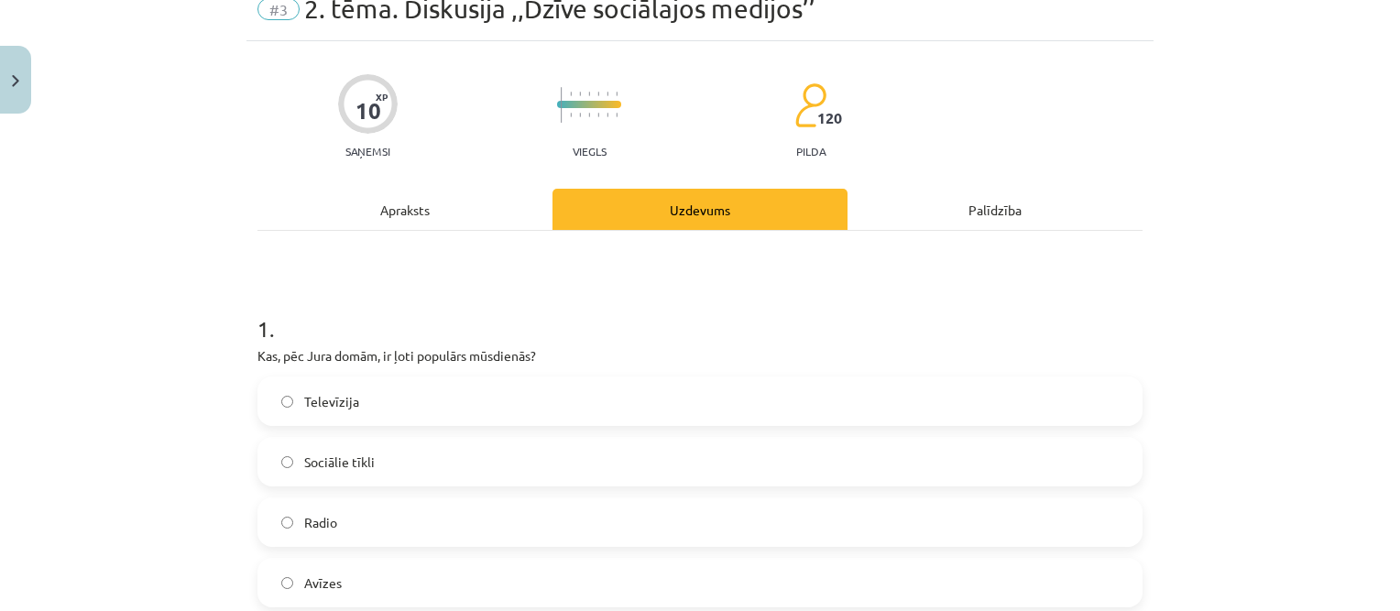
scroll to position [92, 0]
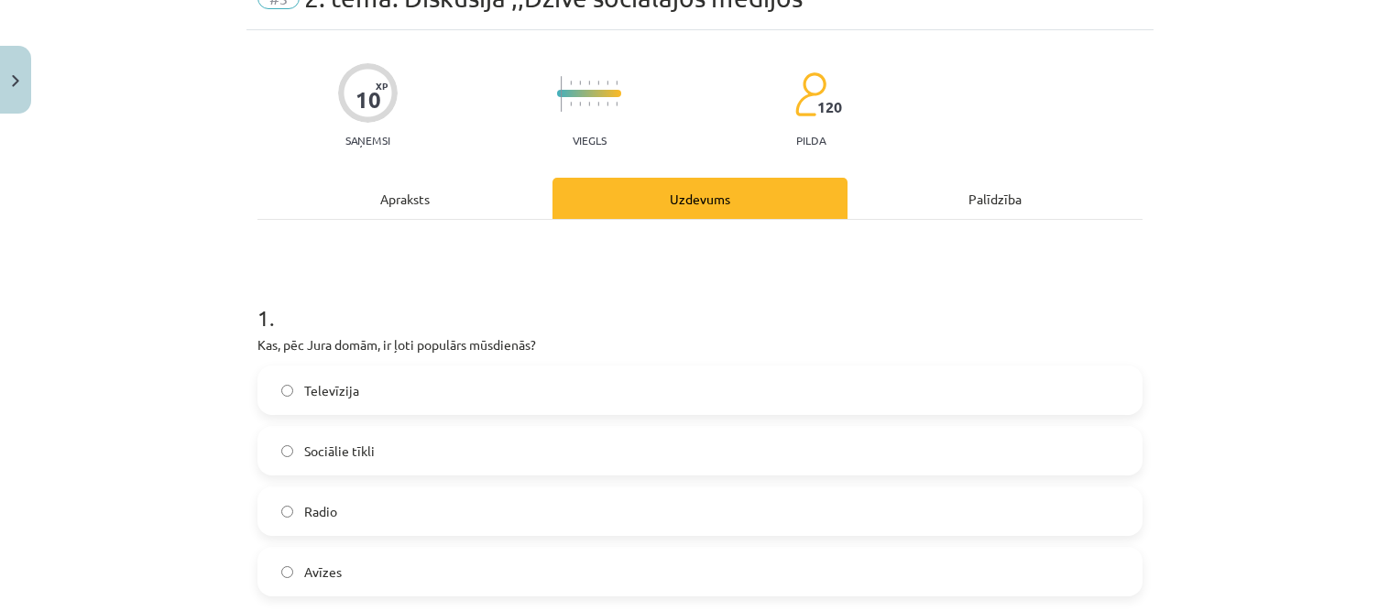
click at [407, 189] on div "Apraksts" at bounding box center [404, 198] width 295 height 41
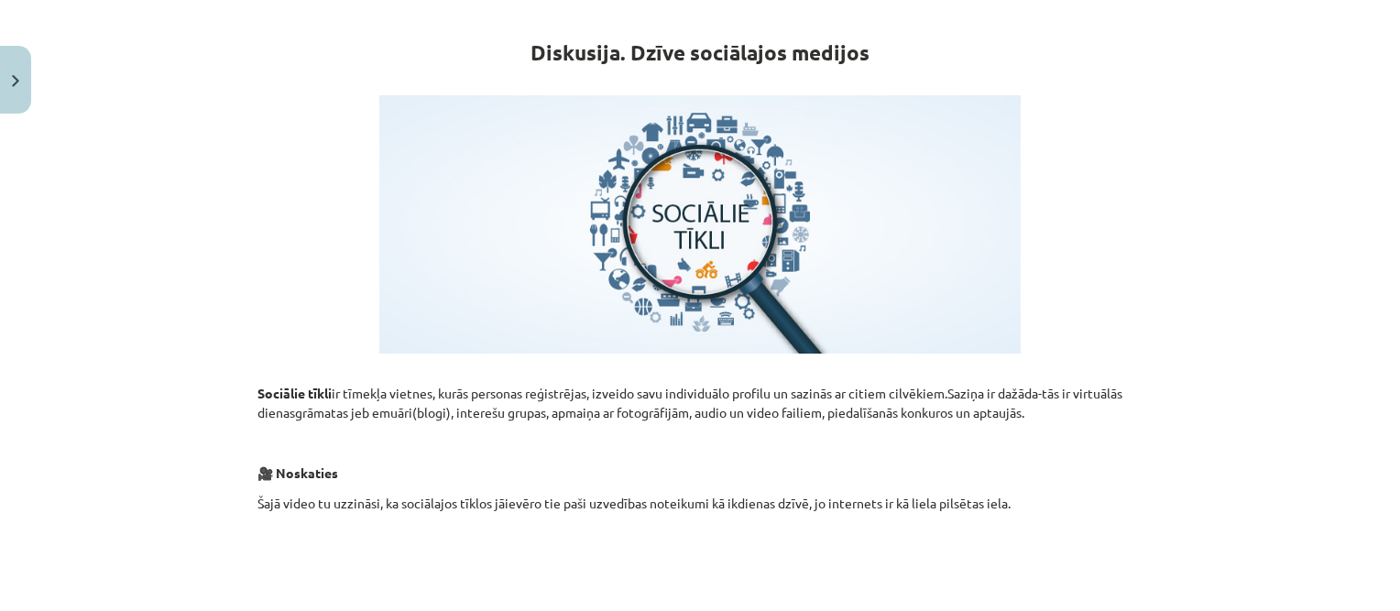
scroll to position [0, 0]
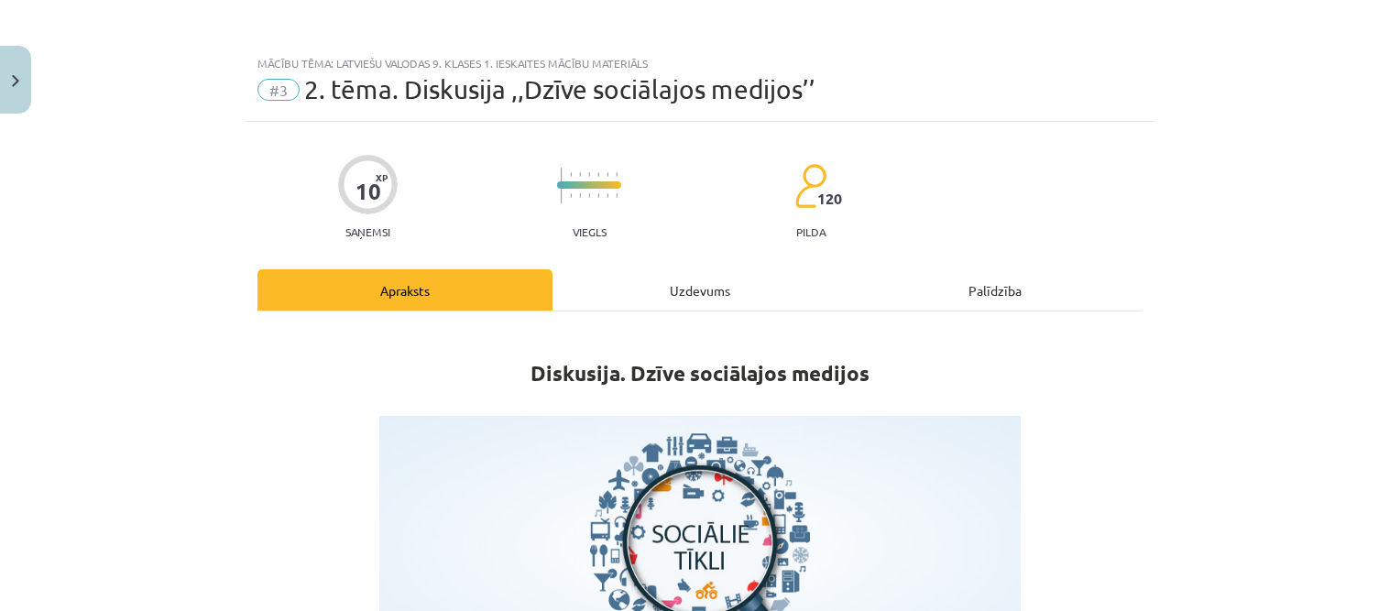
click at [684, 289] on div "Uzdevums" at bounding box center [699, 289] width 295 height 41
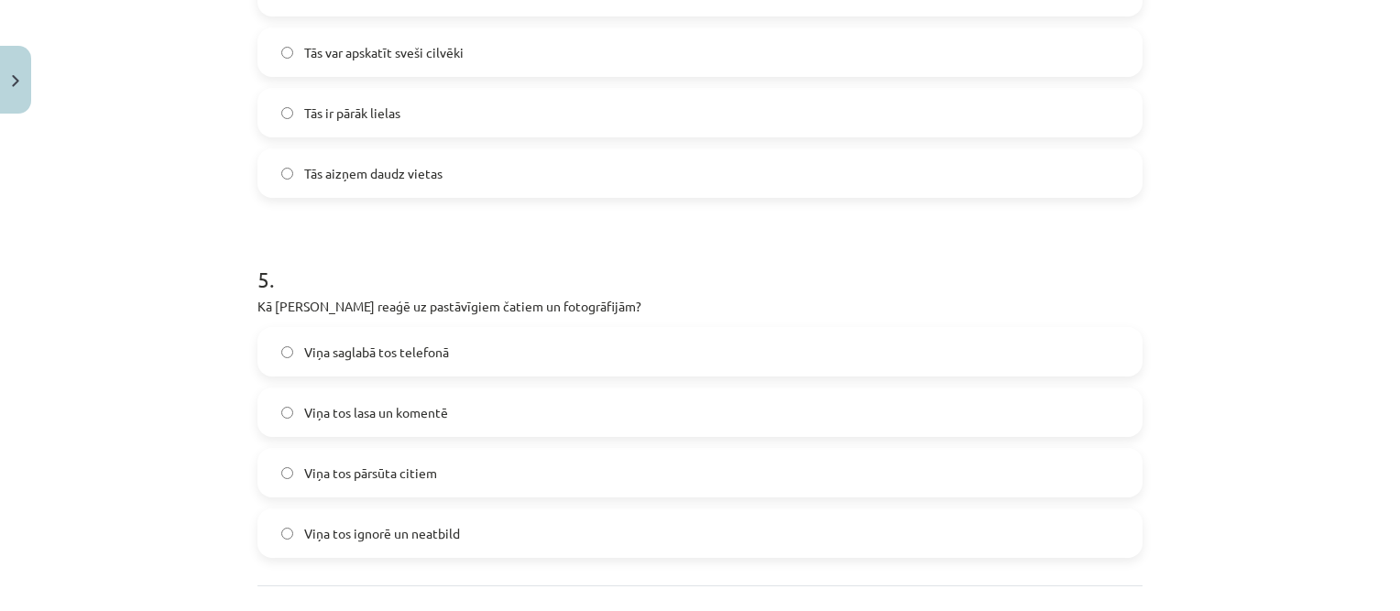
scroll to position [1729, 0]
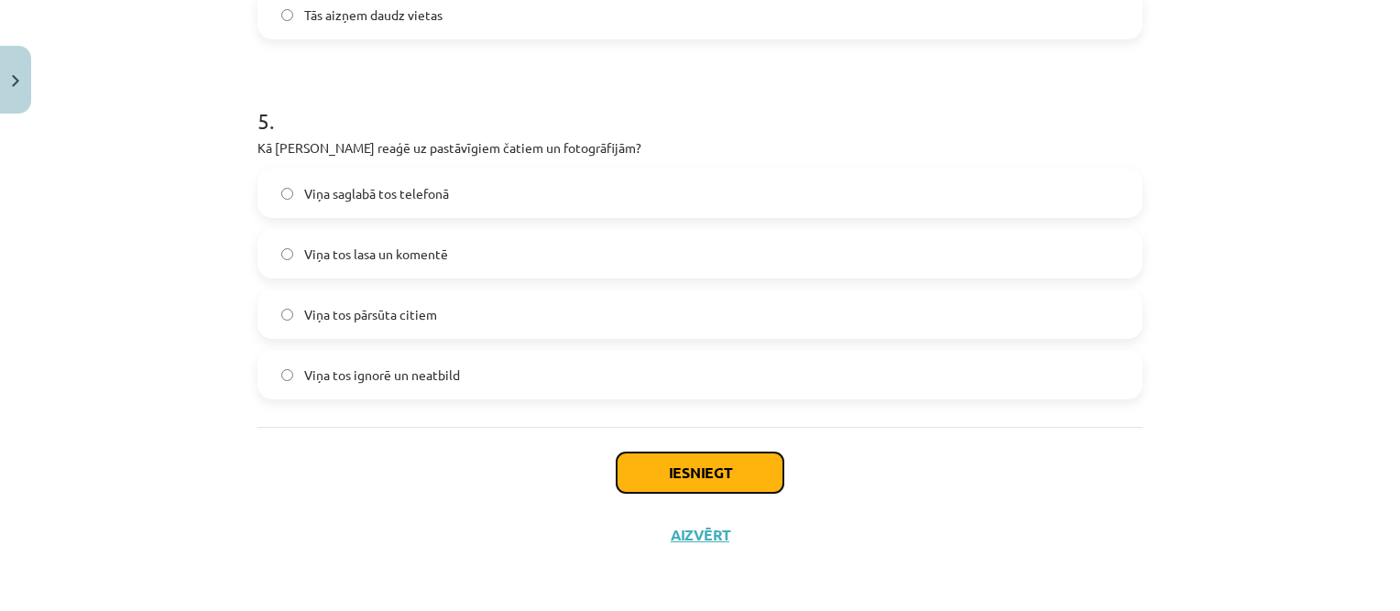
click at [700, 475] on button "Iesniegt" at bounding box center [700, 473] width 167 height 40
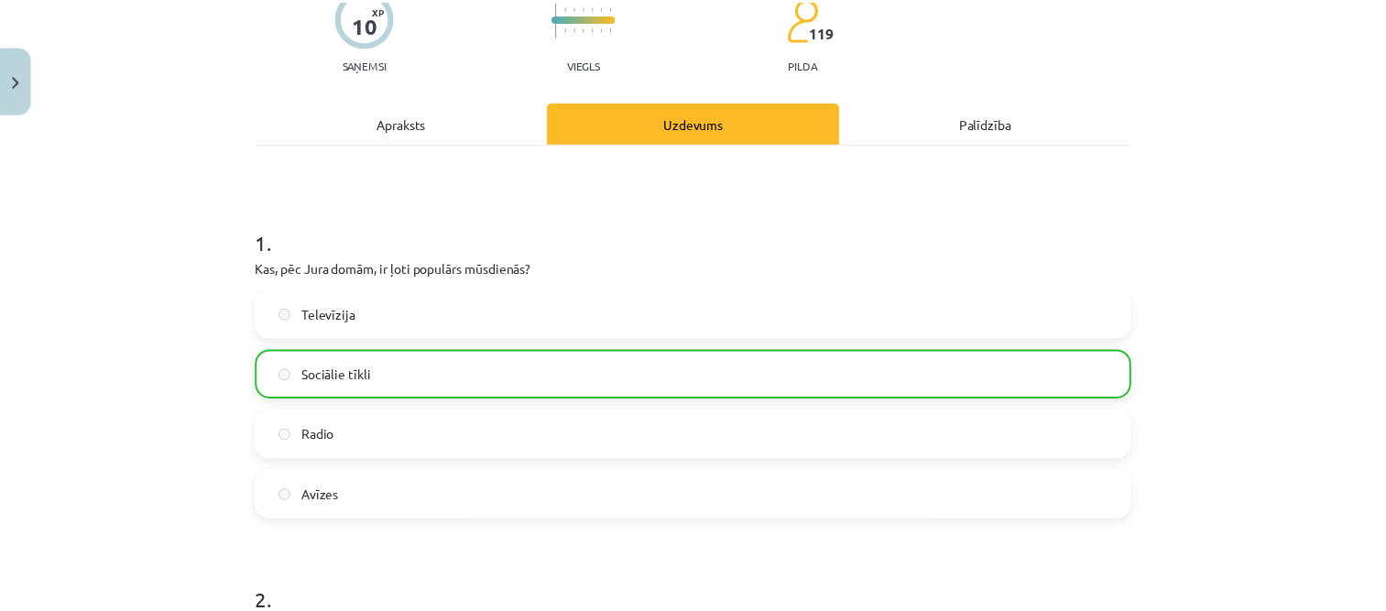
scroll to position [171, 0]
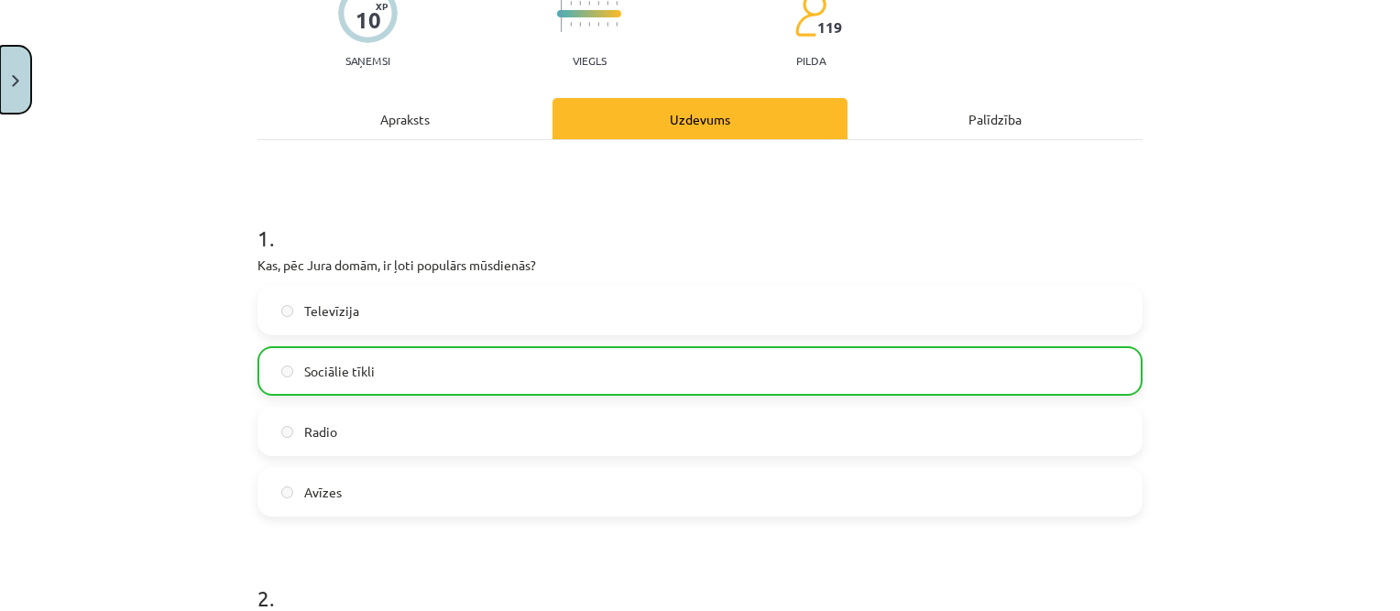
drag, startPoint x: 17, startPoint y: 67, endPoint x: 33, endPoint y: 66, distance: 15.6
click at [17, 66] on button "Close" at bounding box center [15, 80] width 31 height 68
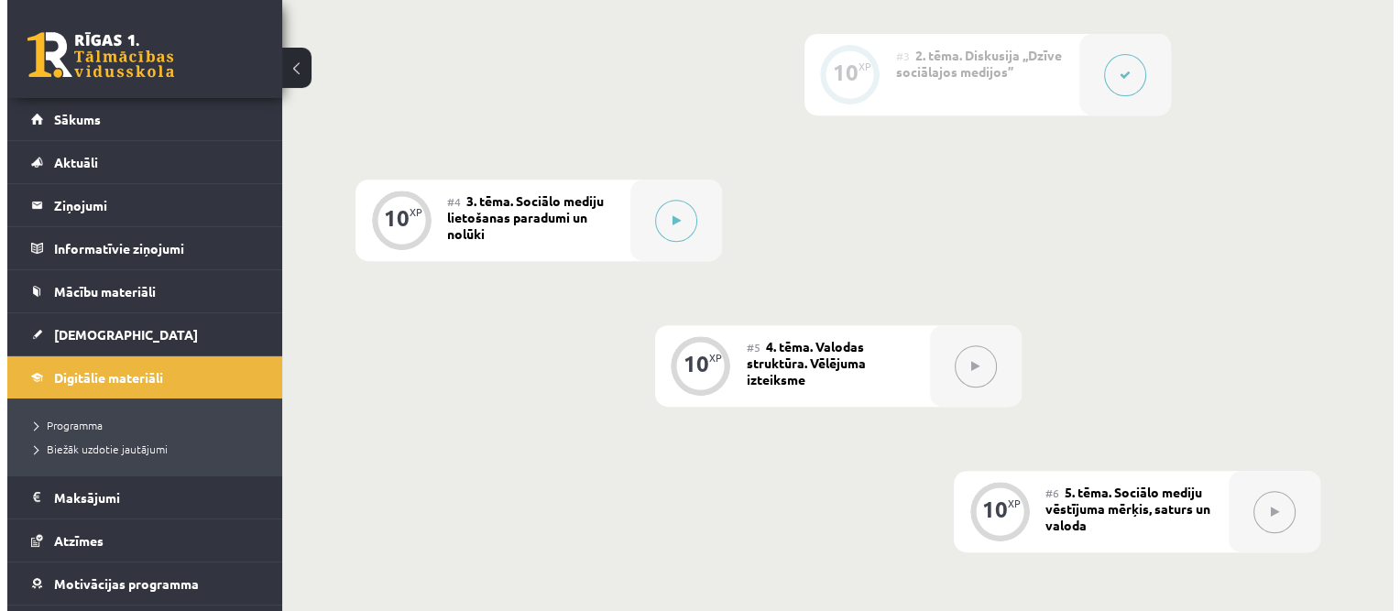
scroll to position [733, 0]
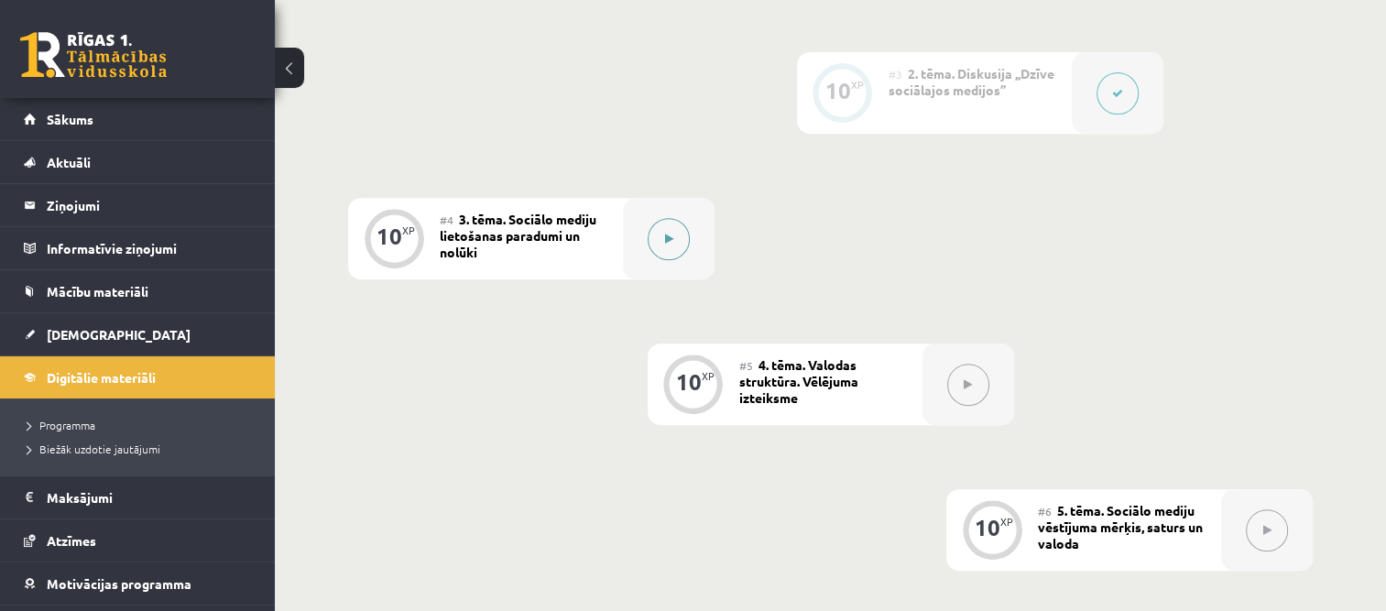
click at [673, 234] on button at bounding box center [669, 239] width 42 height 42
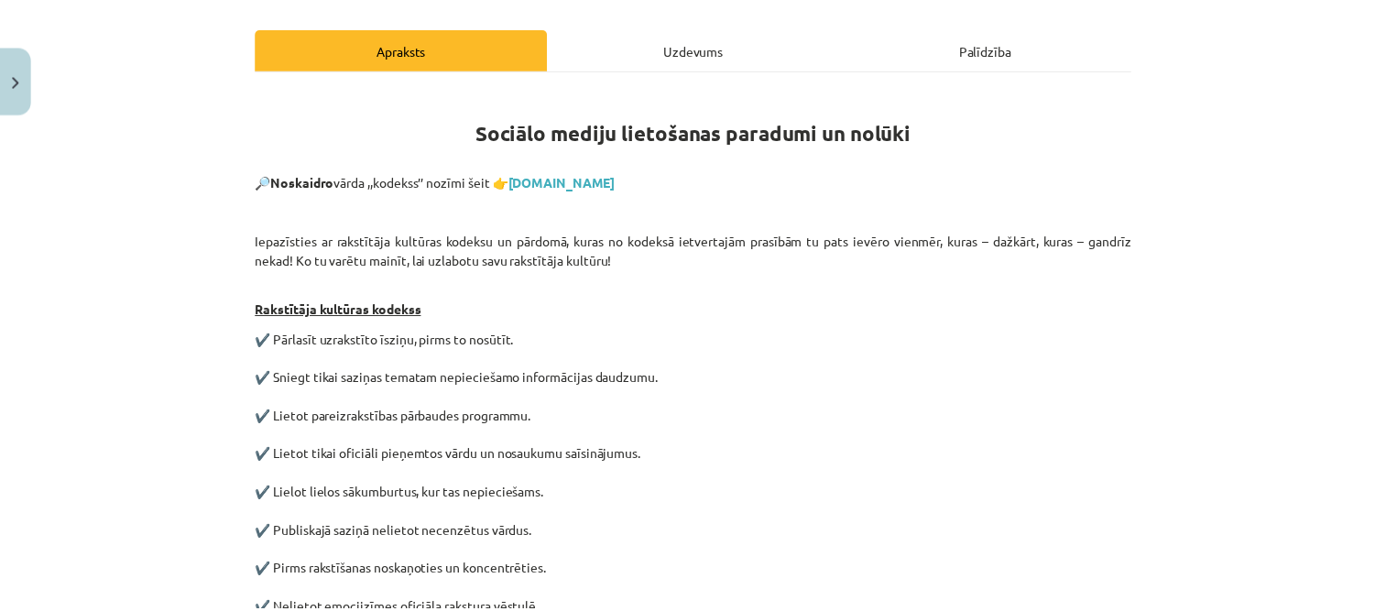
scroll to position [239, 0]
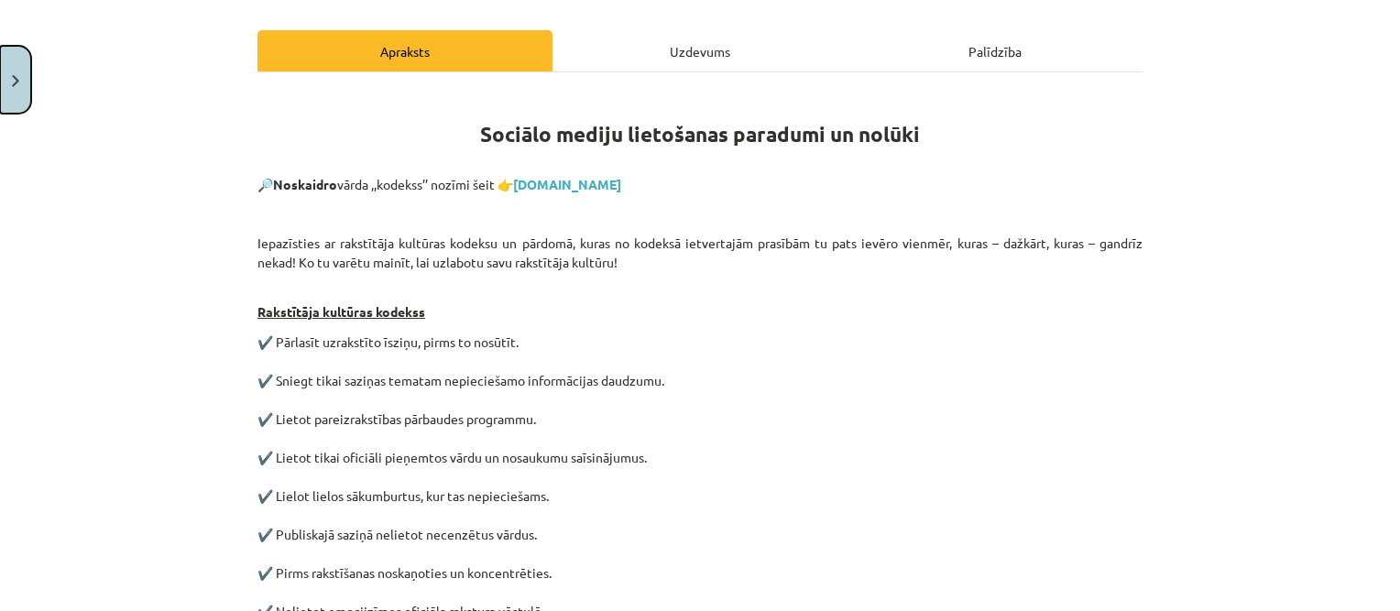
click at [20, 72] on button "Close" at bounding box center [15, 80] width 31 height 68
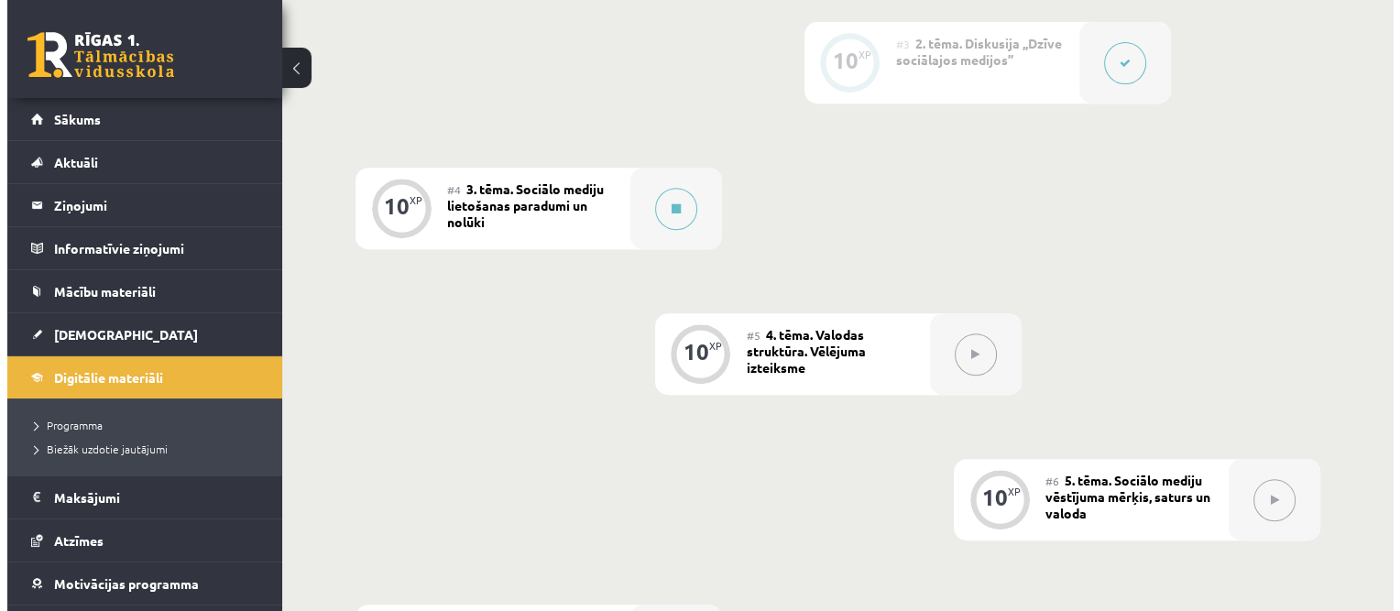
scroll to position [550, 0]
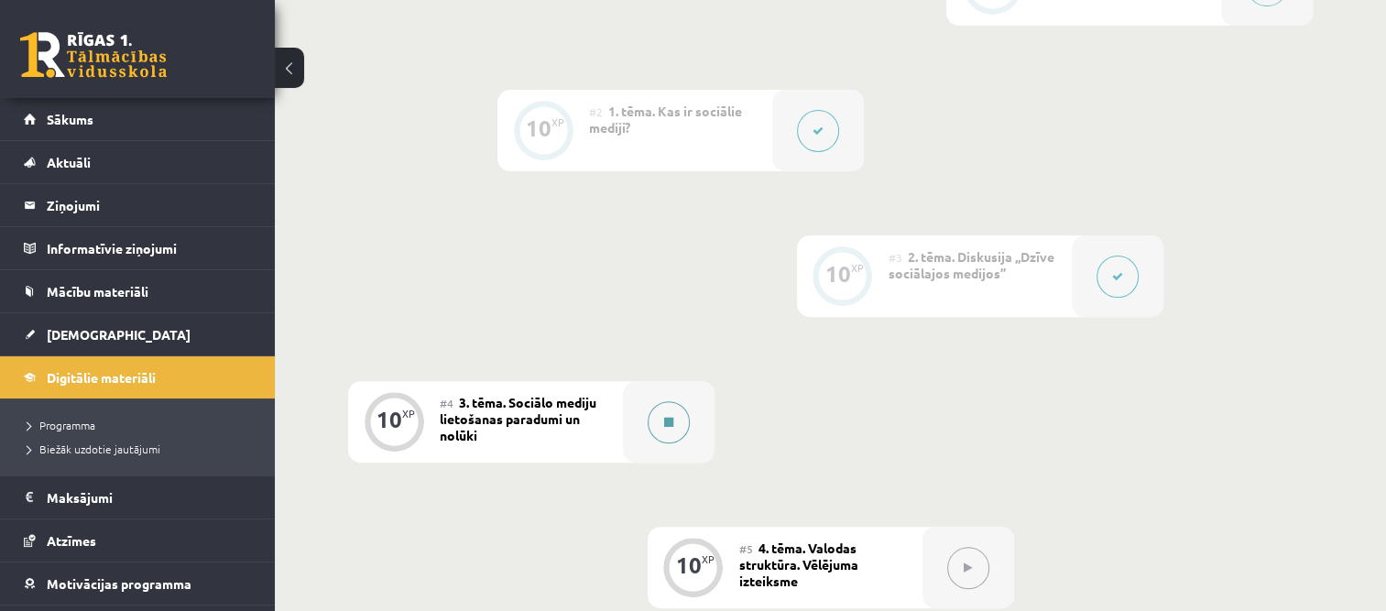
click at [676, 420] on button at bounding box center [669, 422] width 42 height 42
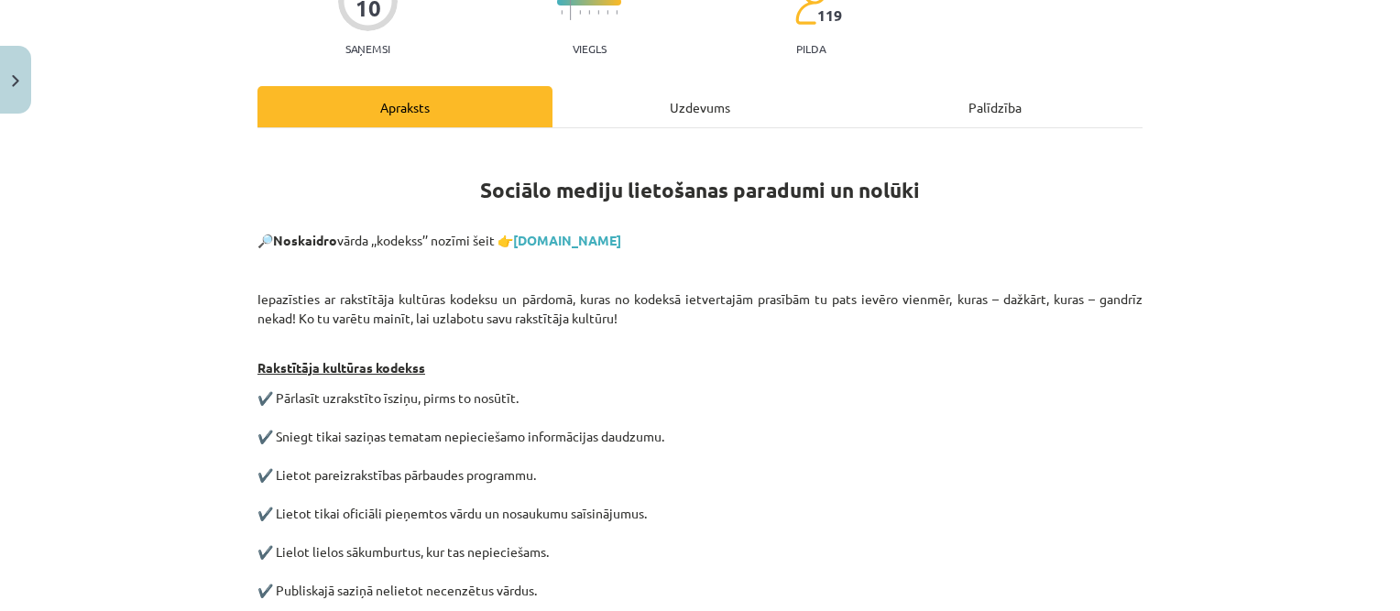
scroll to position [183, 0]
click at [557, 237] on link "tezaurs.lv" at bounding box center [567, 240] width 108 height 16
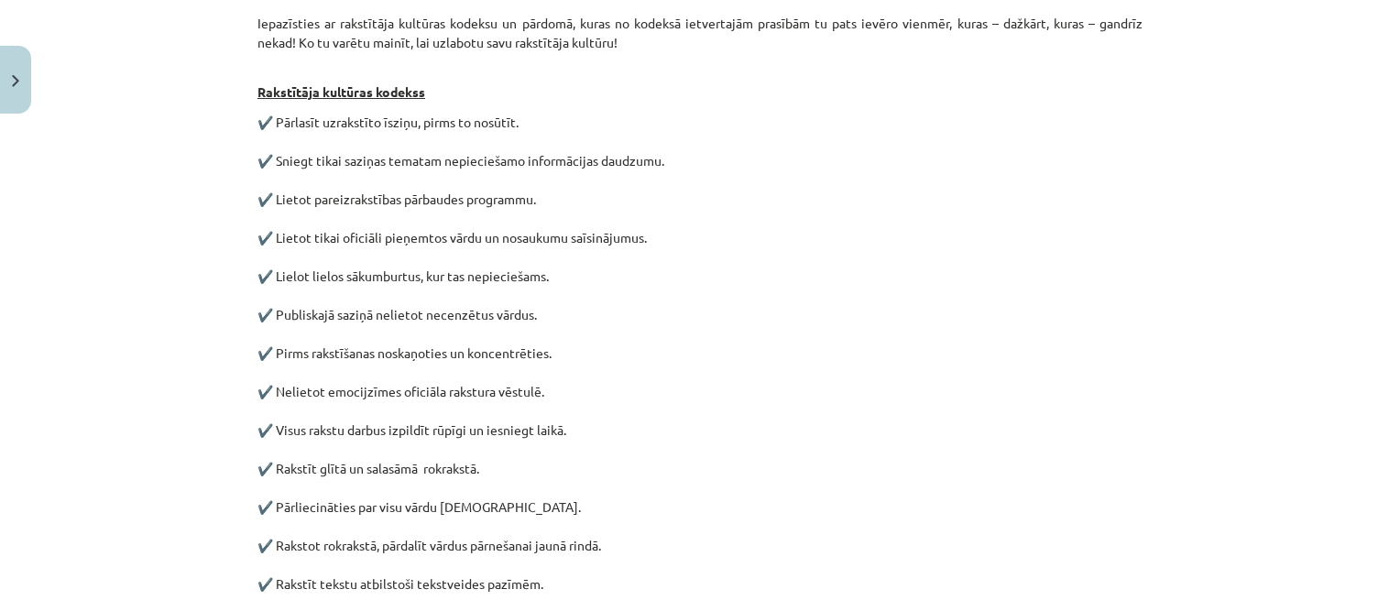
scroll to position [458, 0]
drag, startPoint x: 267, startPoint y: 122, endPoint x: 420, endPoint y: 122, distance: 153.0
click at [420, 122] on p "✔️ Pārlasīt uzrakstīto īsziņu, pirms to nosūtīt. ✔️ Sniegt tikai saziņas temata…" at bounding box center [699, 489] width 885 height 750
drag, startPoint x: 420, startPoint y: 122, endPoint x: 347, endPoint y: 123, distance: 72.4
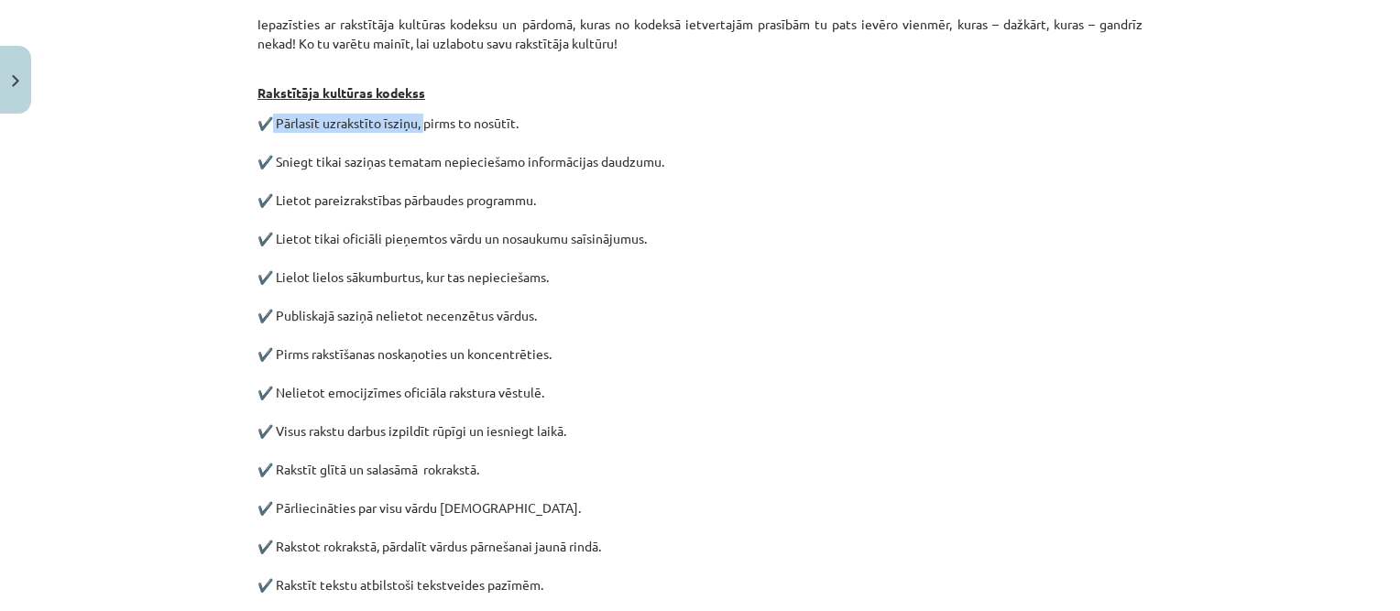
click at [347, 123] on p "✔️ Pārlasīt uzrakstīto īsziņu, pirms to nosūtīt. ✔️ Sniegt tikai saziņas temata…" at bounding box center [699, 489] width 885 height 750
click at [398, 121] on p "✔️ Pārlasīt uzrakstīto īsziņu, pirms to nosūtīt. ✔️ Sniegt tikai saziņas temata…" at bounding box center [699, 489] width 885 height 750
click at [279, 123] on p "✔️ Pārlasīt uzrakstīto īsziņu, pirms to nosūtīt. ✔️ Sniegt tikai saziņas temata…" at bounding box center [699, 489] width 885 height 750
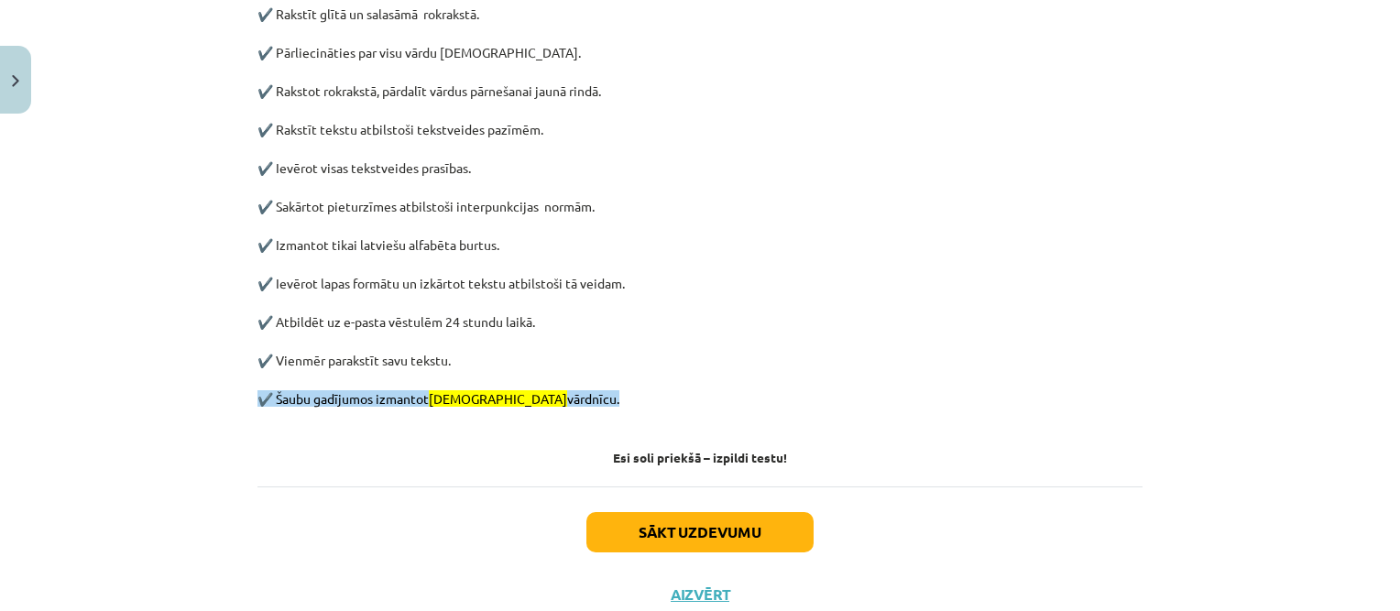
scroll to position [916, 0]
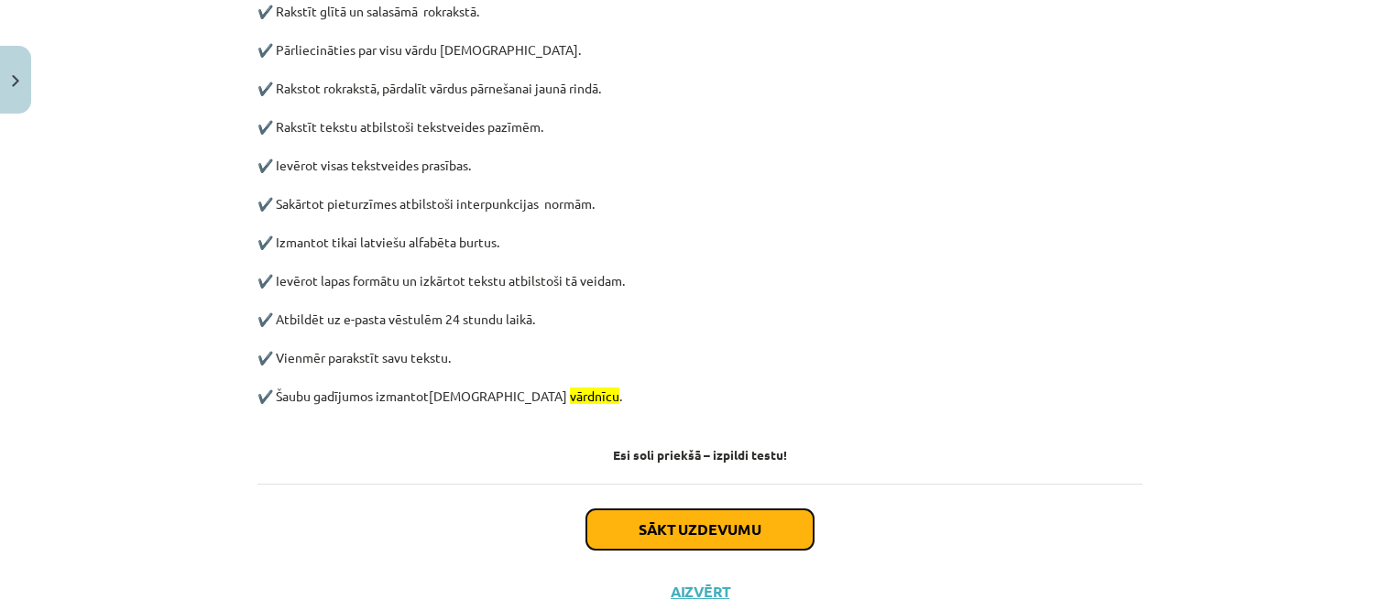
click at [728, 527] on button "Sākt uzdevumu" at bounding box center [699, 529] width 227 height 40
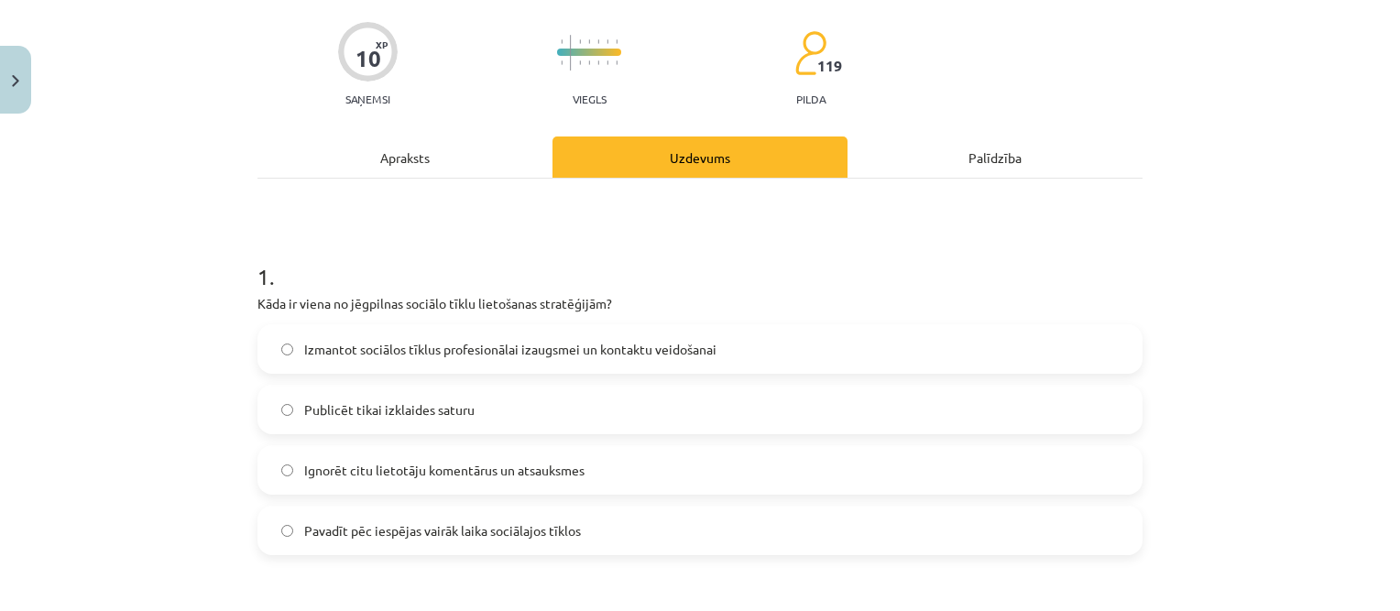
scroll to position [137, 0]
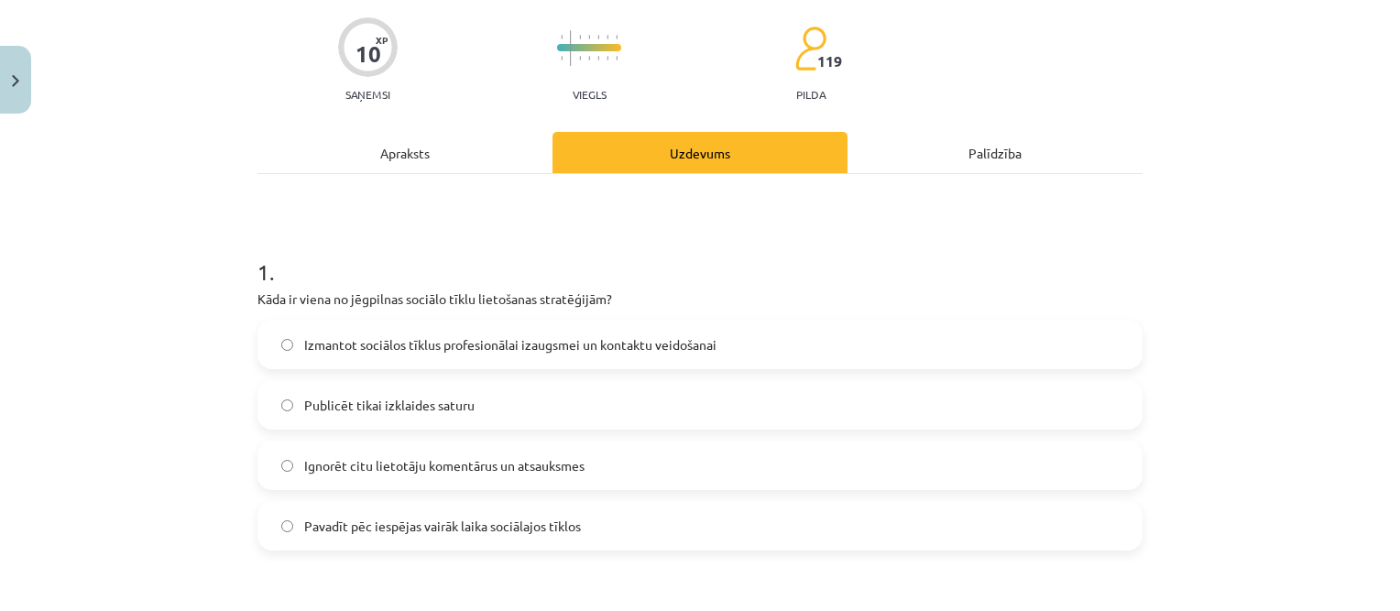
click at [421, 343] on span "Izmantot sociālos tīklus profesionālai izaugsmei un kontaktu veidošanai" at bounding box center [510, 344] width 412 height 19
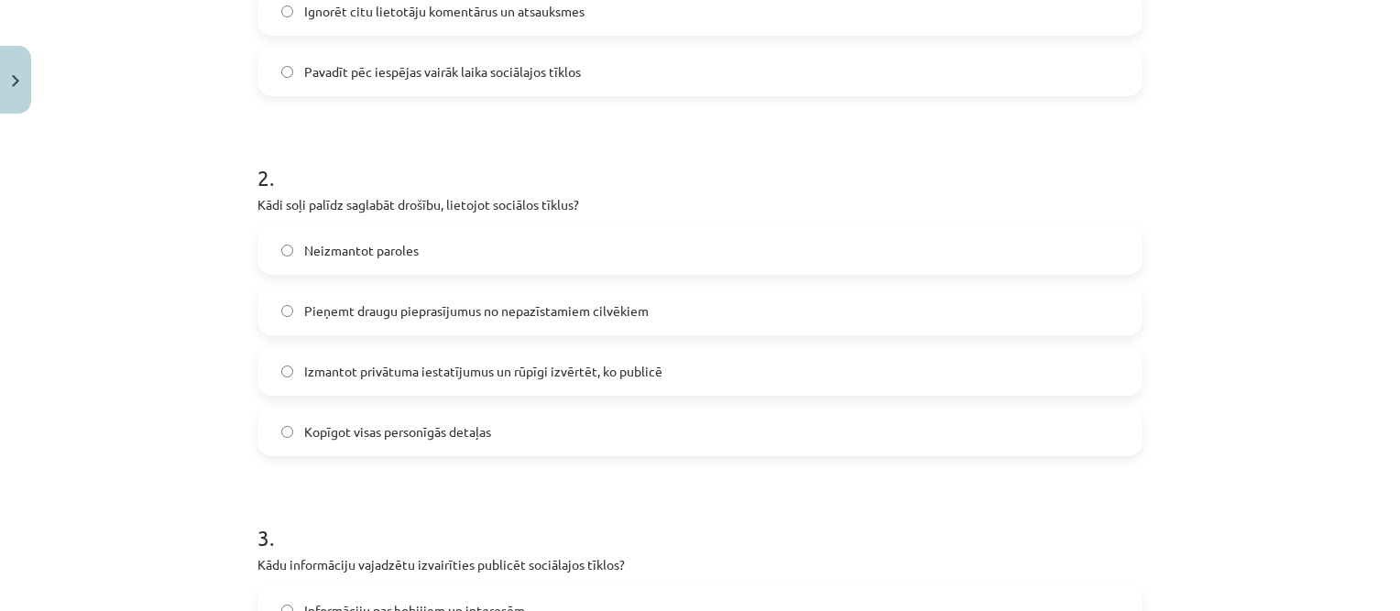
scroll to position [595, 0]
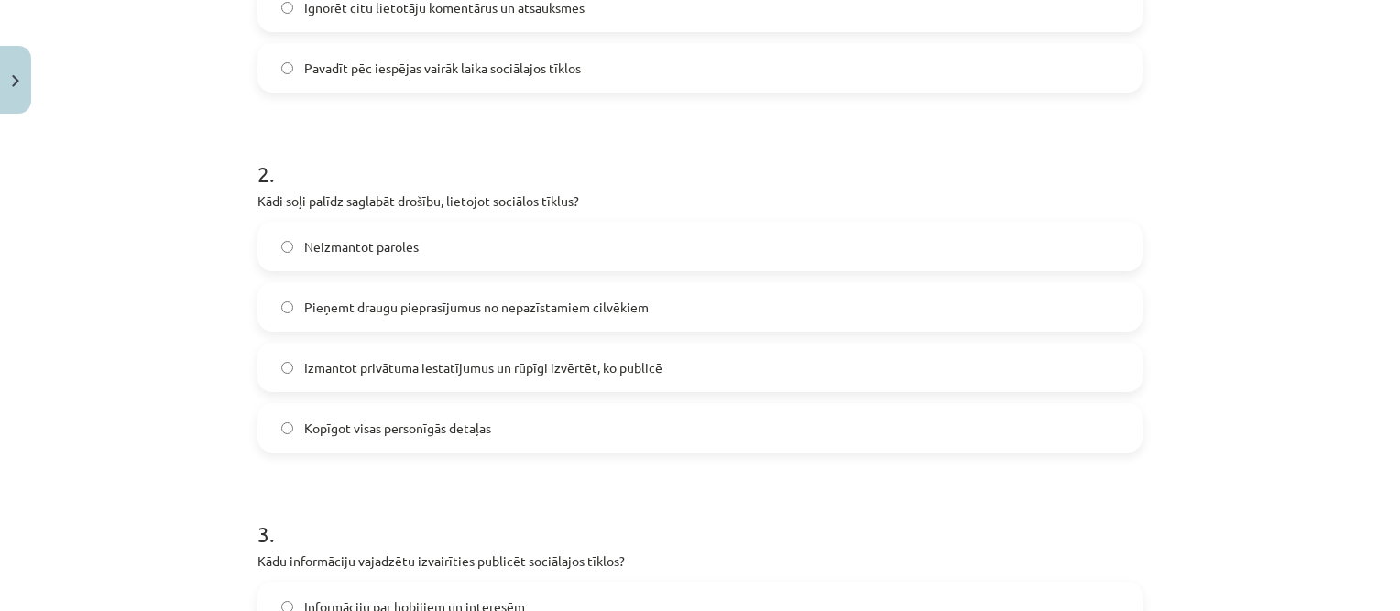
click at [418, 366] on span "Izmantot privātuma iestatījumus un rūpīgi izvērtēt, ko publicē" at bounding box center [483, 367] width 358 height 19
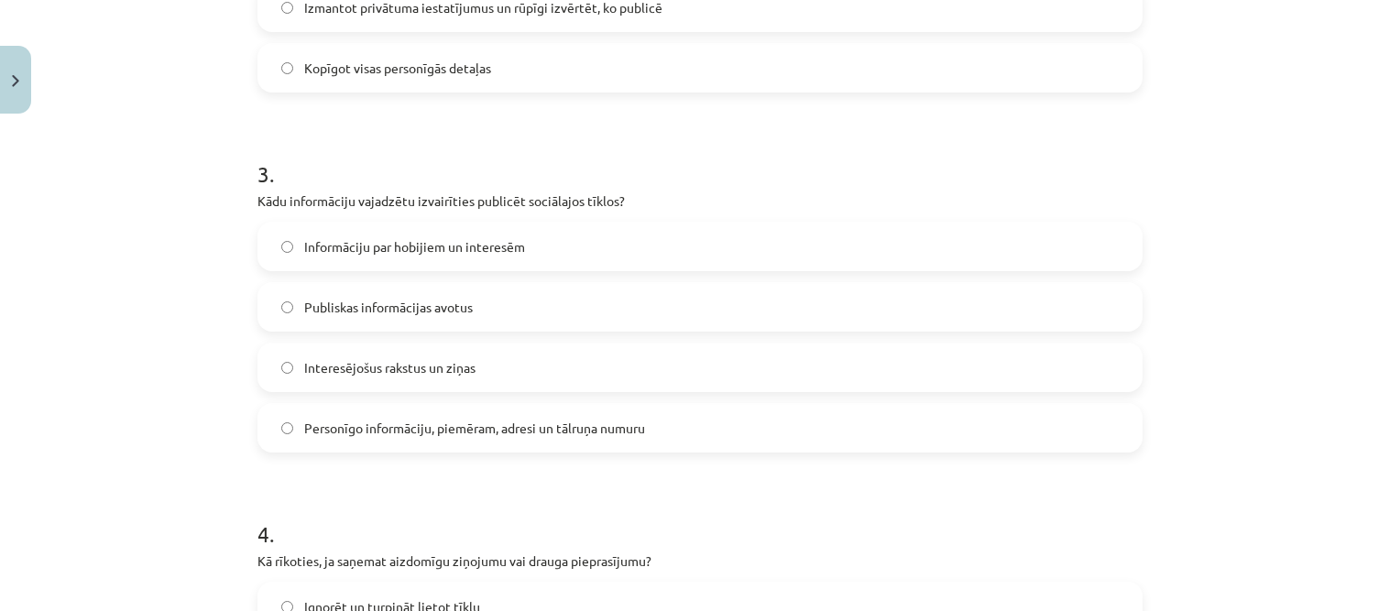
scroll to position [962, 0]
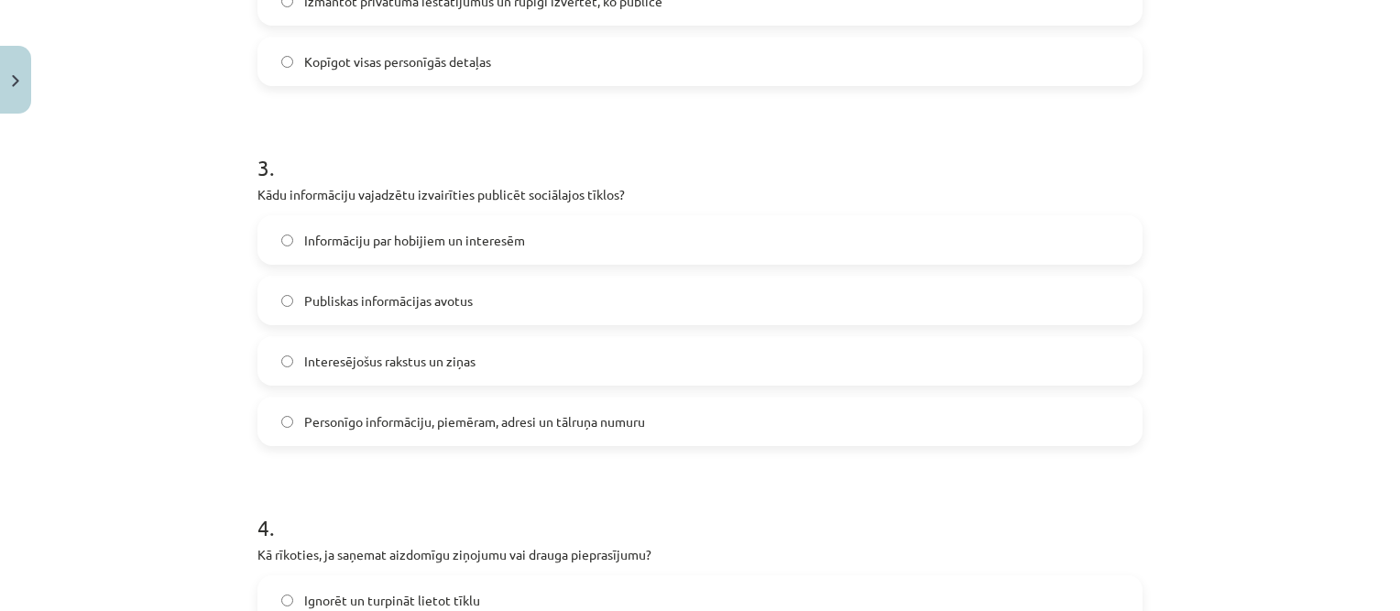
click at [396, 424] on span "Personīgo informāciju, piemēram, adresi un tālruņa numuru" at bounding box center [474, 421] width 341 height 19
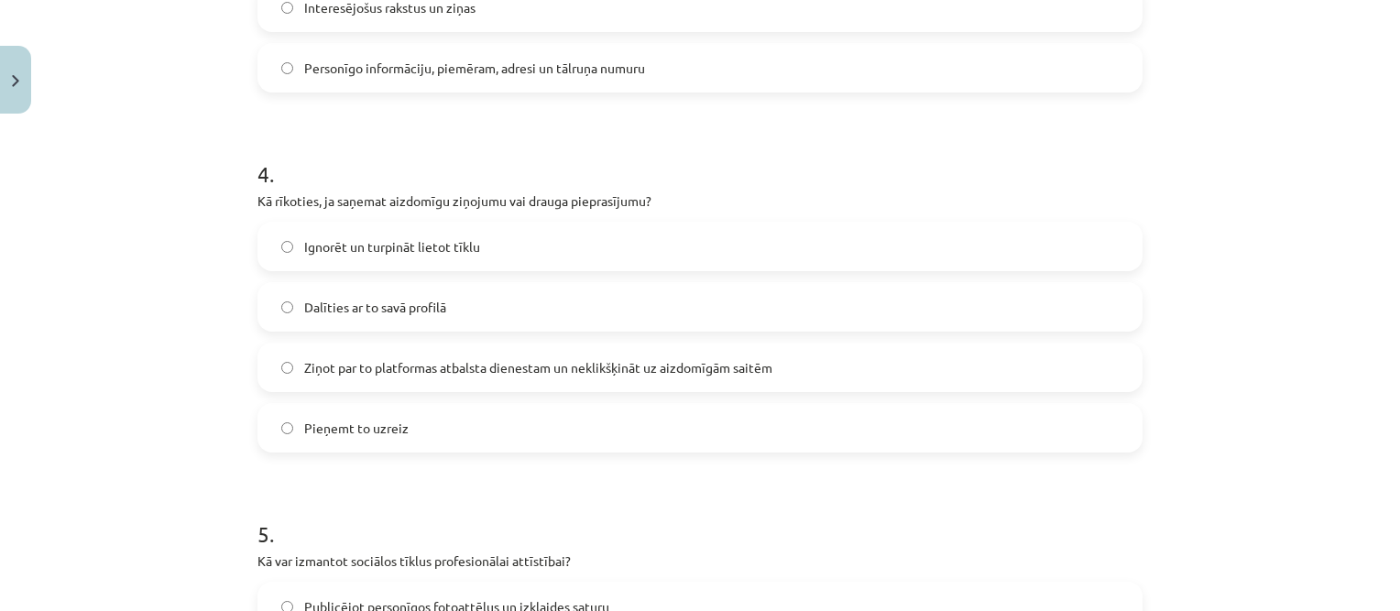
scroll to position [1328, 0]
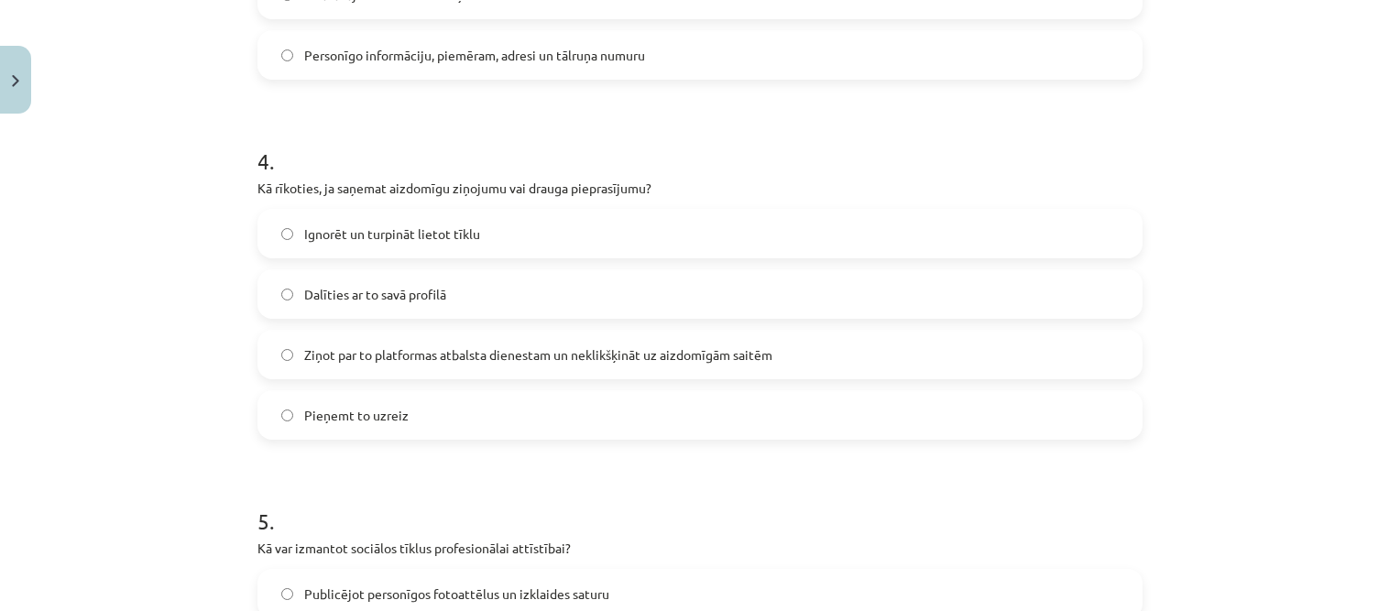
click at [407, 355] on span "Ziņot par to platformas atbalsta dienestam un neklikšķināt uz aizdomīgām saitēm" at bounding box center [538, 354] width 468 height 19
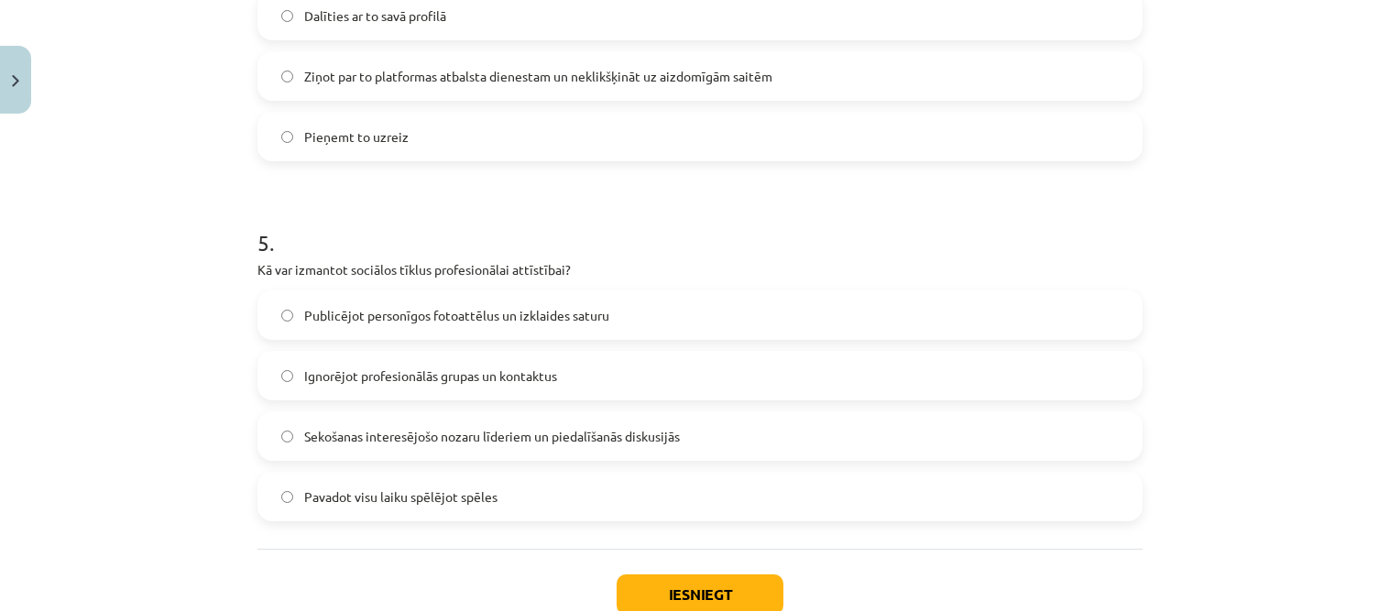
scroll to position [1603, 0]
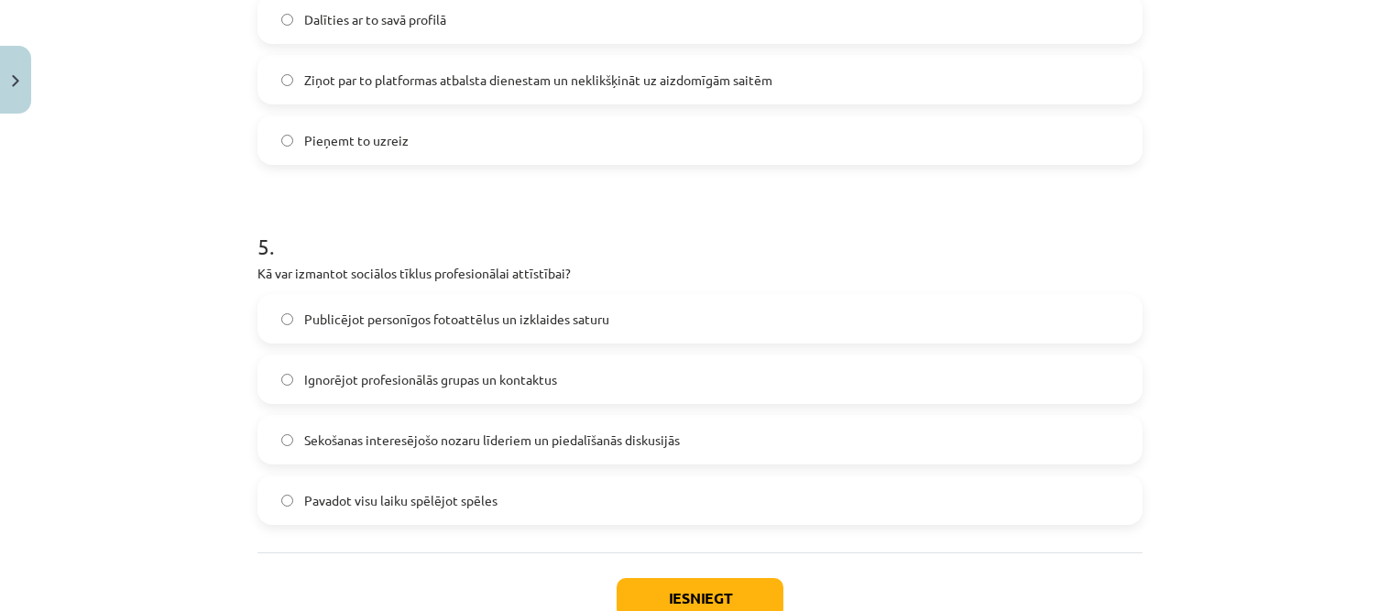
click at [459, 435] on span "Sekošanas interesējošo nozaru līderiem un piedalīšanās diskusijās" at bounding box center [492, 440] width 376 height 19
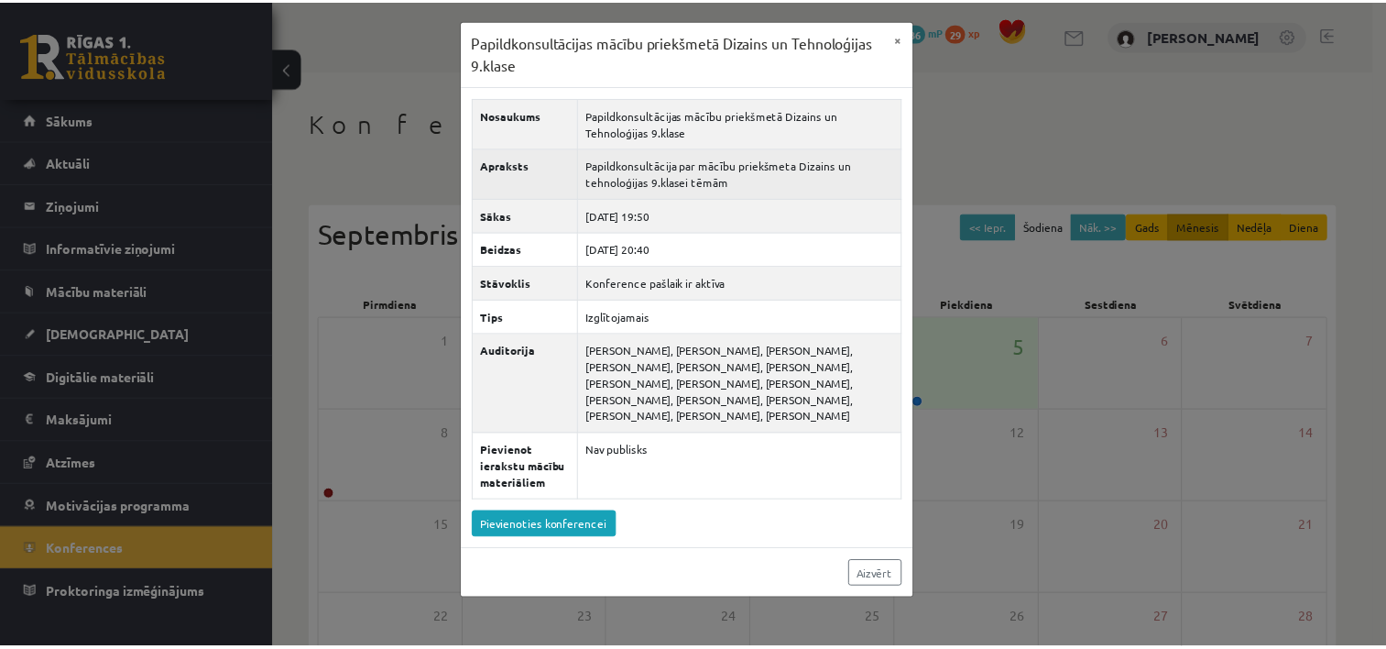
scroll to position [225, 0]
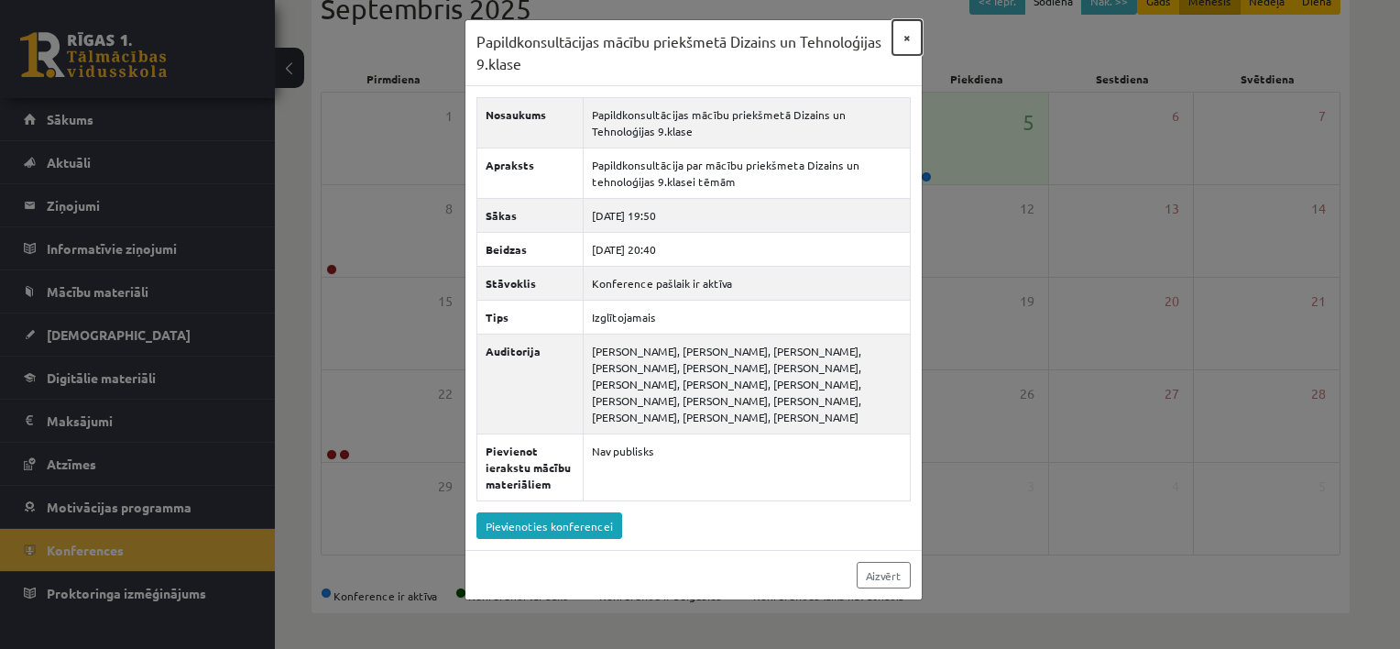
click at [904, 33] on button "×" at bounding box center [906, 37] width 29 height 35
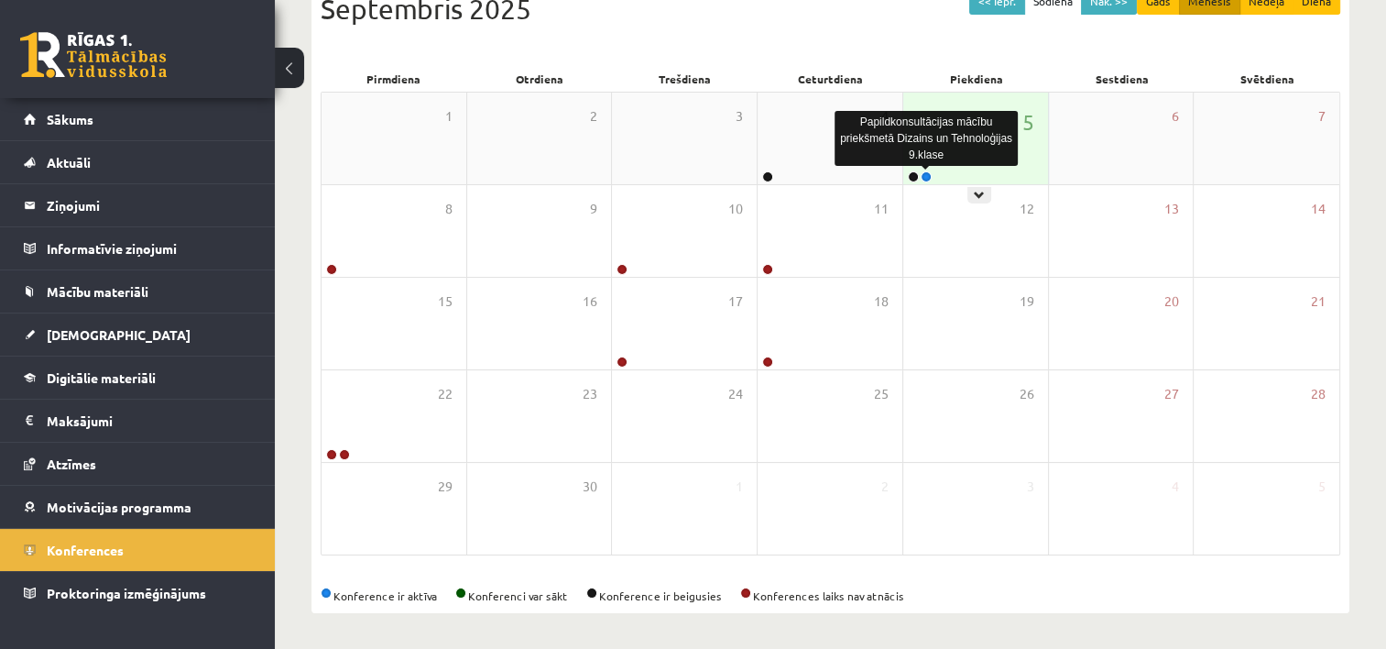
click at [924, 179] on link at bounding box center [926, 176] width 11 height 11
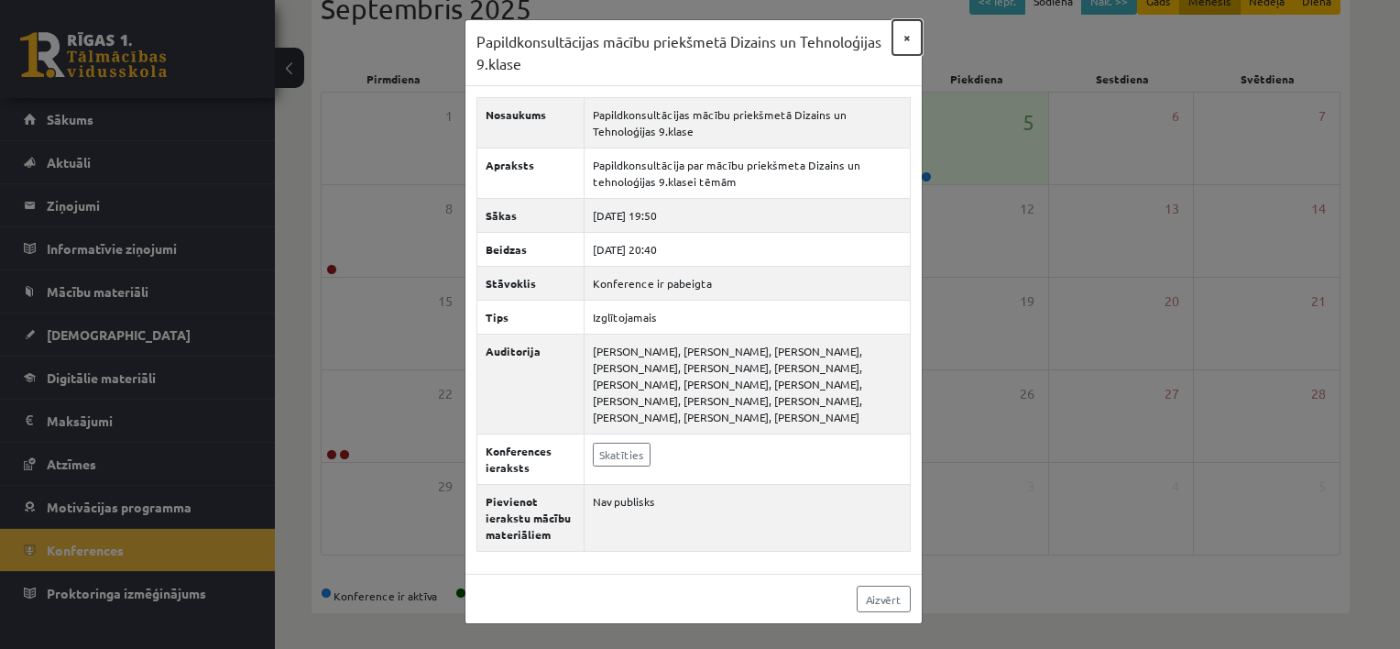
click at [905, 38] on button "×" at bounding box center [906, 37] width 29 height 35
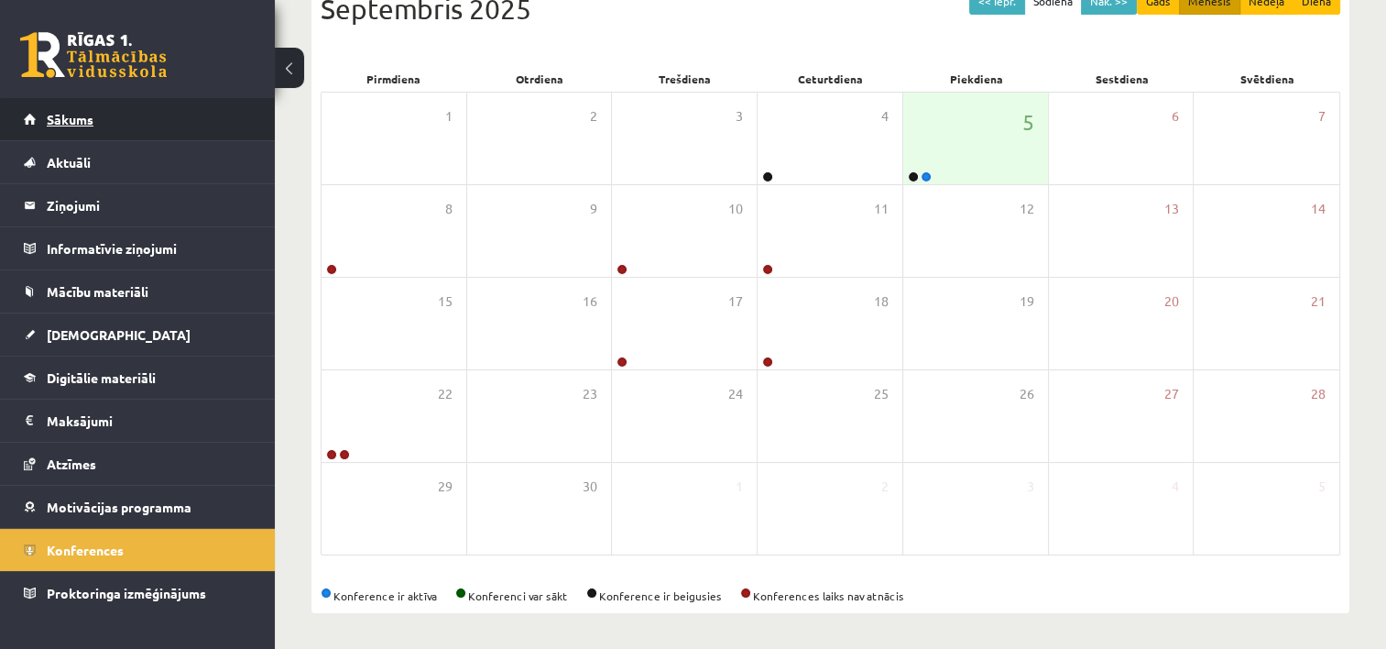
click at [82, 119] on span "Sākums" at bounding box center [70, 119] width 47 height 16
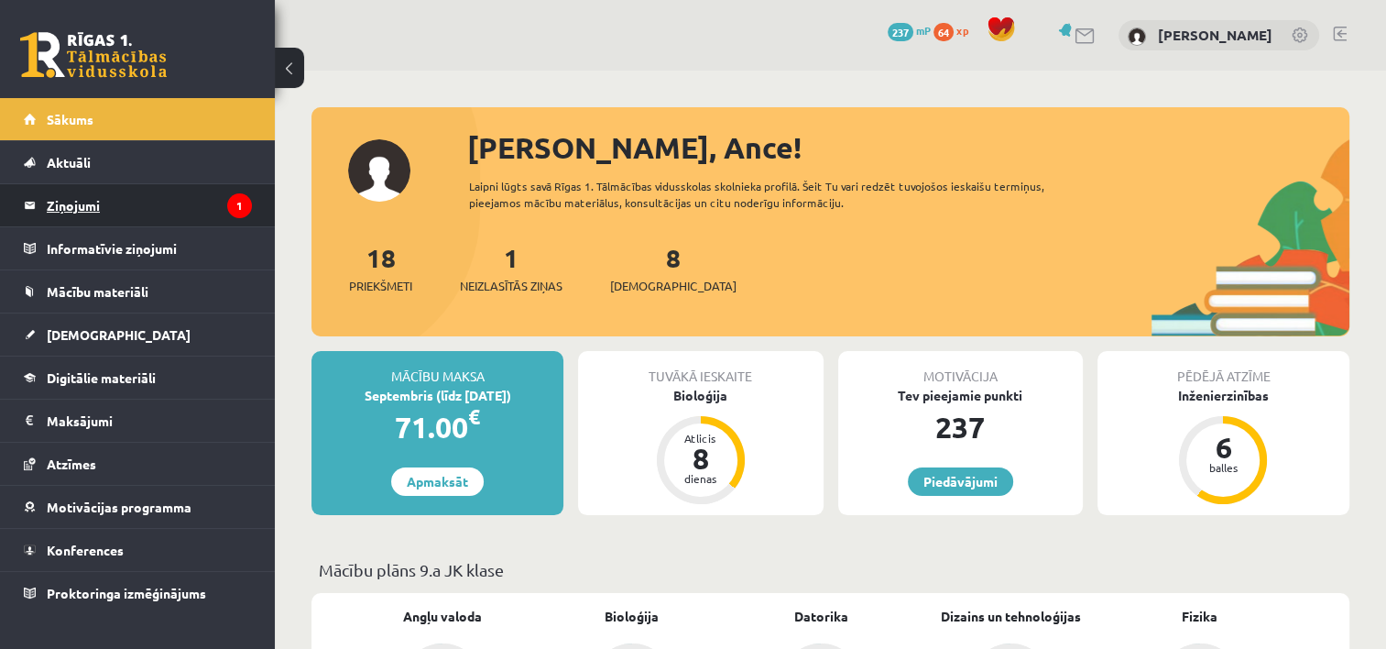
click at [132, 210] on legend "Ziņojumi 1" at bounding box center [149, 205] width 205 height 42
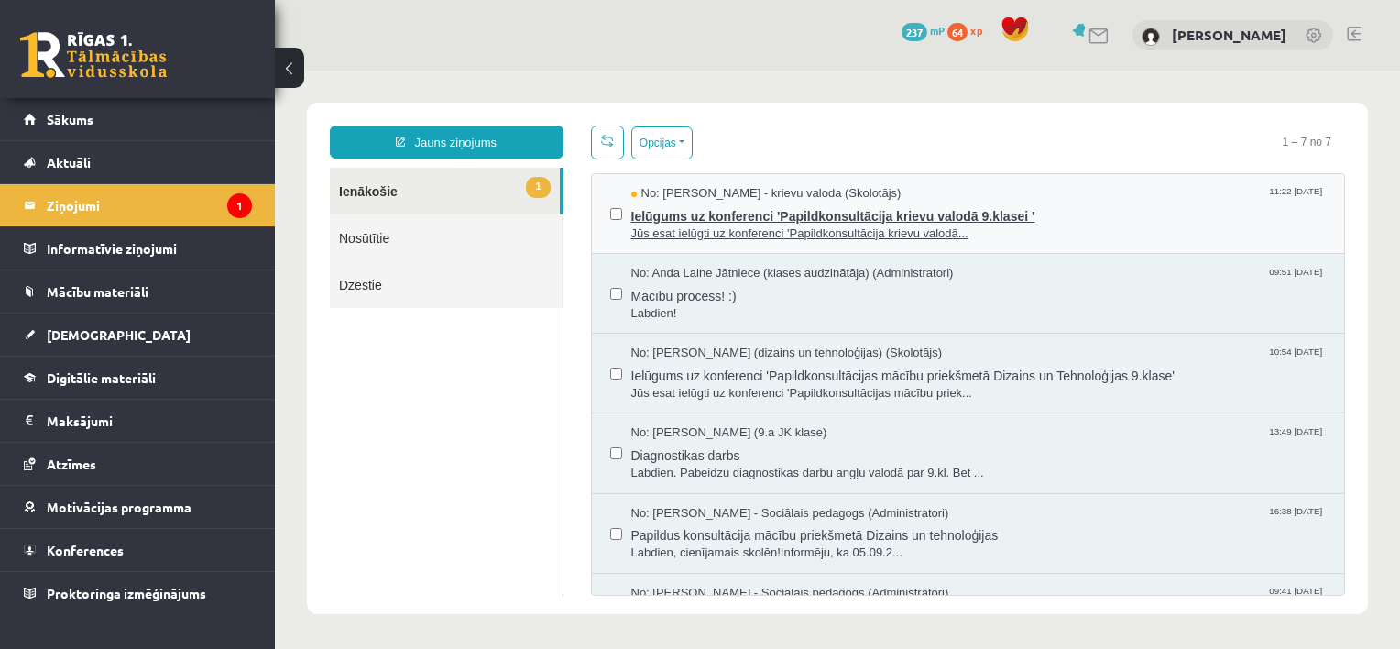
click at [759, 225] on span "Jūs esat ielūgti uz konferenci 'Papildkonsultācija krievu valodā..." at bounding box center [978, 233] width 695 height 17
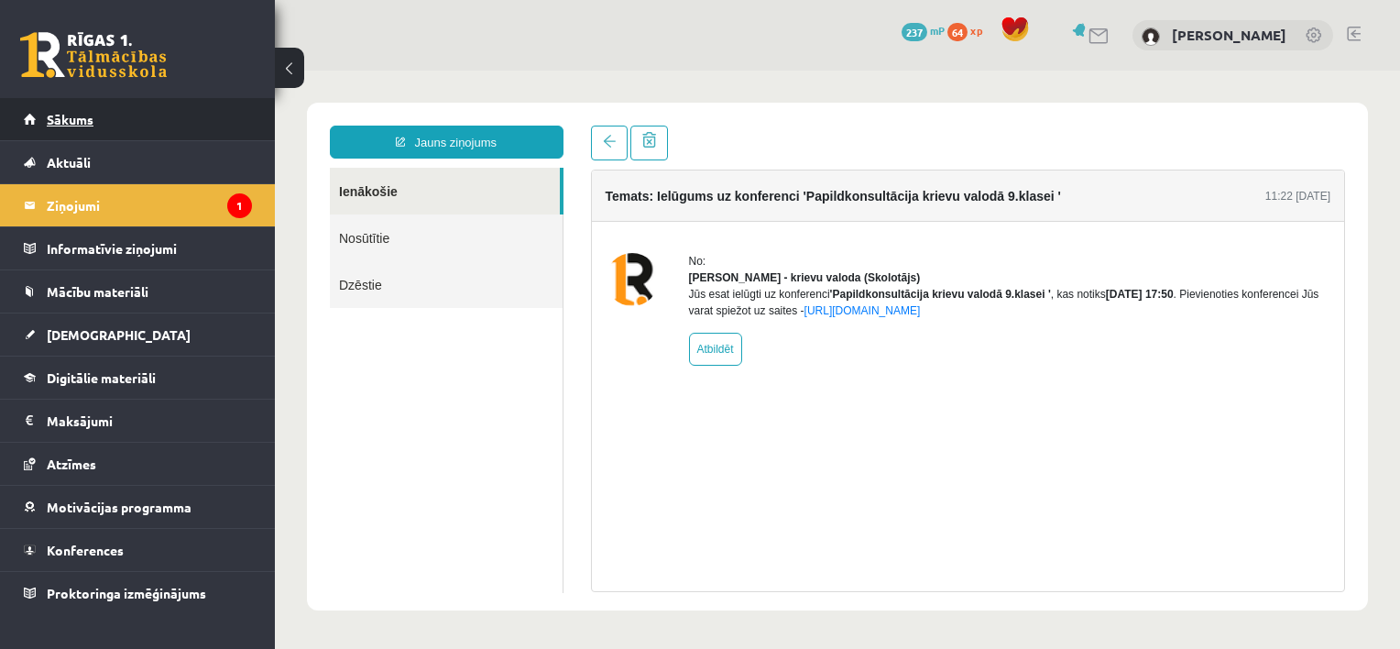
click at [74, 118] on span "Sākums" at bounding box center [70, 119] width 47 height 16
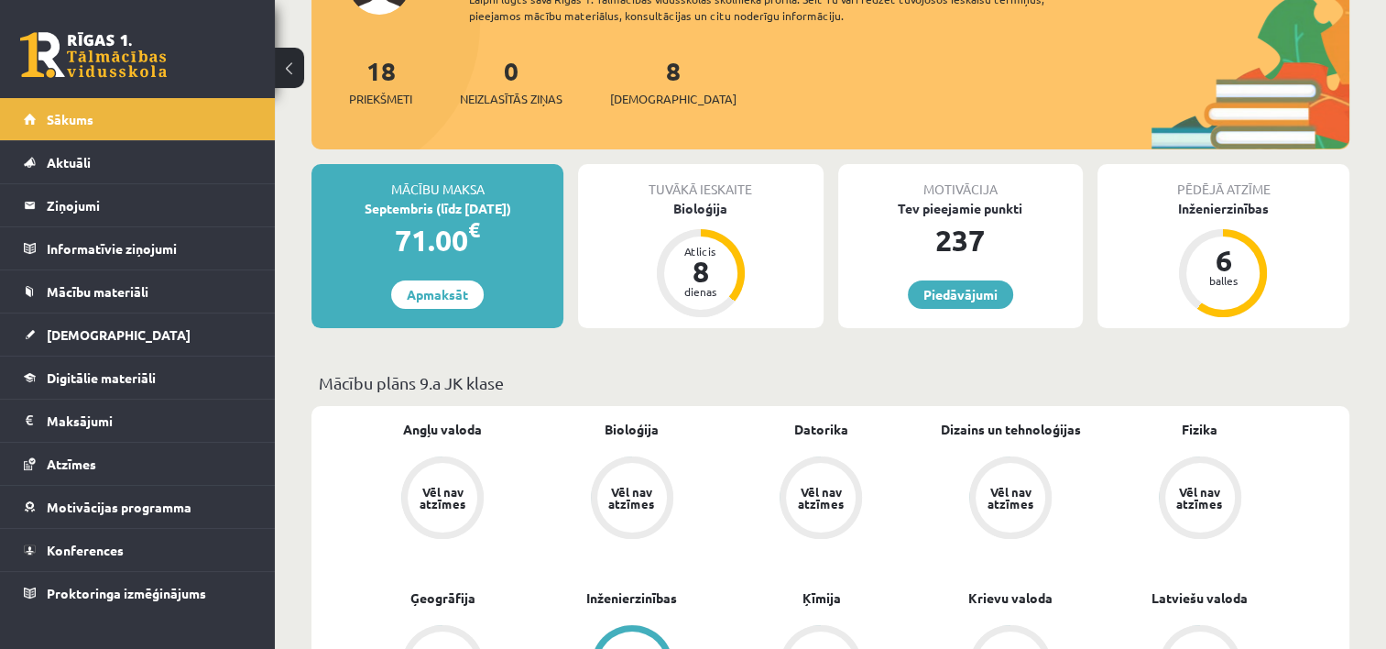
scroll to position [183, 0]
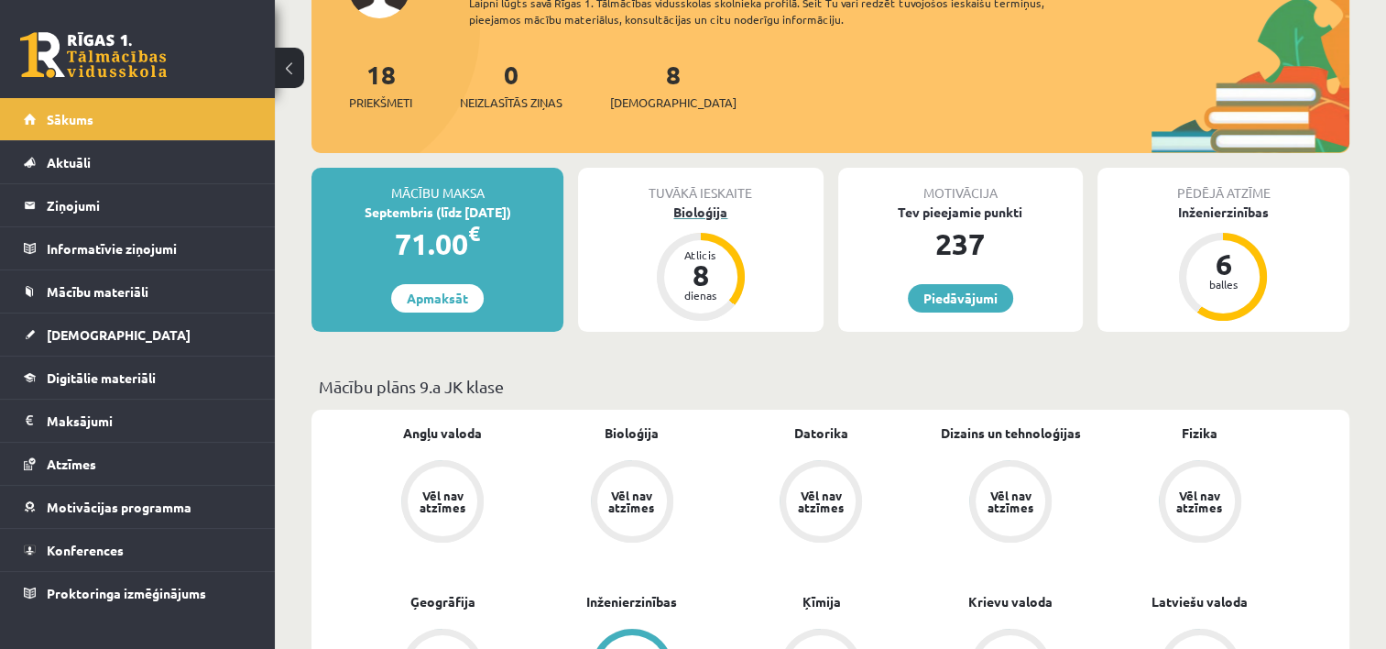
click at [697, 209] on div "Bioloģija" at bounding box center [700, 211] width 245 height 19
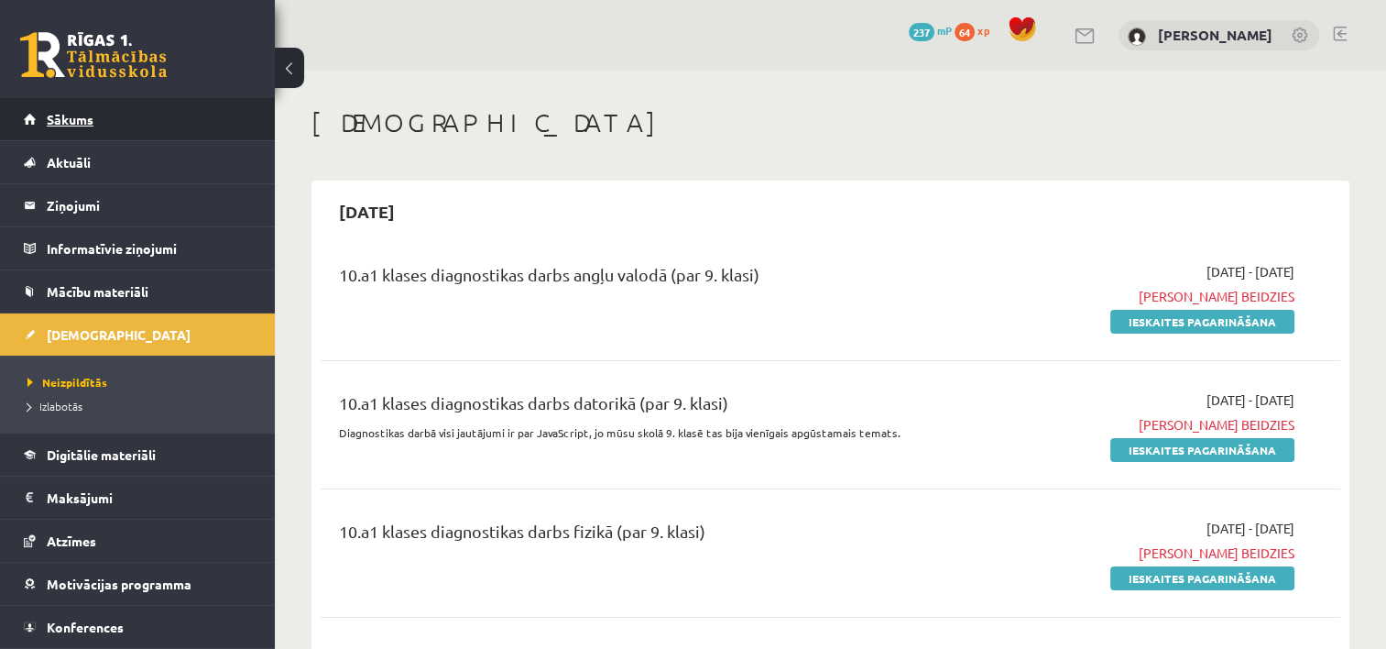
click at [80, 125] on span "Sākums" at bounding box center [70, 119] width 47 height 16
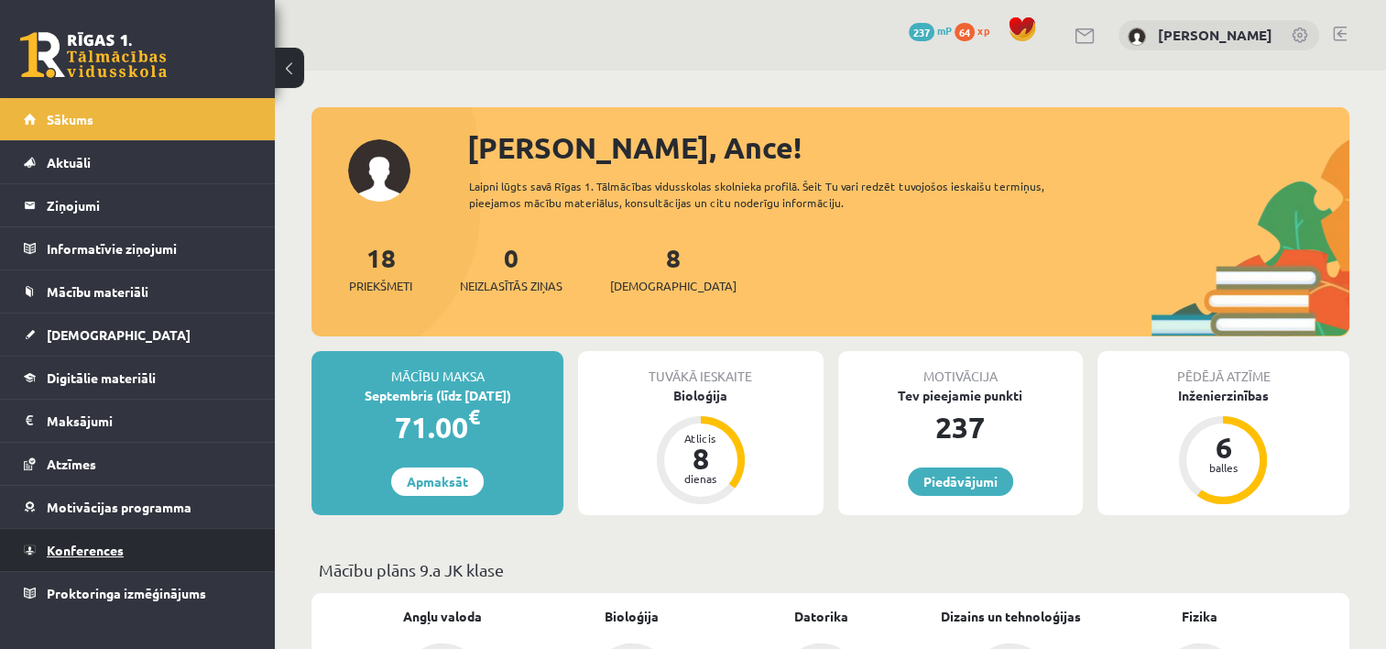
click at [60, 543] on span "Konferences" at bounding box center [85, 549] width 77 height 16
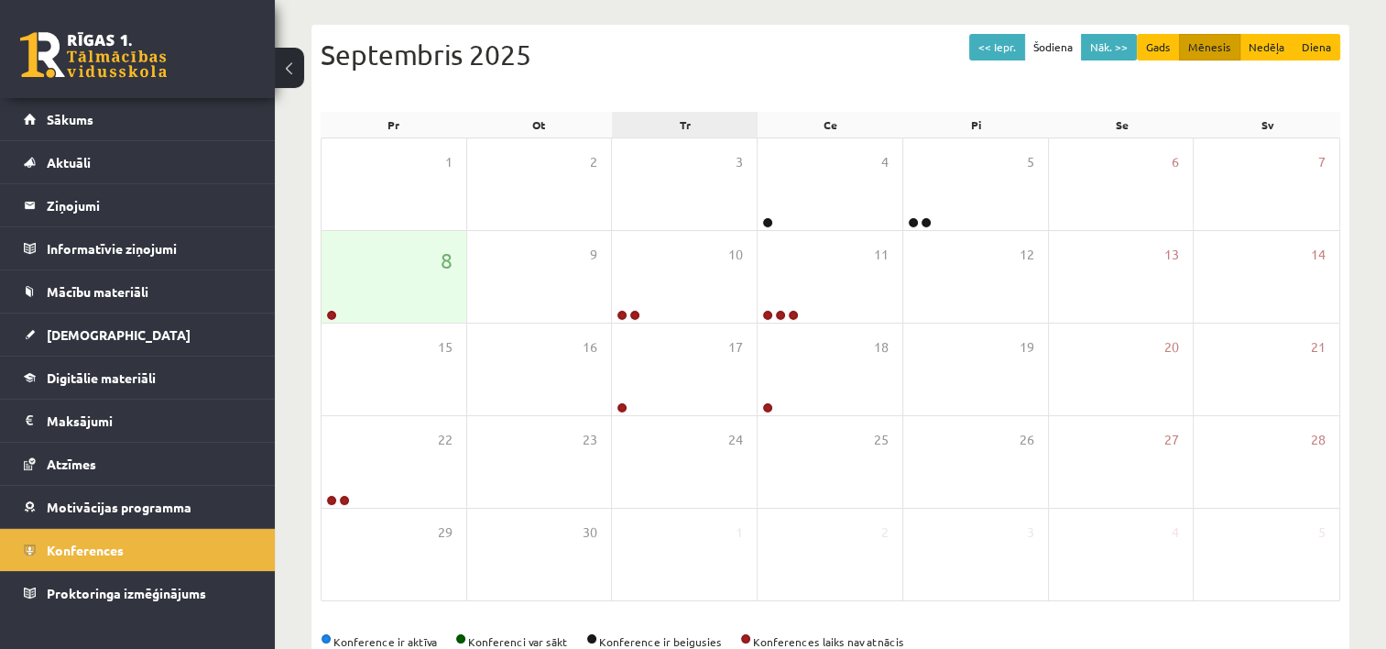
scroll to position [183, 0]
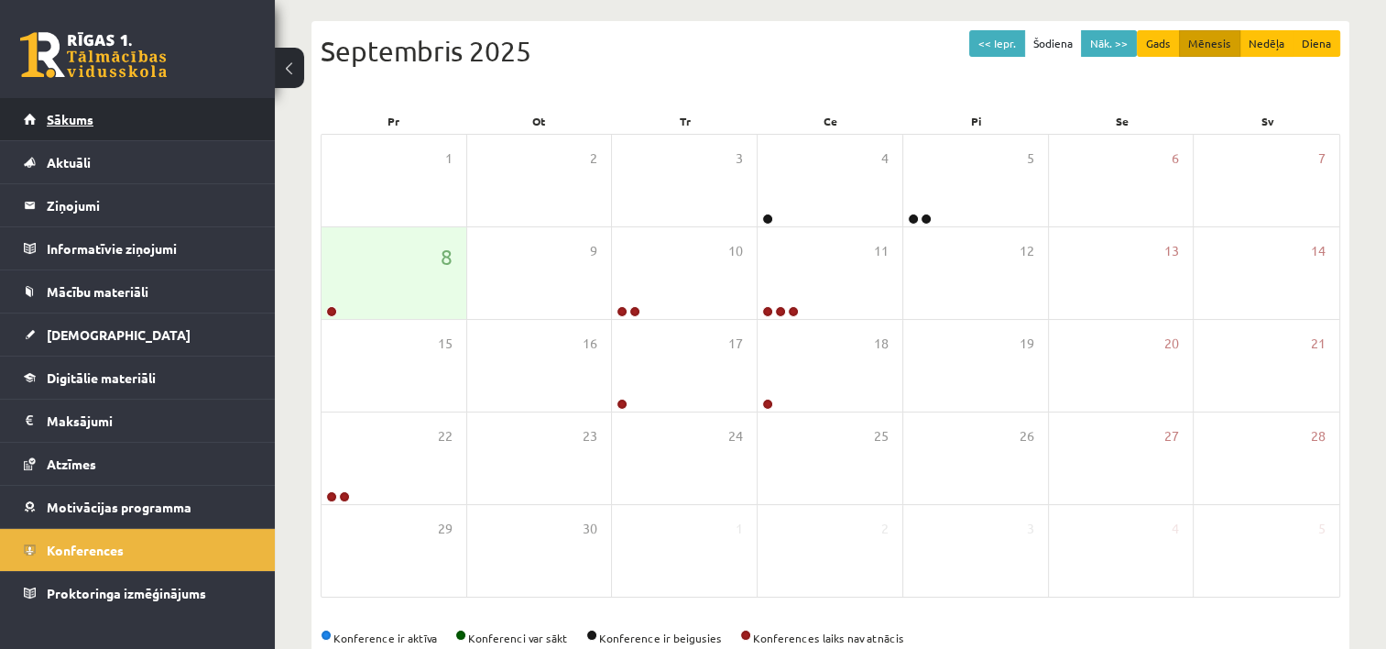
click at [78, 126] on link "Sākums" at bounding box center [138, 119] width 228 height 42
